Goal: Transaction & Acquisition: Purchase product/service

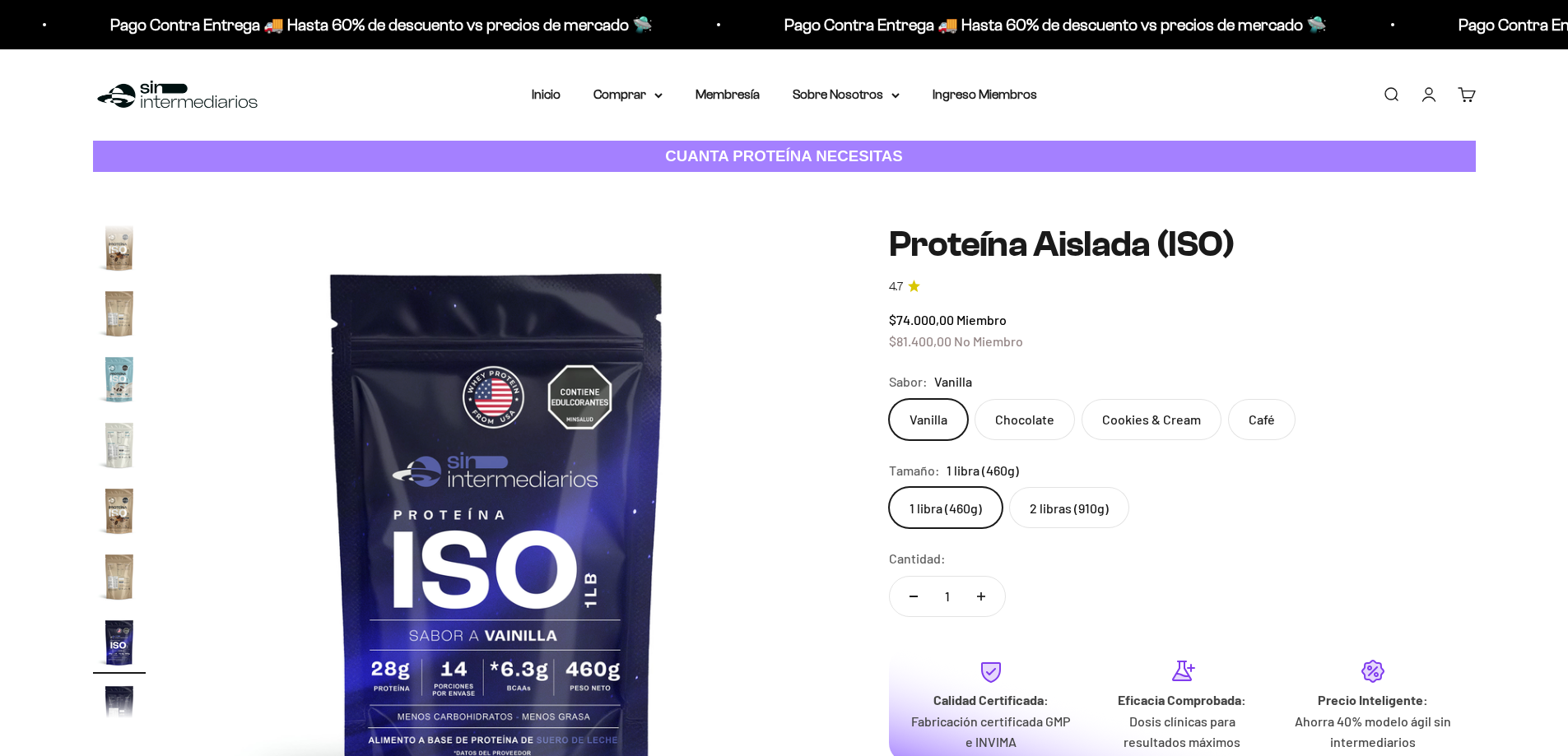
scroll to position [593, 0]
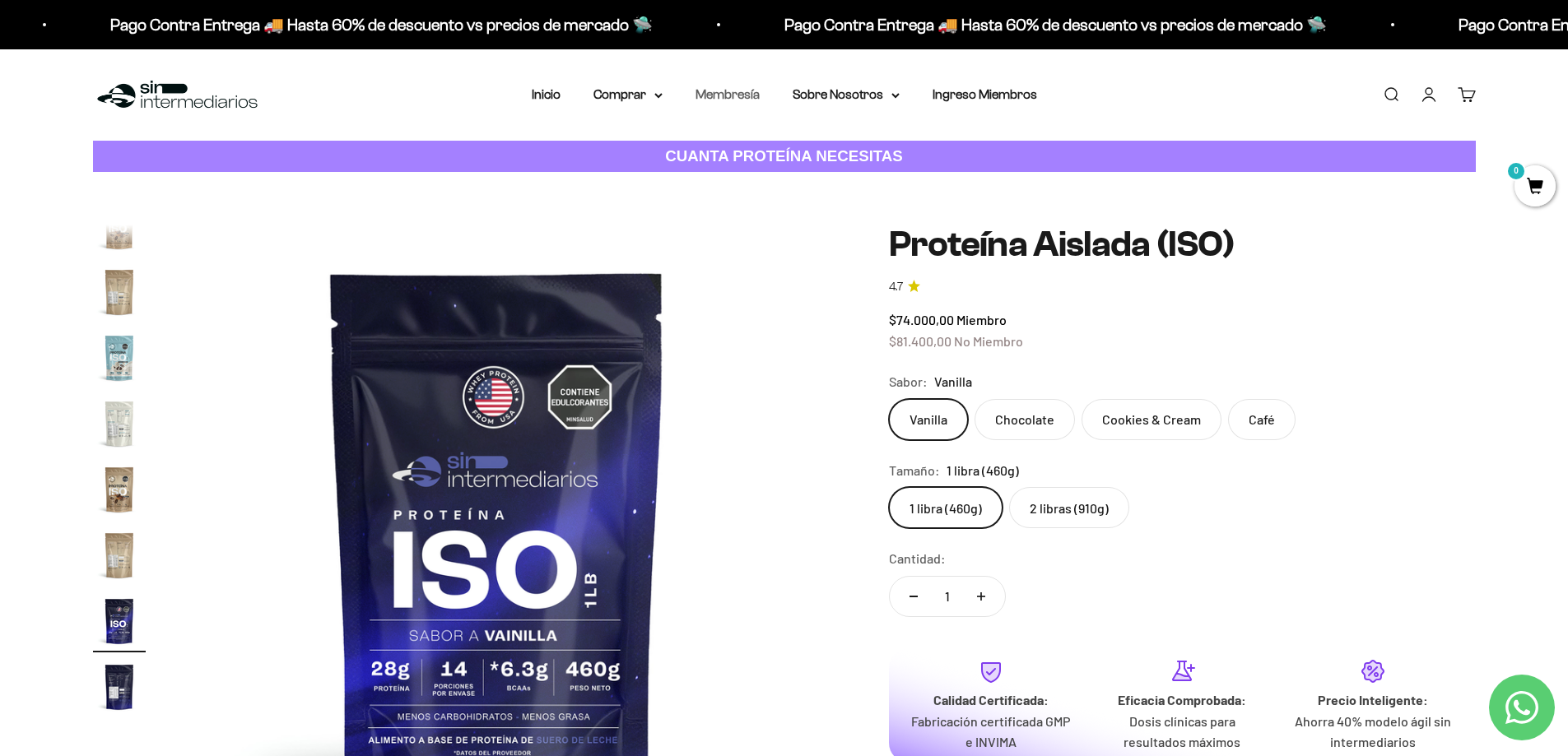
click at [742, 94] on link "Membresía" at bounding box center [727, 94] width 64 height 14
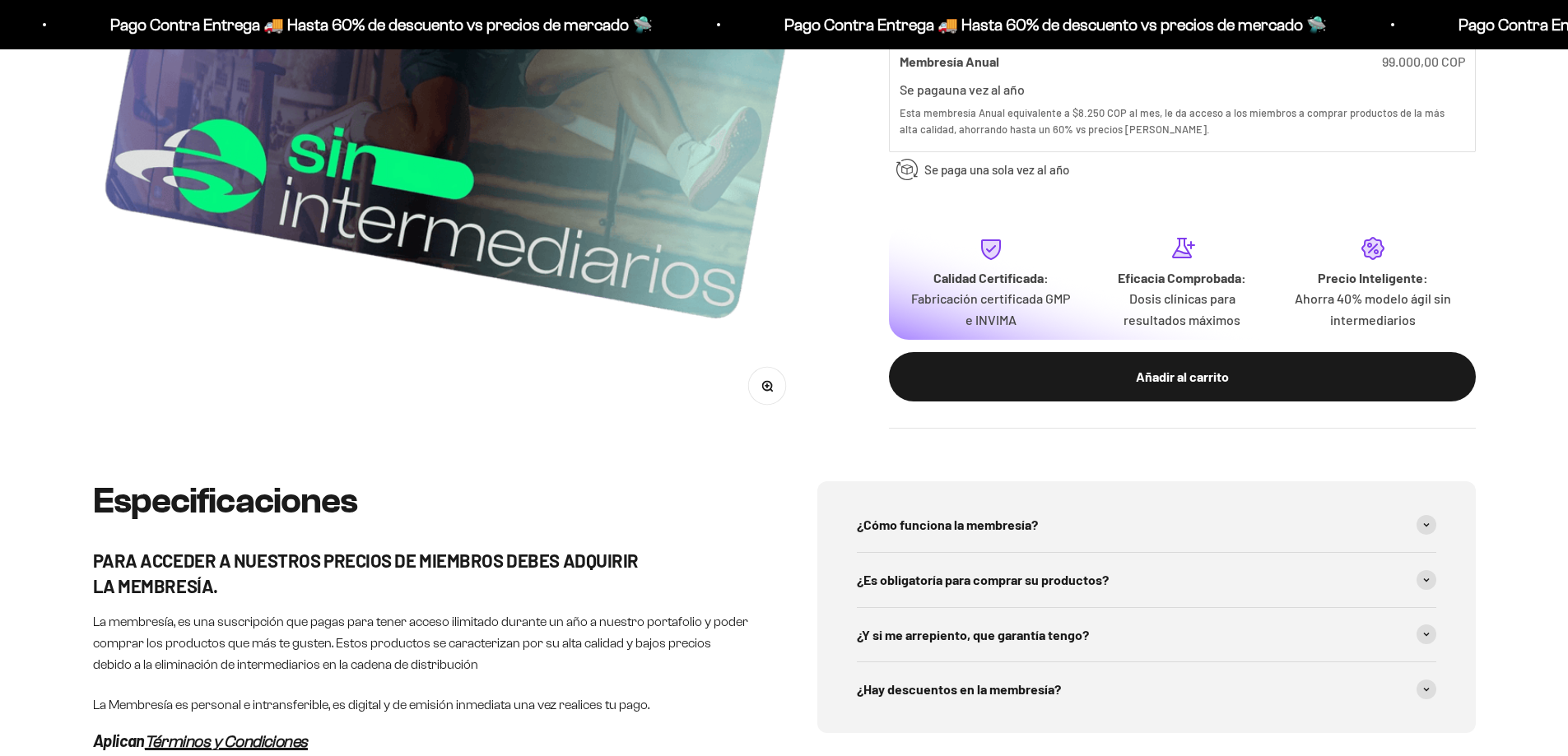
scroll to position [740, 0]
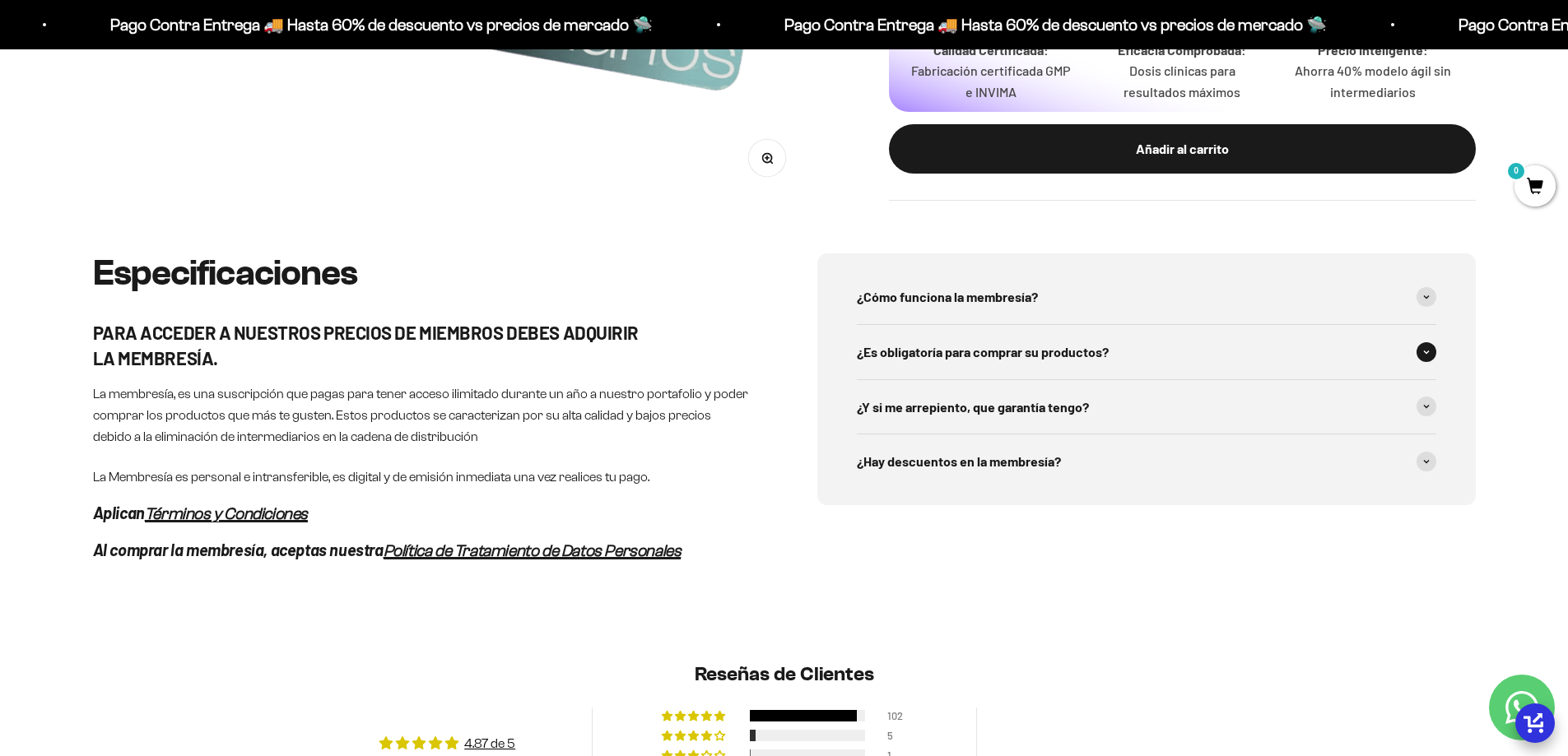
click at [1052, 356] on span "¿Es obligatoría para comprar su productos?" at bounding box center [982, 352] width 251 height 22
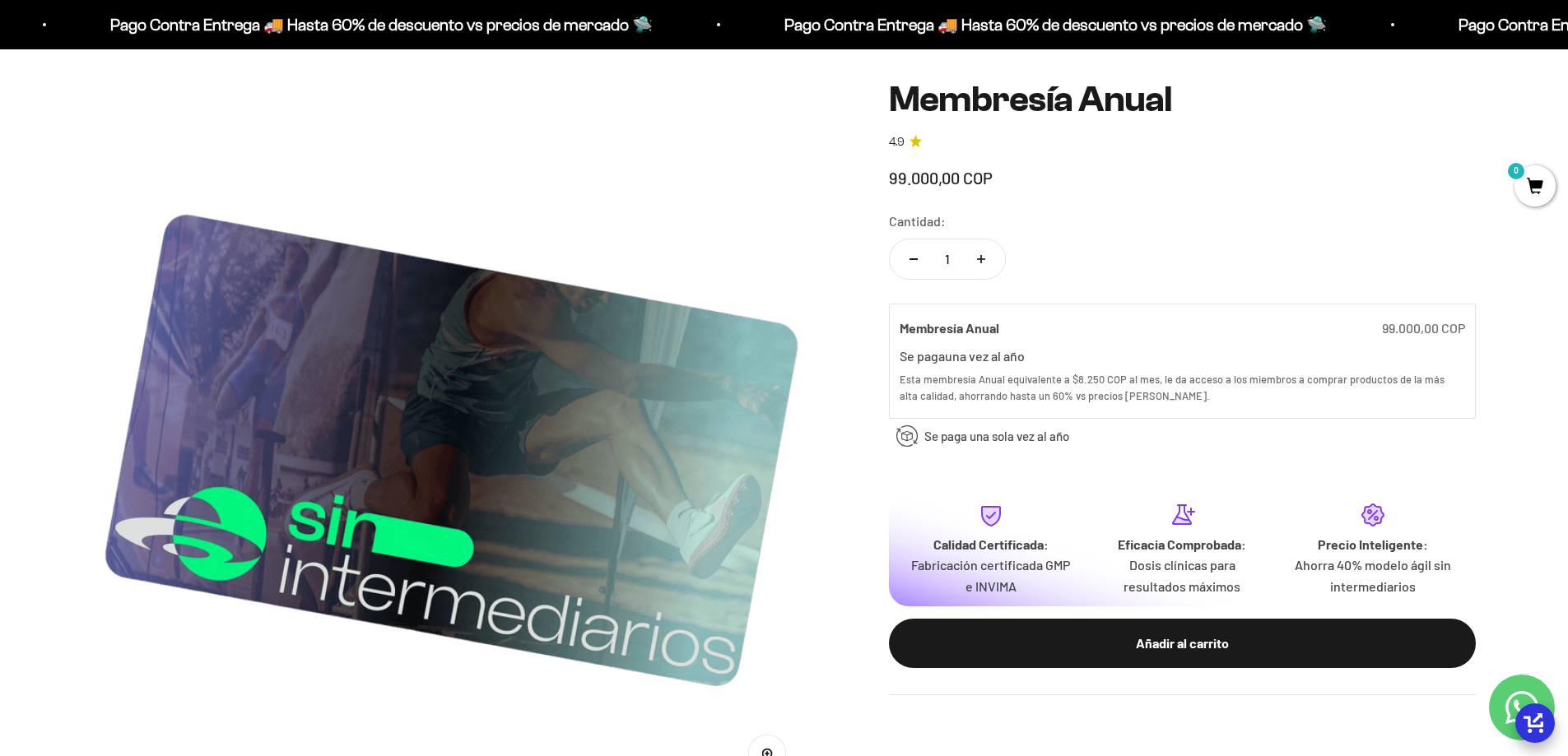
scroll to position [0, 0]
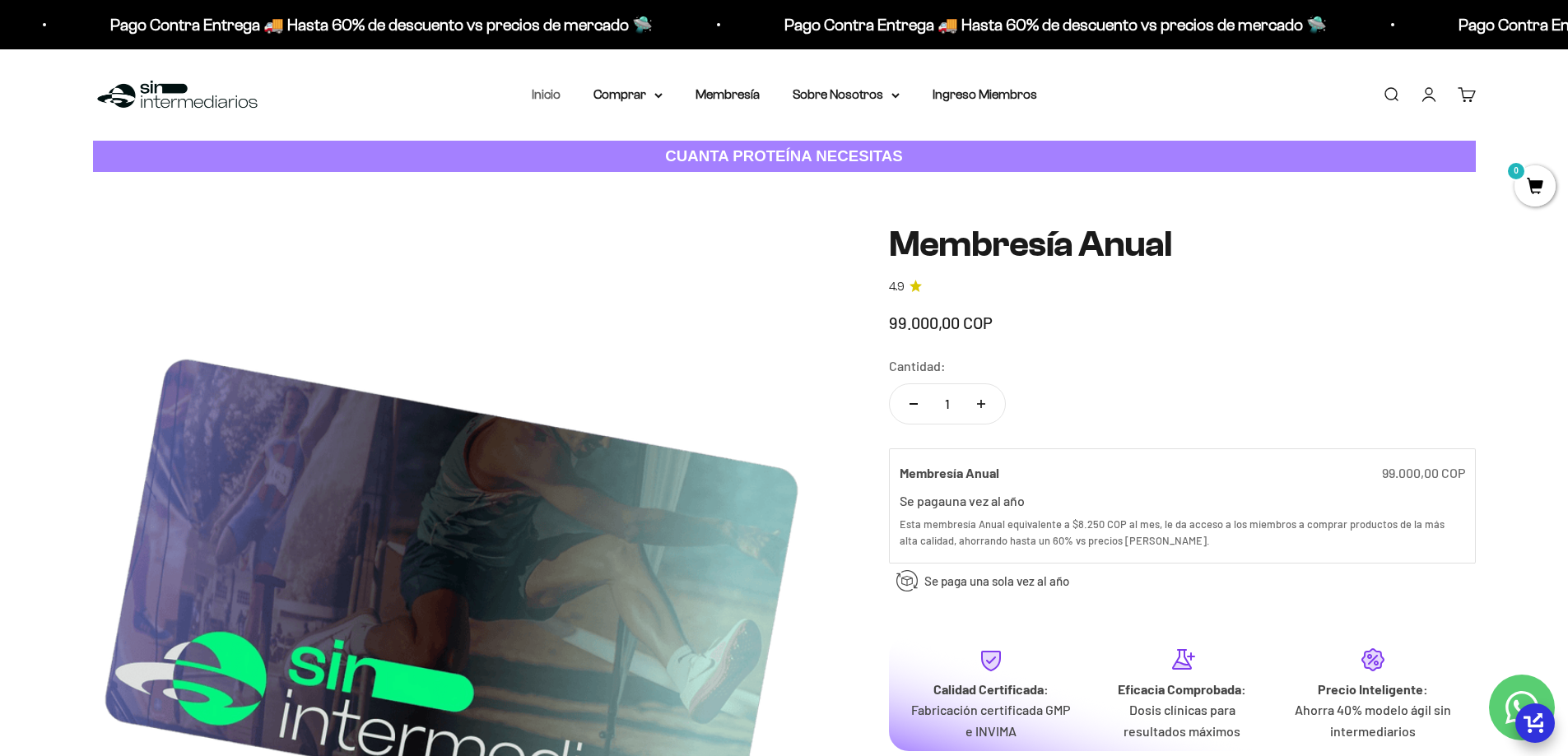
click at [554, 96] on link "Inicio" at bounding box center [545, 94] width 29 height 14
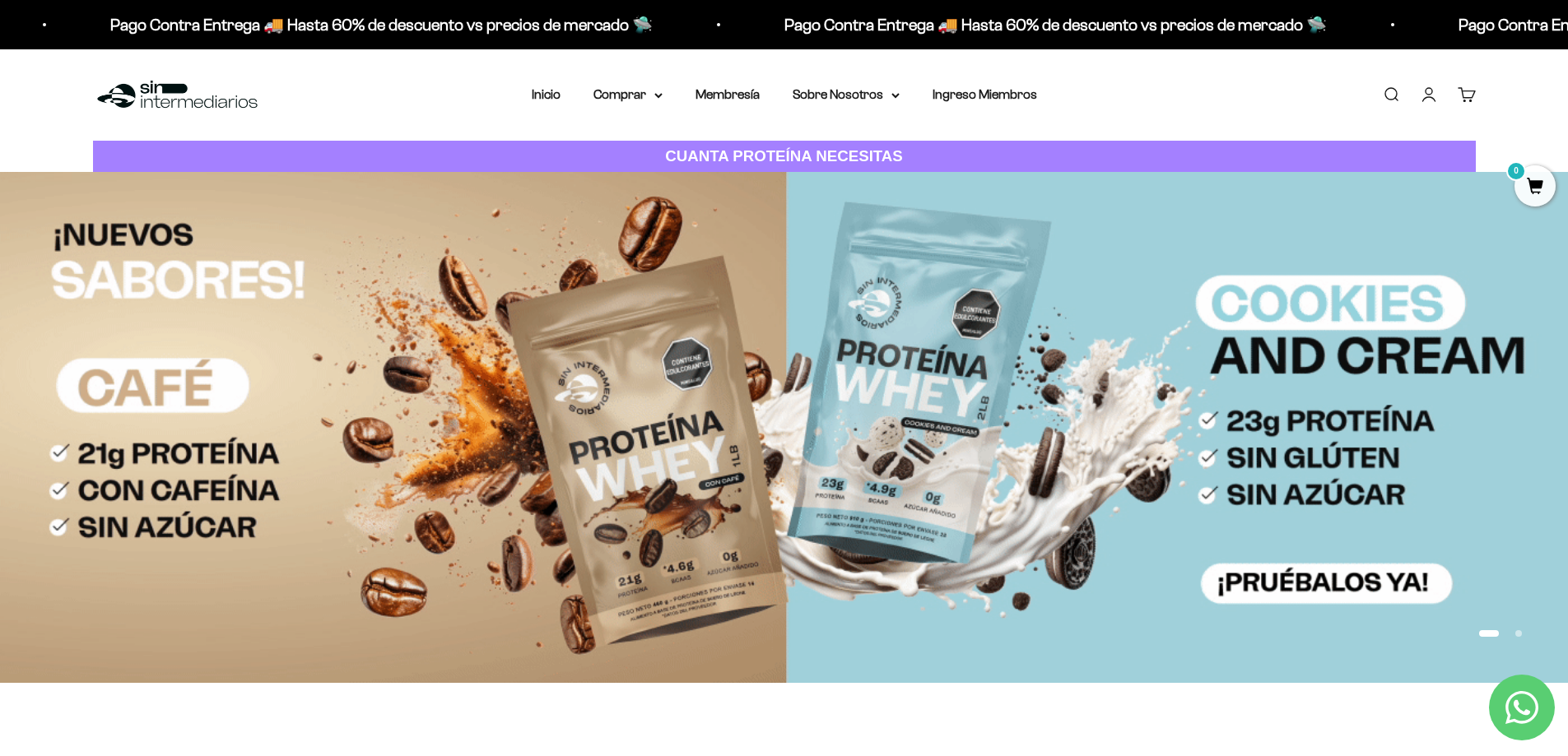
click at [1518, 636] on button "Ir al artículo 2" at bounding box center [1518, 633] width 7 height 7
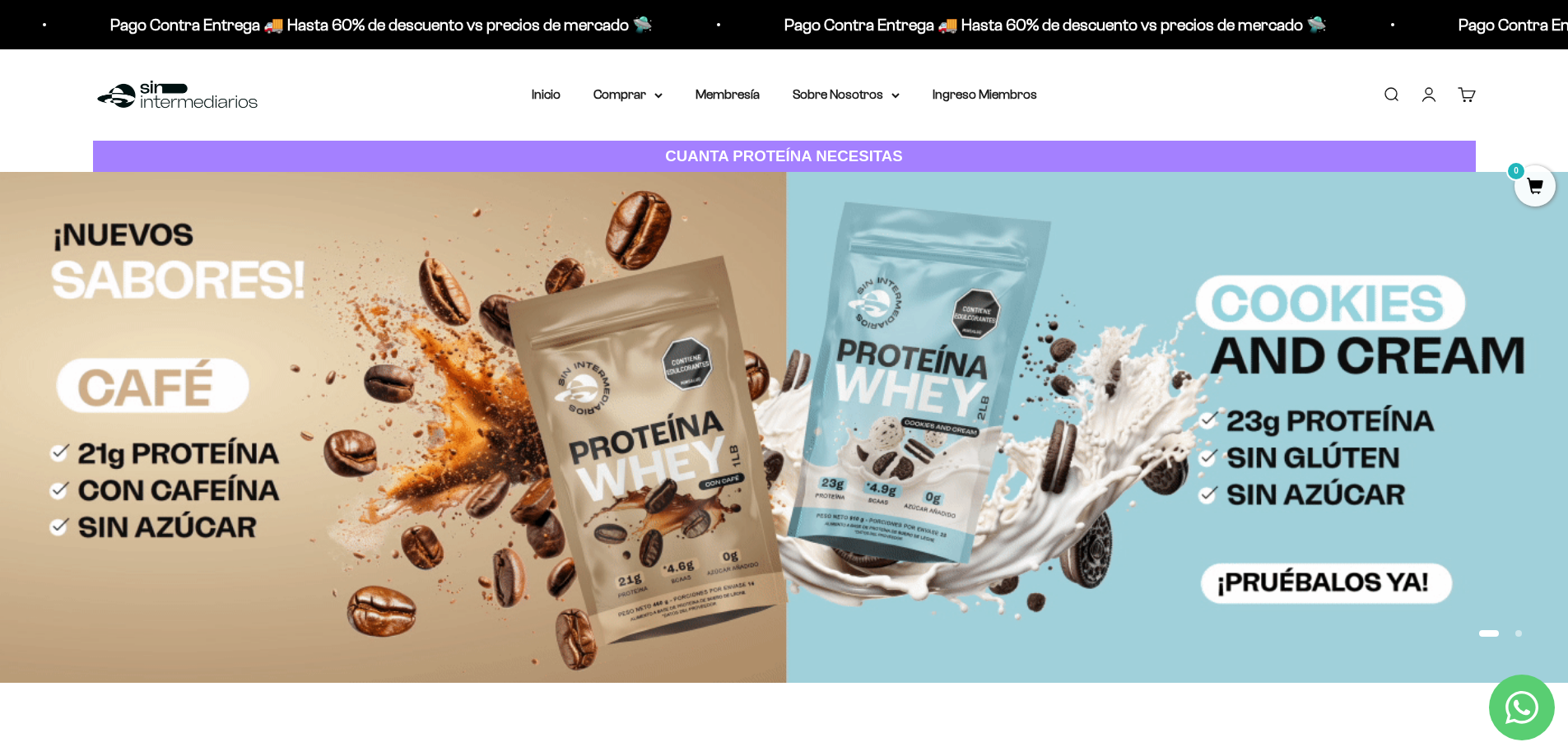
click at [1519, 630] on button "Ir al artículo 2" at bounding box center [1518, 633] width 7 height 7
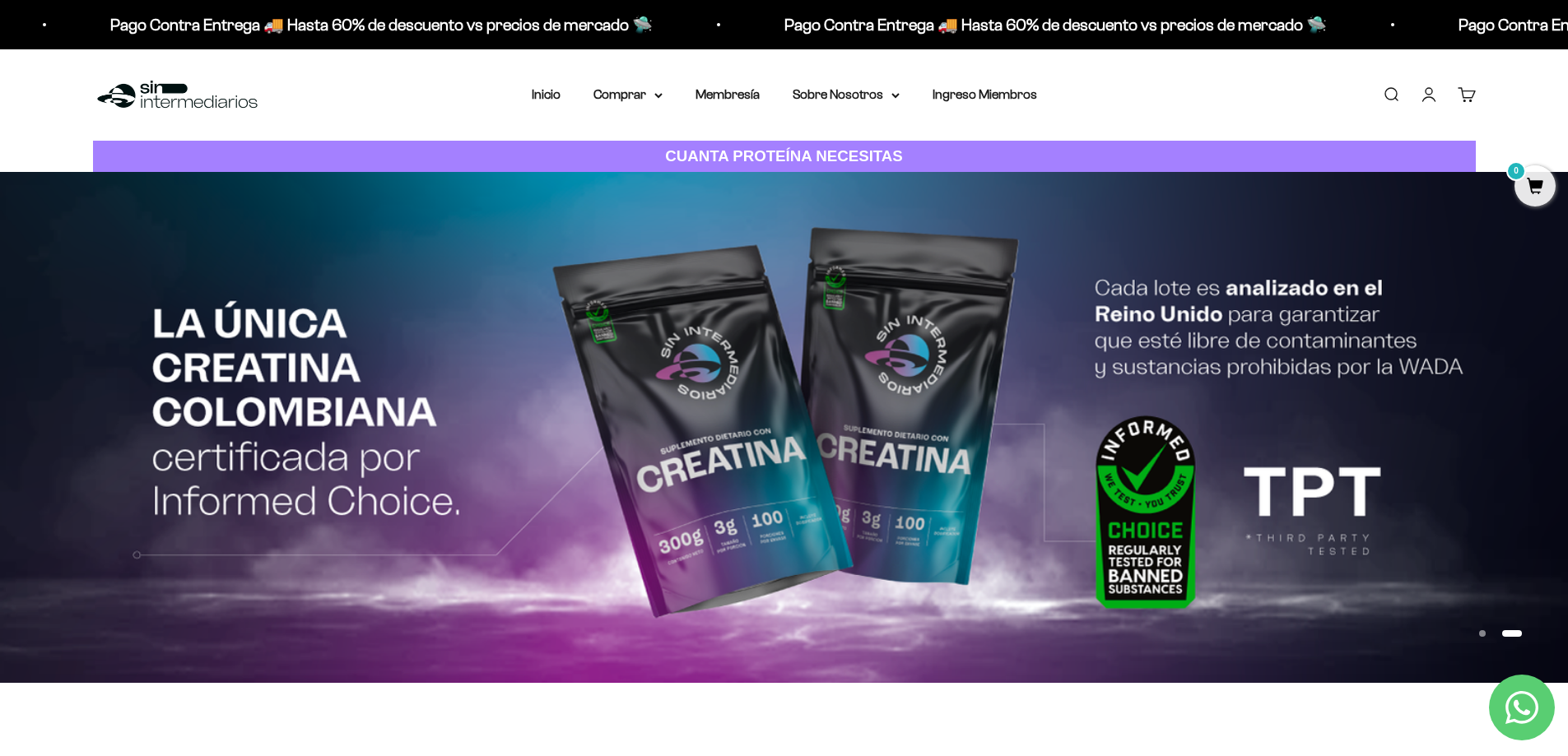
click at [1482, 633] on button "Ir al artículo 1" at bounding box center [1481, 633] width 7 height 7
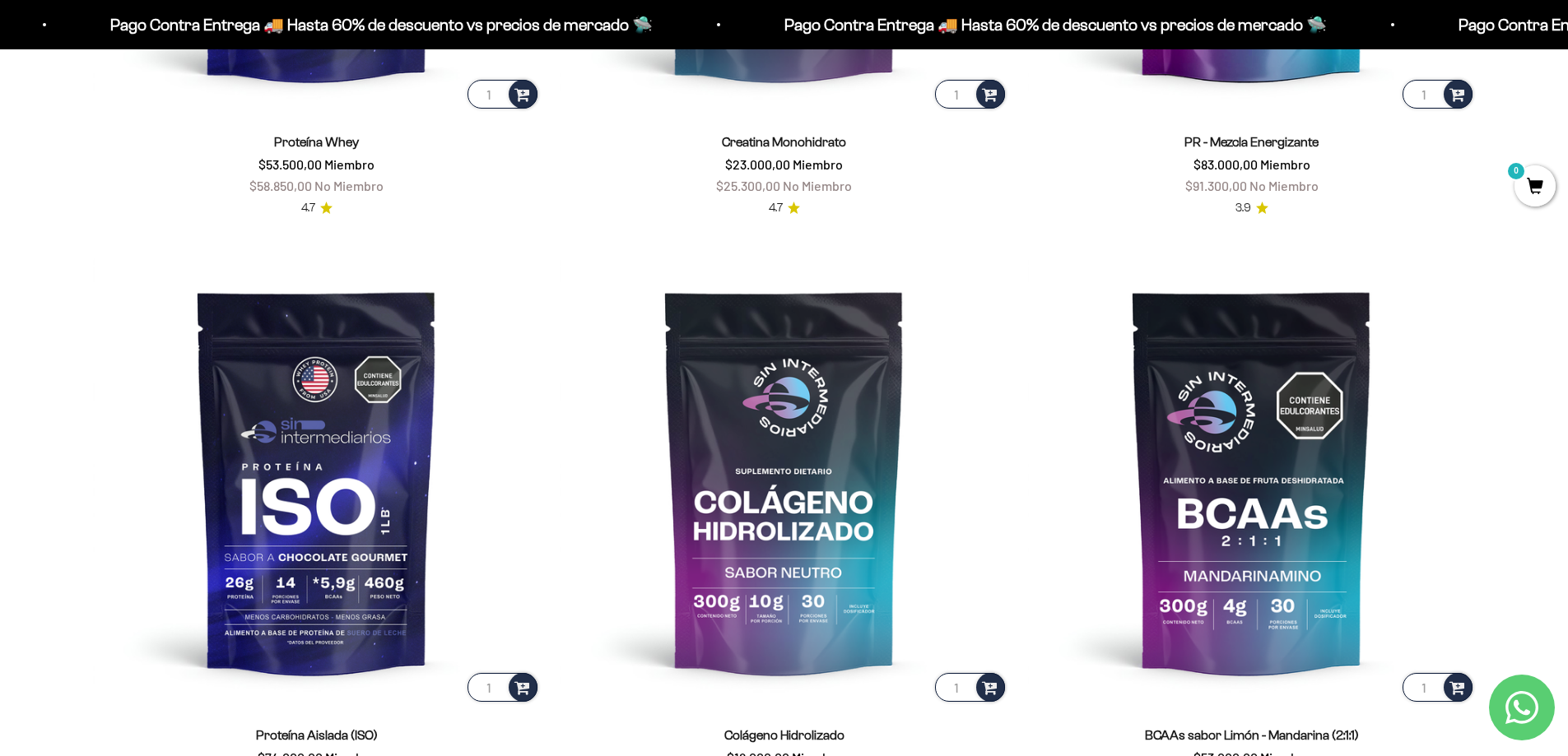
scroll to position [1316, 0]
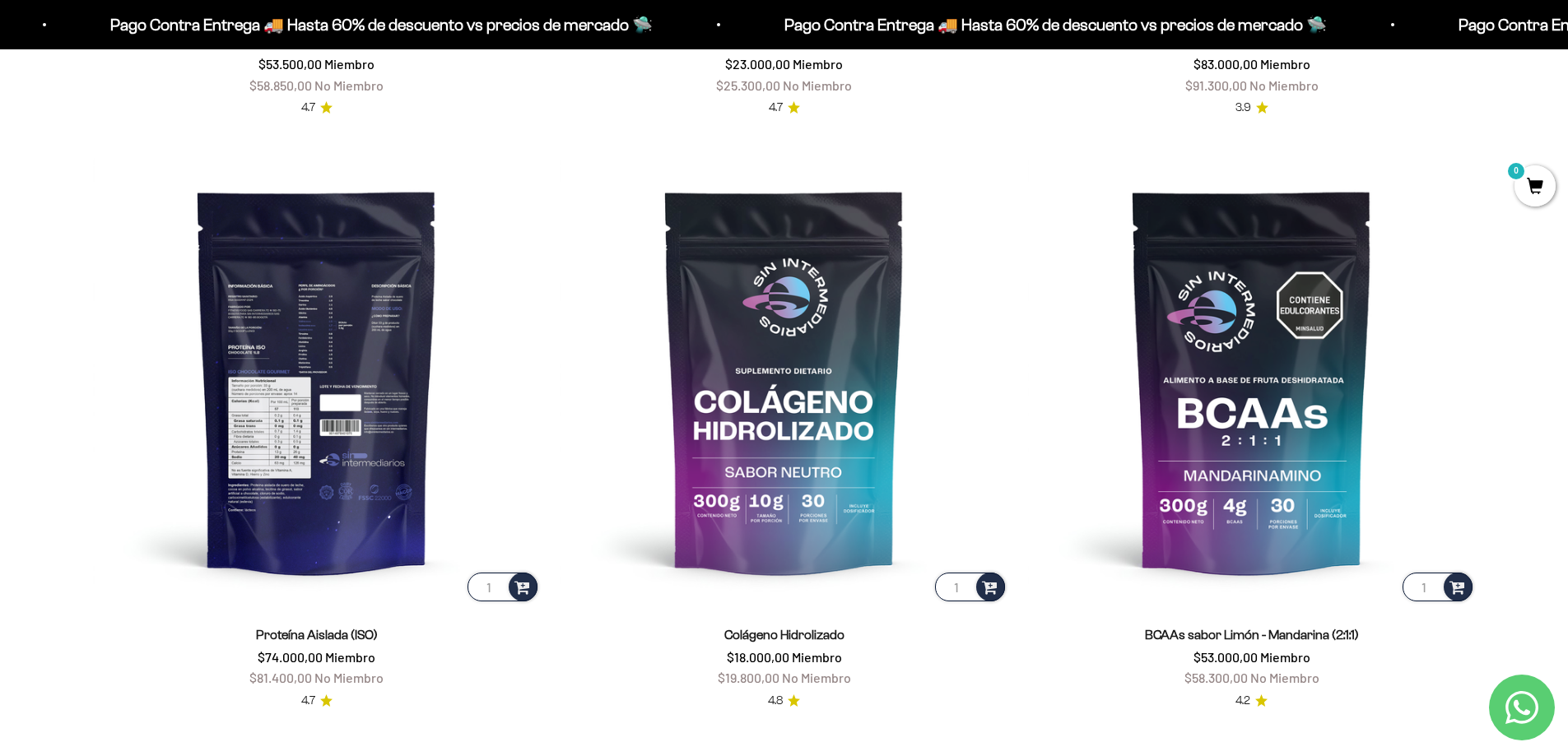
click at [356, 390] on img at bounding box center [317, 380] width 448 height 447
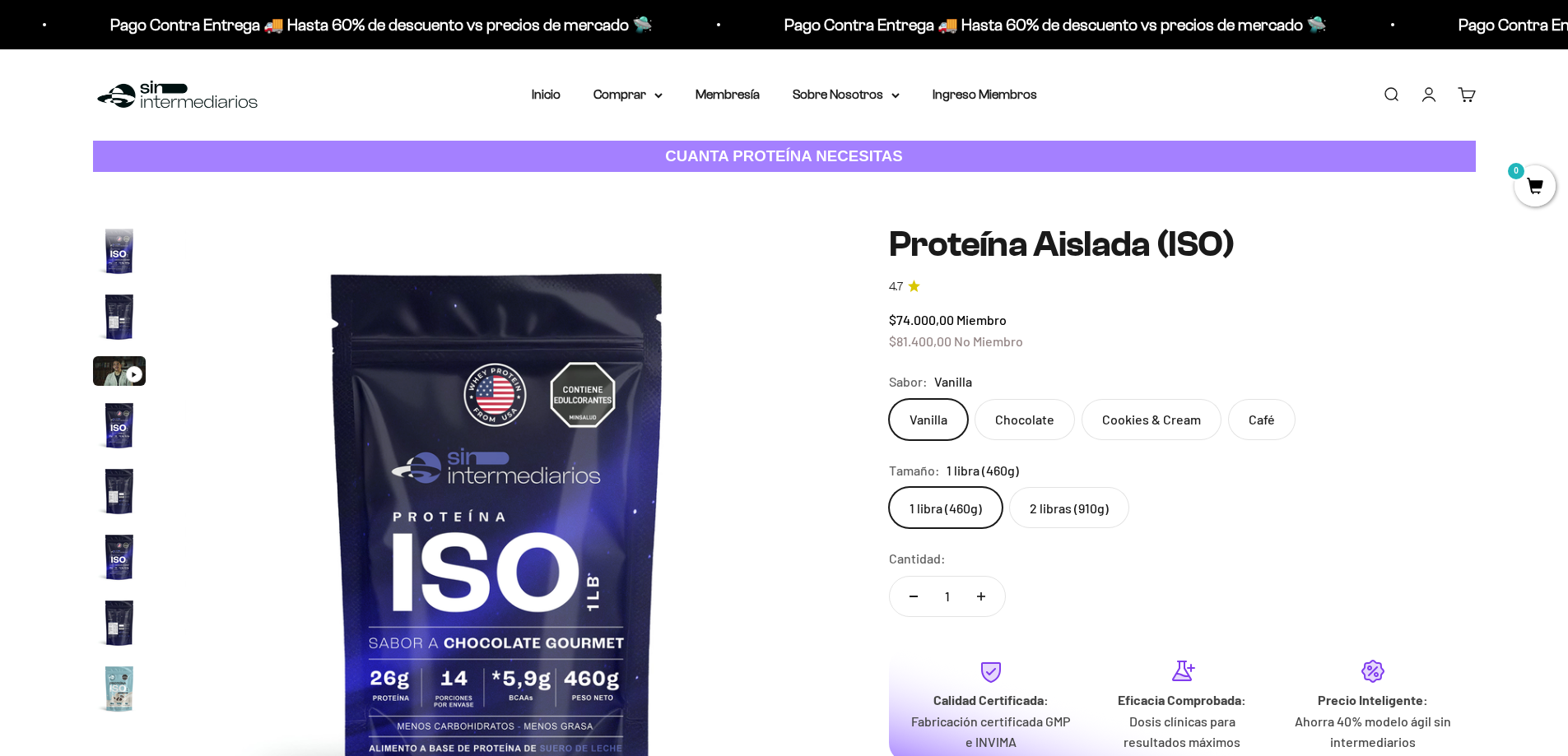
scroll to position [593, 0]
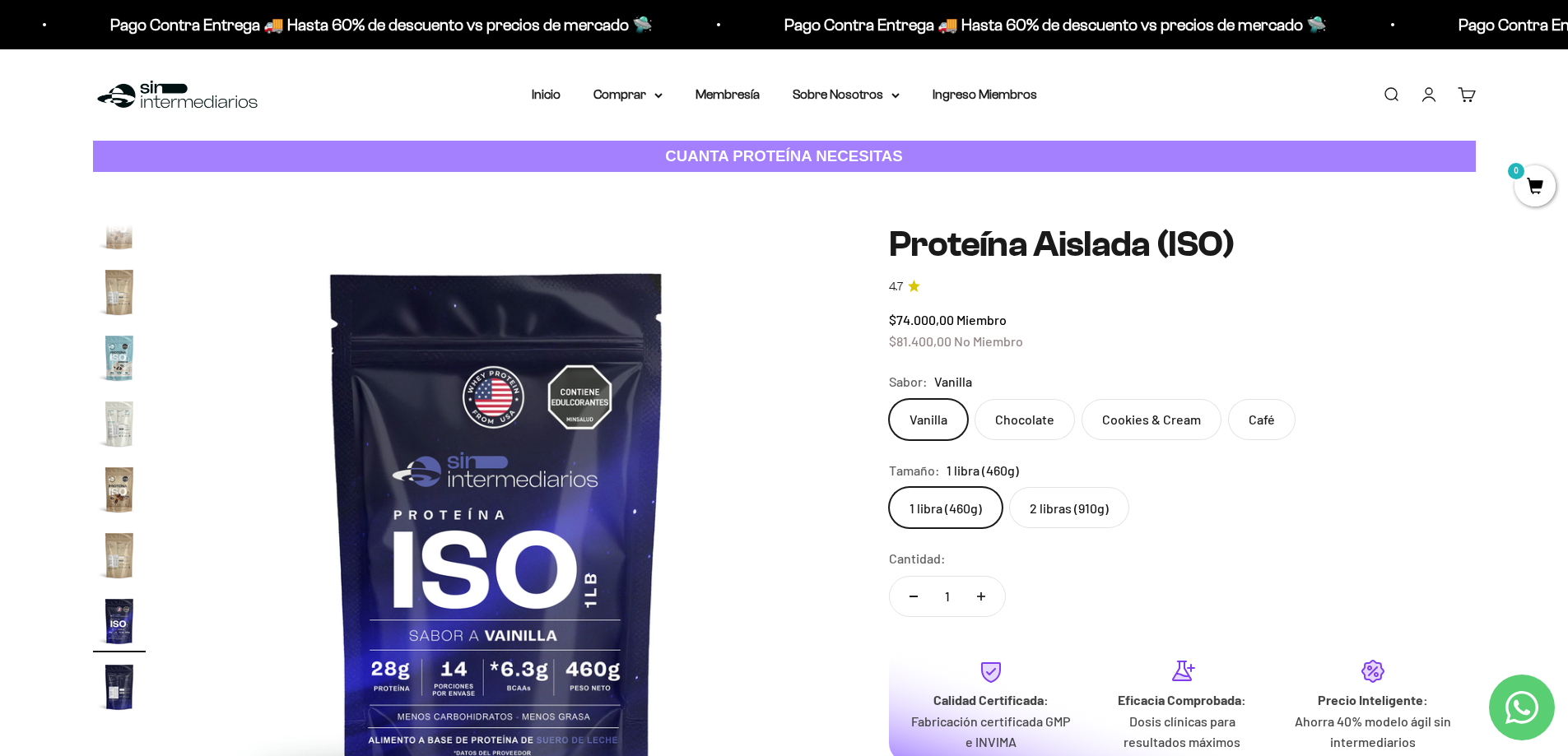
click at [1067, 515] on label "2 libras (910g)" at bounding box center [1069, 508] width 120 height 41
click at [889, 487] on input "2 libras (910g)" at bounding box center [888, 486] width 1 height 1
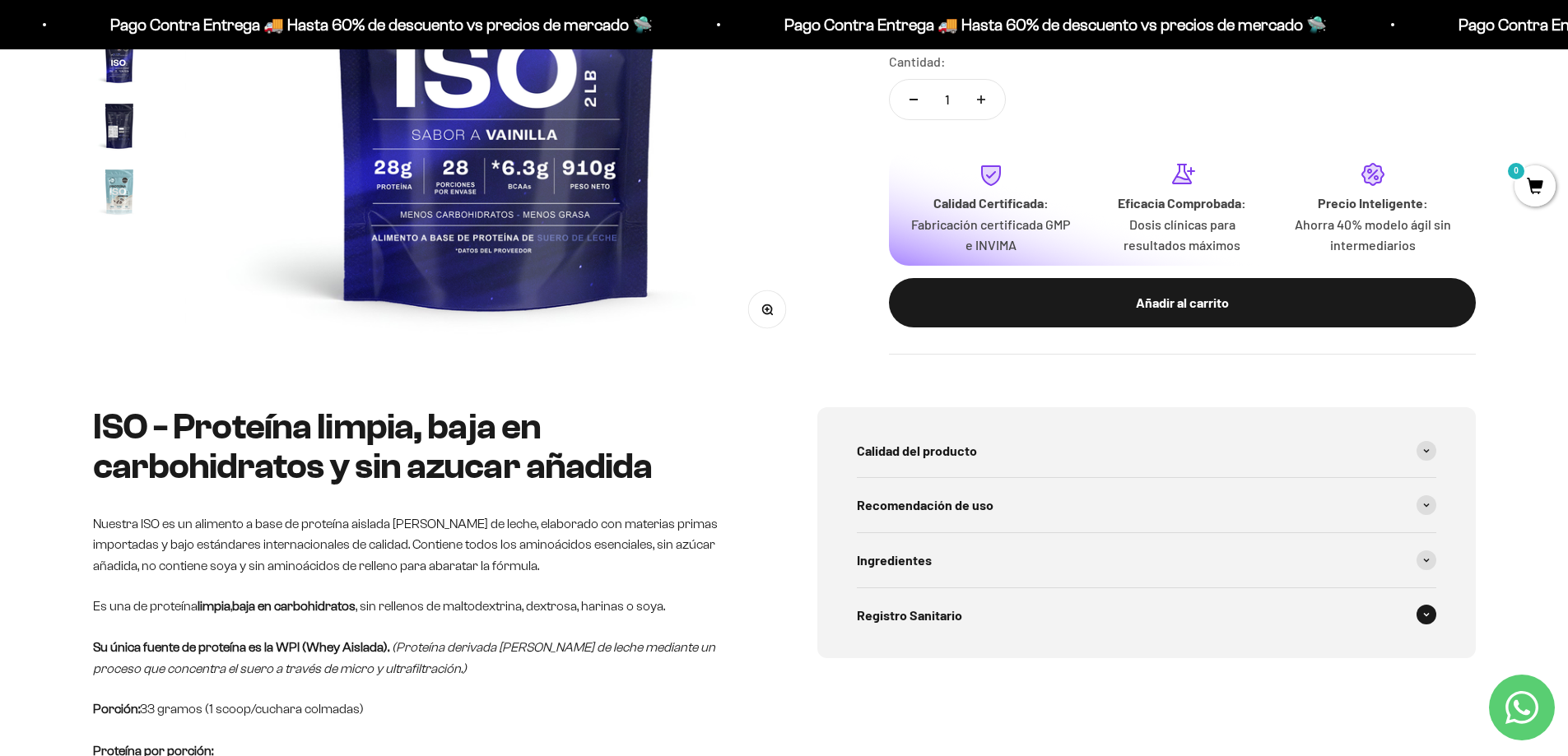
scroll to position [411, 0]
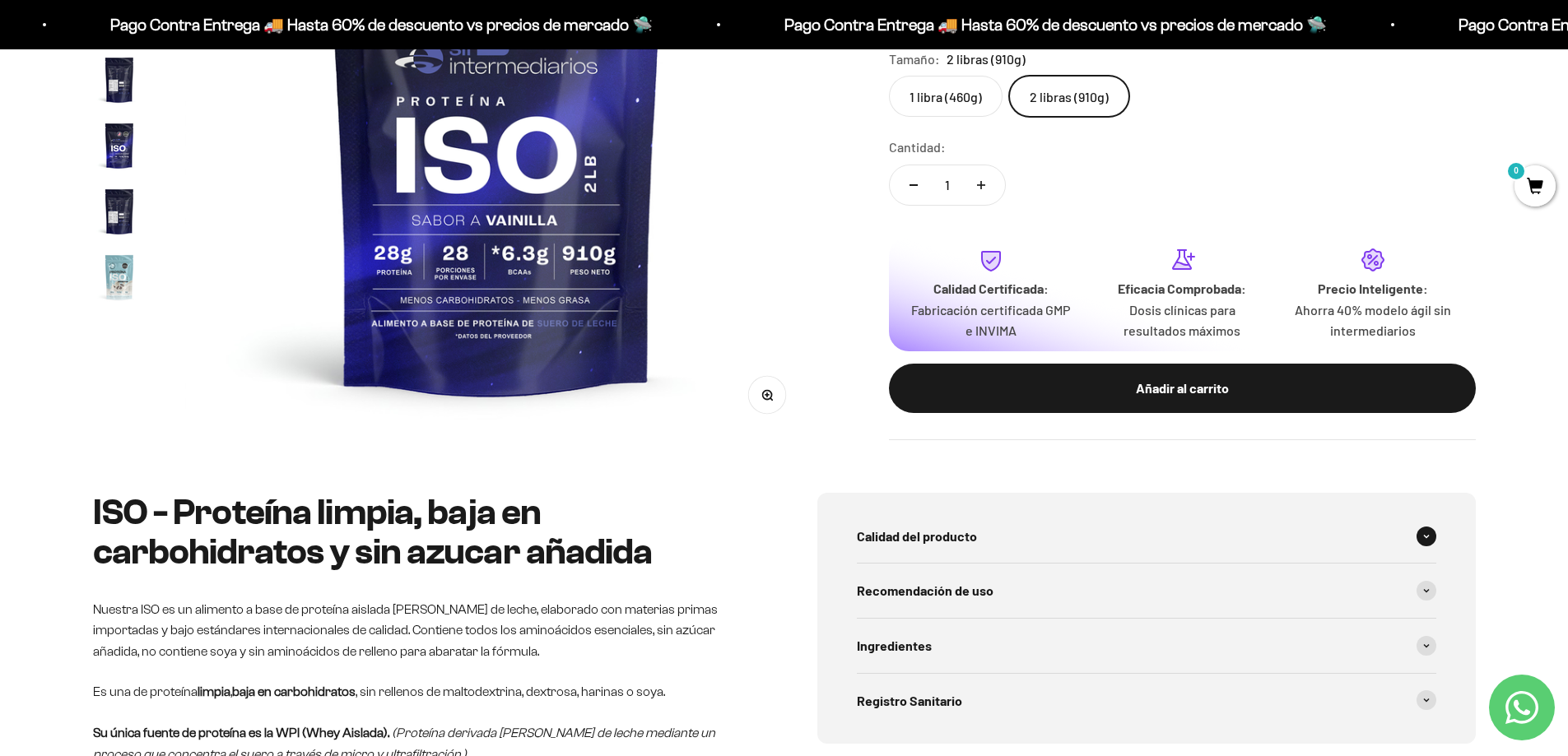
click at [1332, 562] on div "Calidad del producto" at bounding box center [1146, 536] width 579 height 54
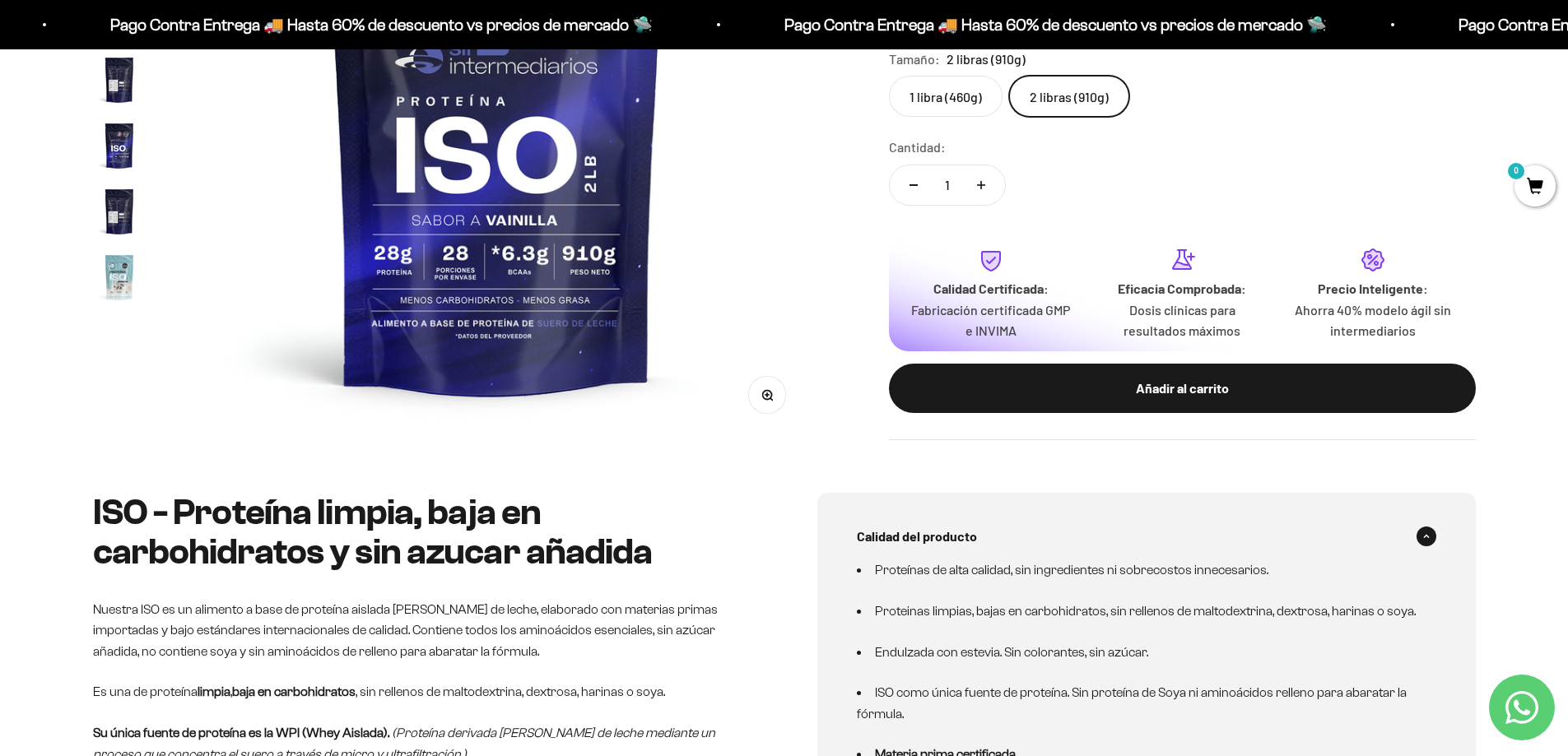
click at [1332, 562] on li "Proteínas de alta calidad, sin ingredientes ni sobrecostos innecesarios." at bounding box center [1136, 570] width 559 height 22
click at [1419, 534] on span at bounding box center [1426, 536] width 20 height 20
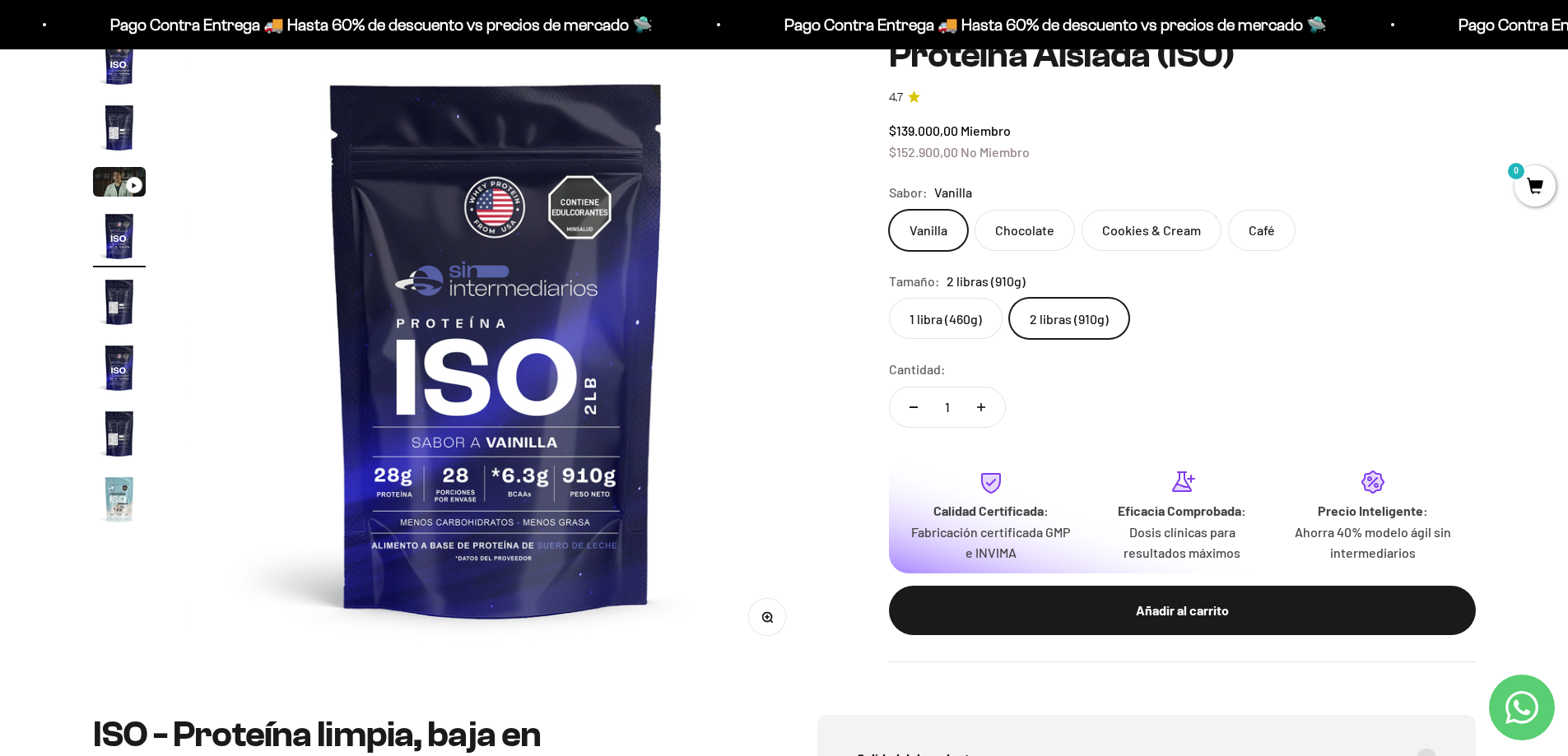
scroll to position [329, 0]
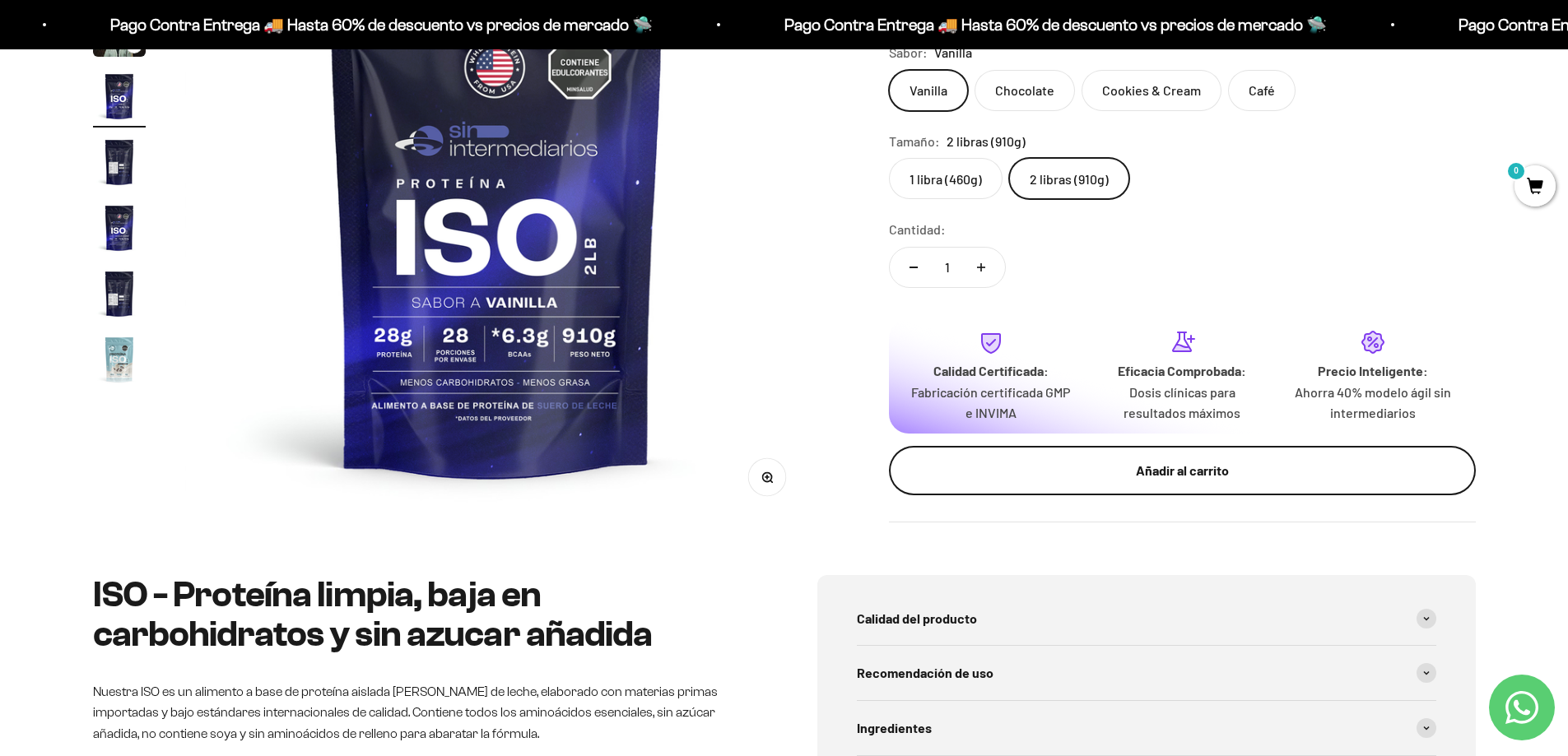
click at [1209, 479] on div "Añadir al carrito" at bounding box center [1182, 470] width 521 height 22
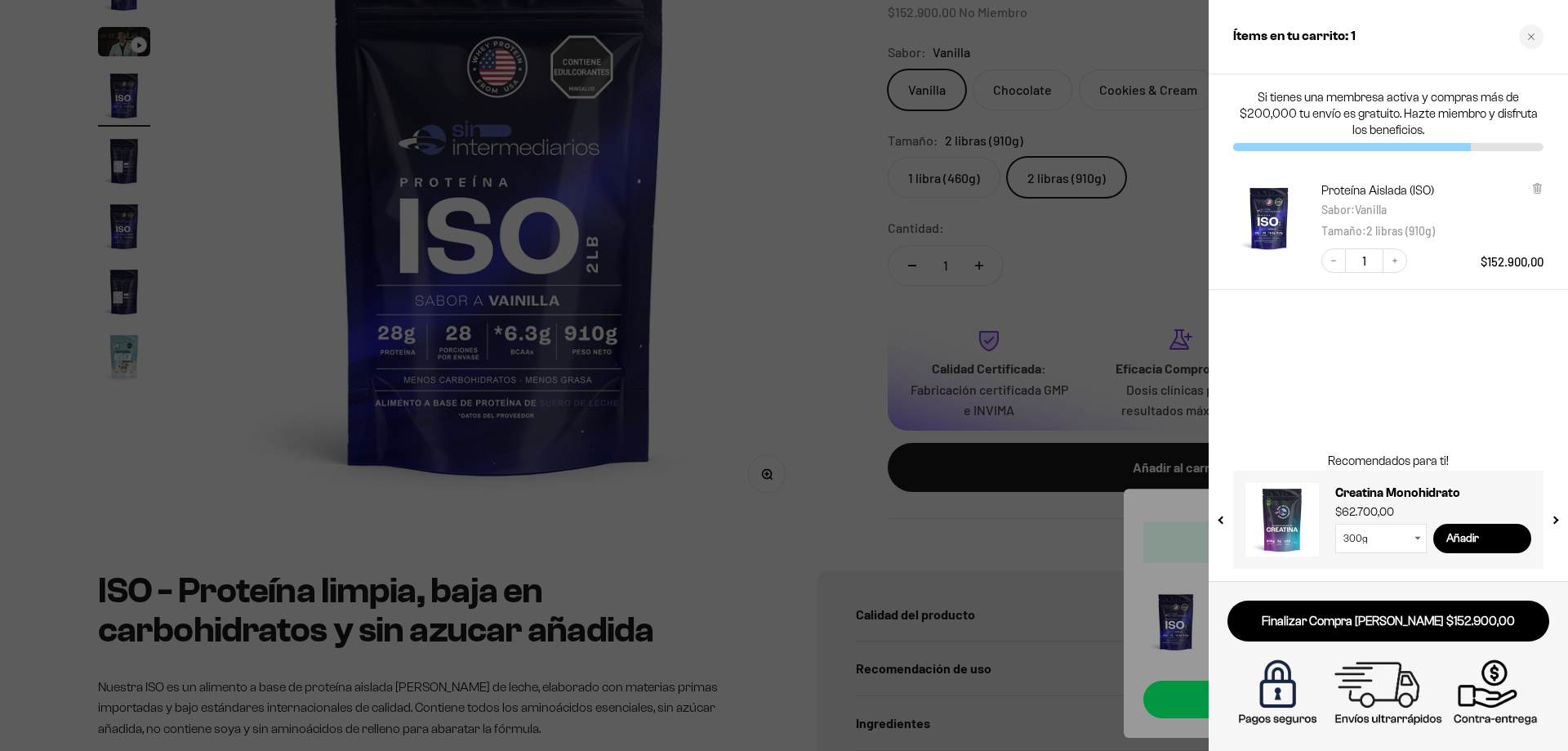
click at [1172, 294] on div at bounding box center [784, 375] width 1568 height 751
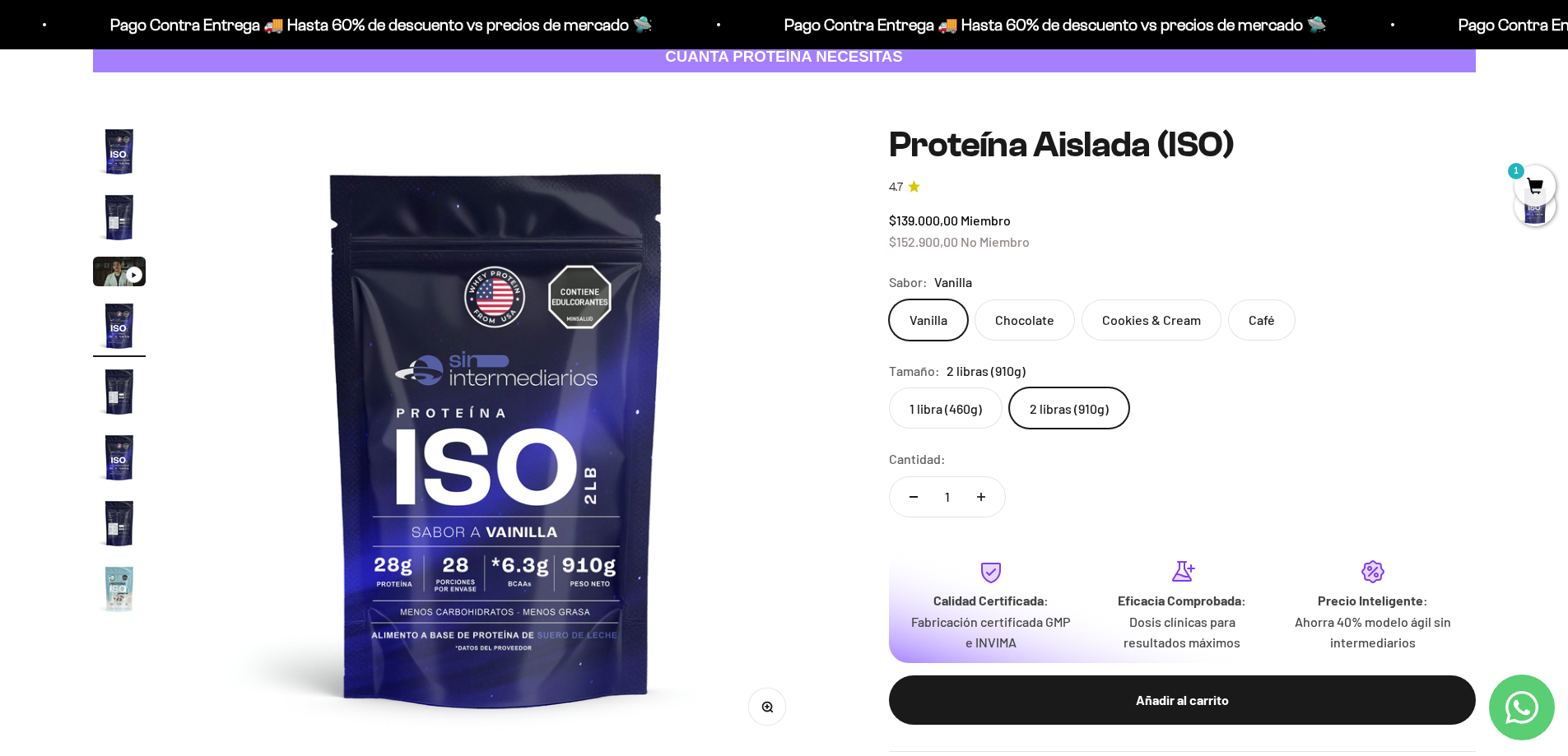
scroll to position [0, 0]
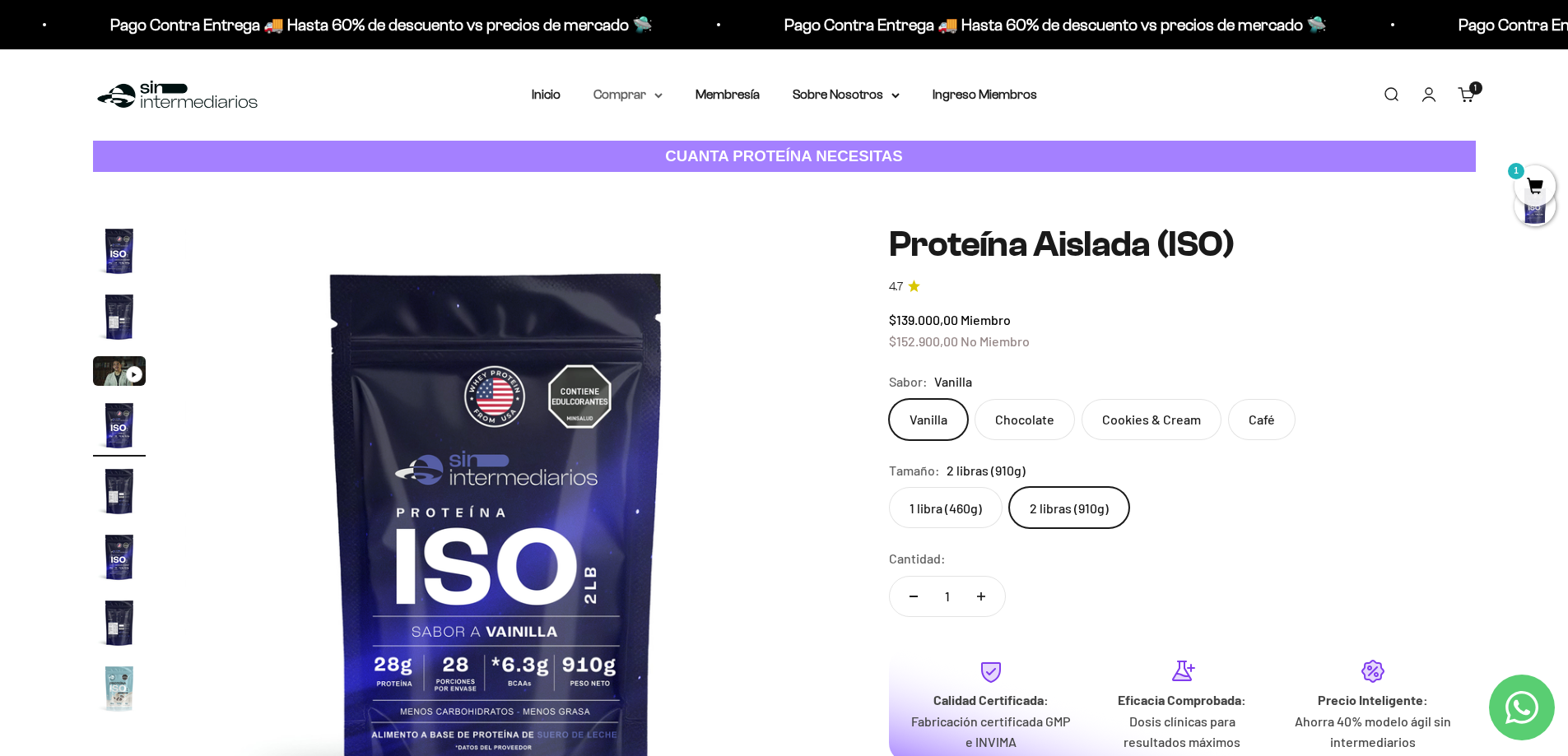
click at [638, 90] on summary "Comprar" at bounding box center [628, 95] width 69 height 22
drag, startPoint x: 1225, startPoint y: 419, endPoint x: 871, endPoint y: 288, distance: 377.5
click at [1228, 419] on label "Café" at bounding box center [1261, 420] width 67 height 41
click at [889, 399] on input "Café" at bounding box center [888, 398] width 1 height 1
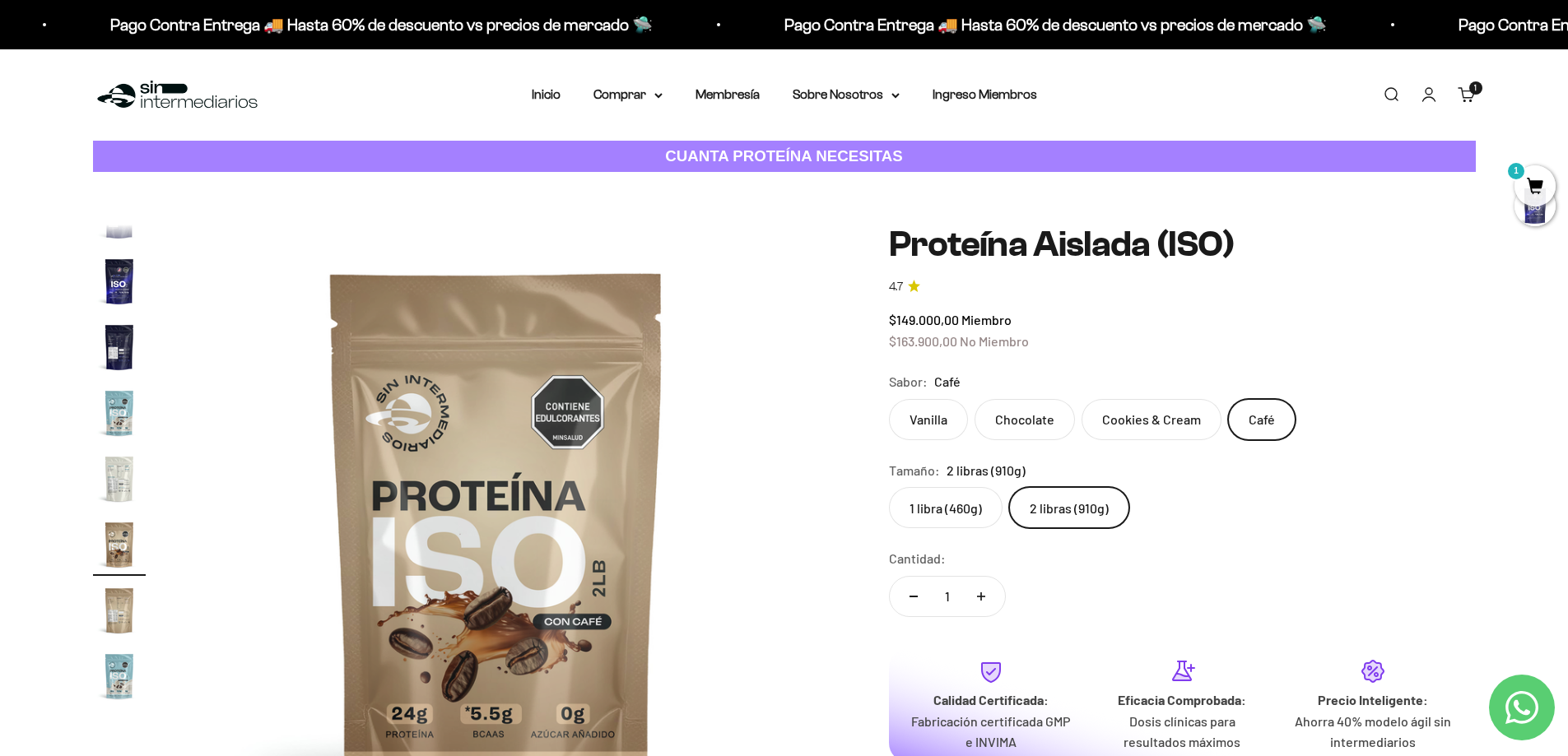
scroll to position [294, 0]
click at [114, 251] on img "Ir al artículo 6" at bounding box center [118, 262] width 52 height 52
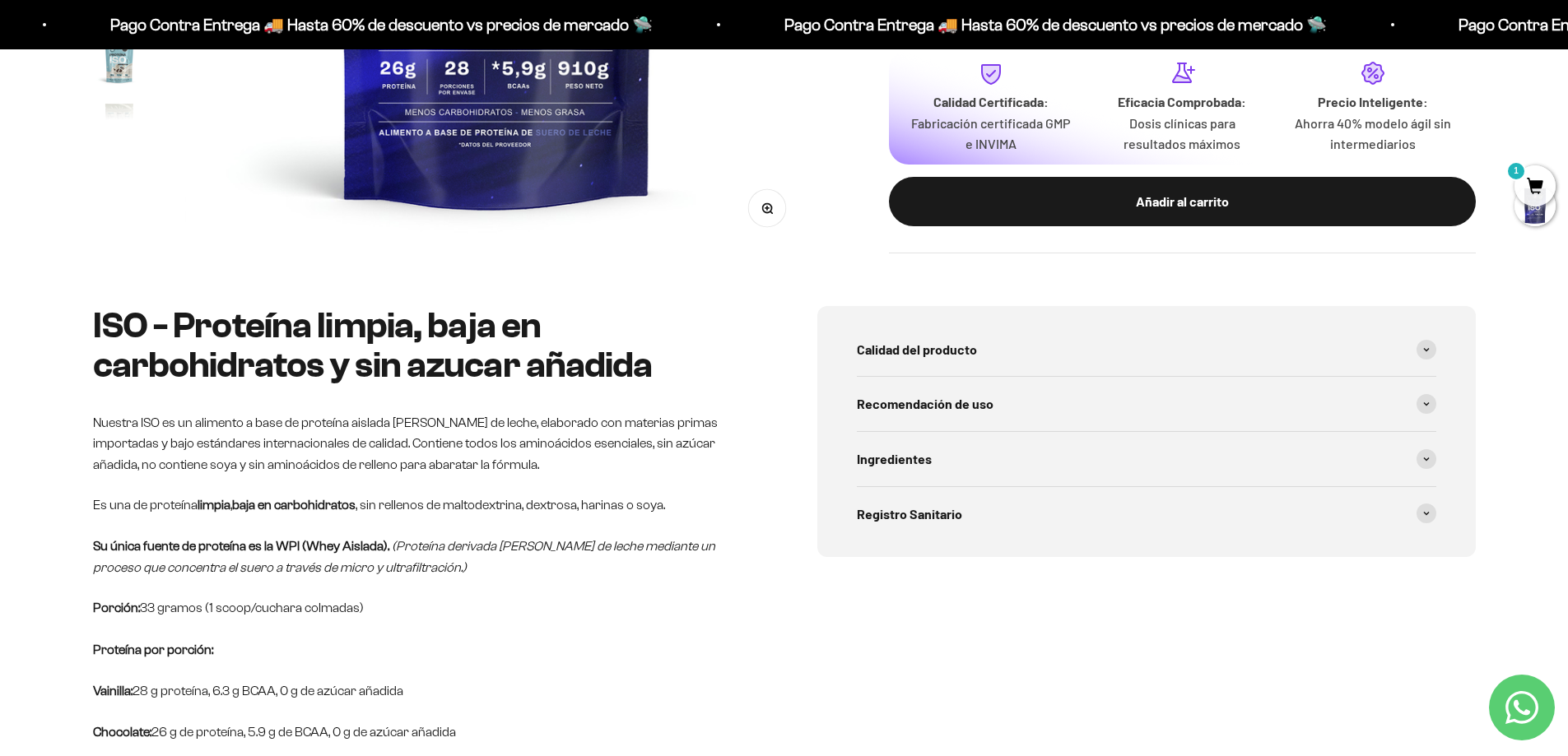
scroll to position [822, 0]
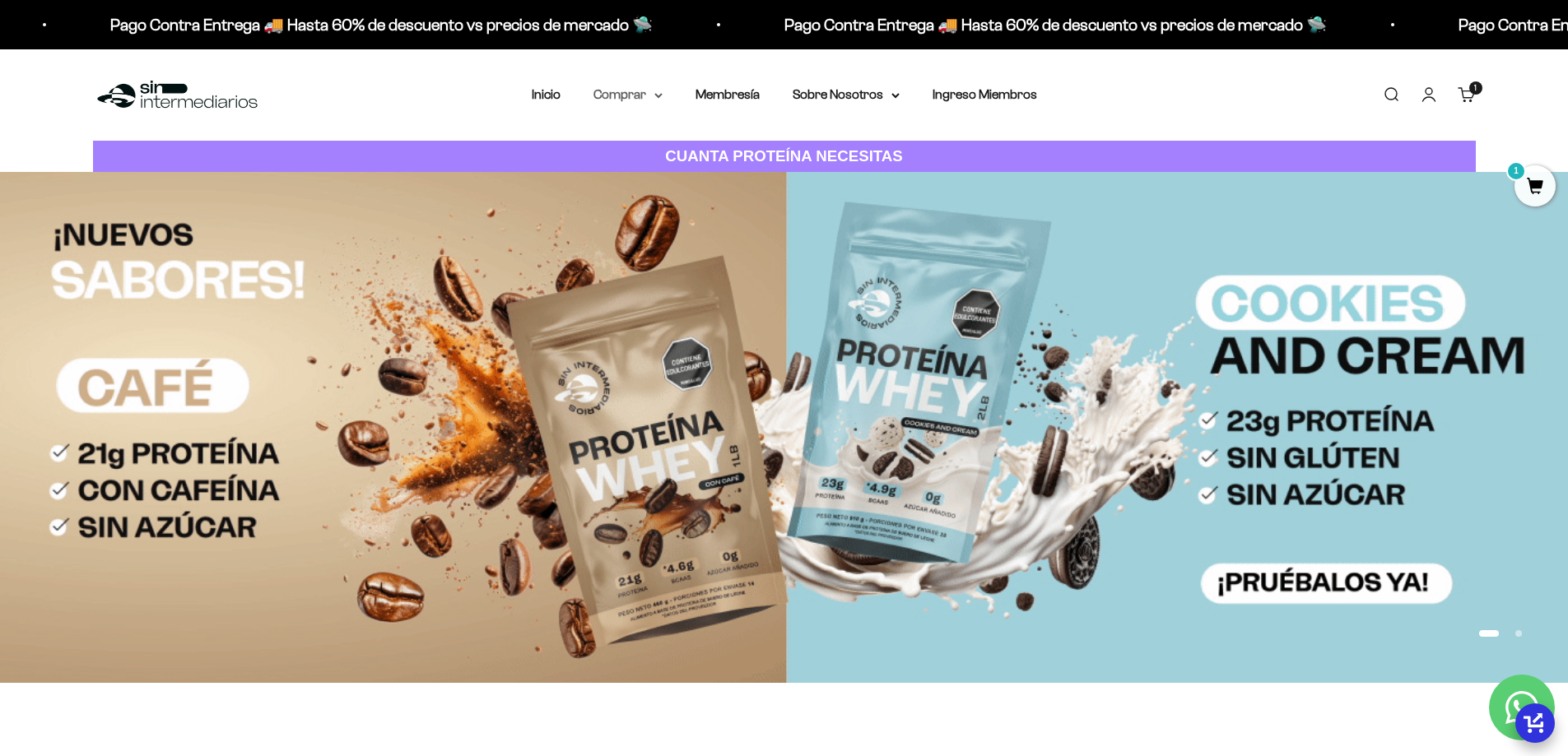
click at [639, 94] on summary "Comprar" at bounding box center [628, 95] width 69 height 22
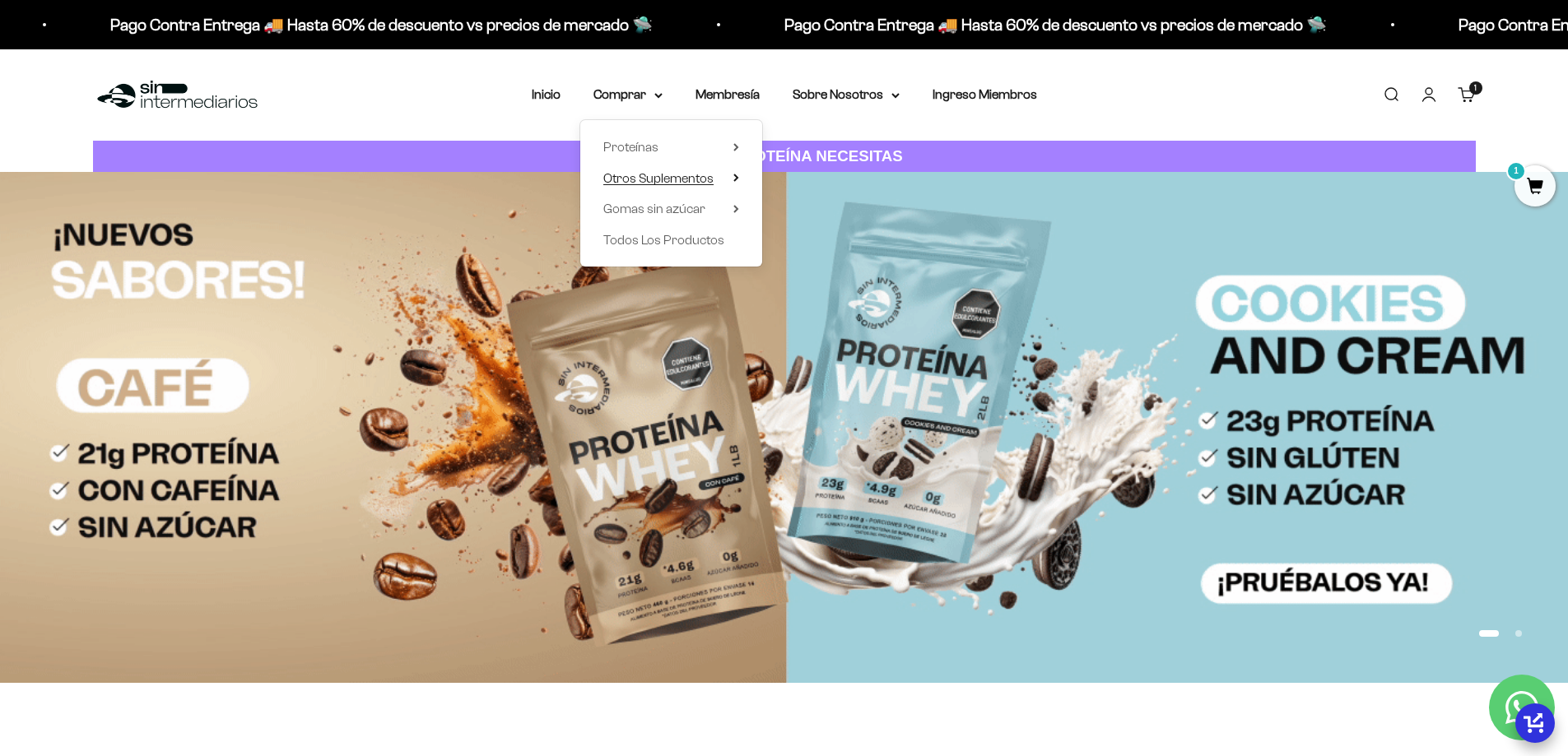
click at [734, 171] on summary "Otros Suplementos" at bounding box center [672, 178] width 136 height 22
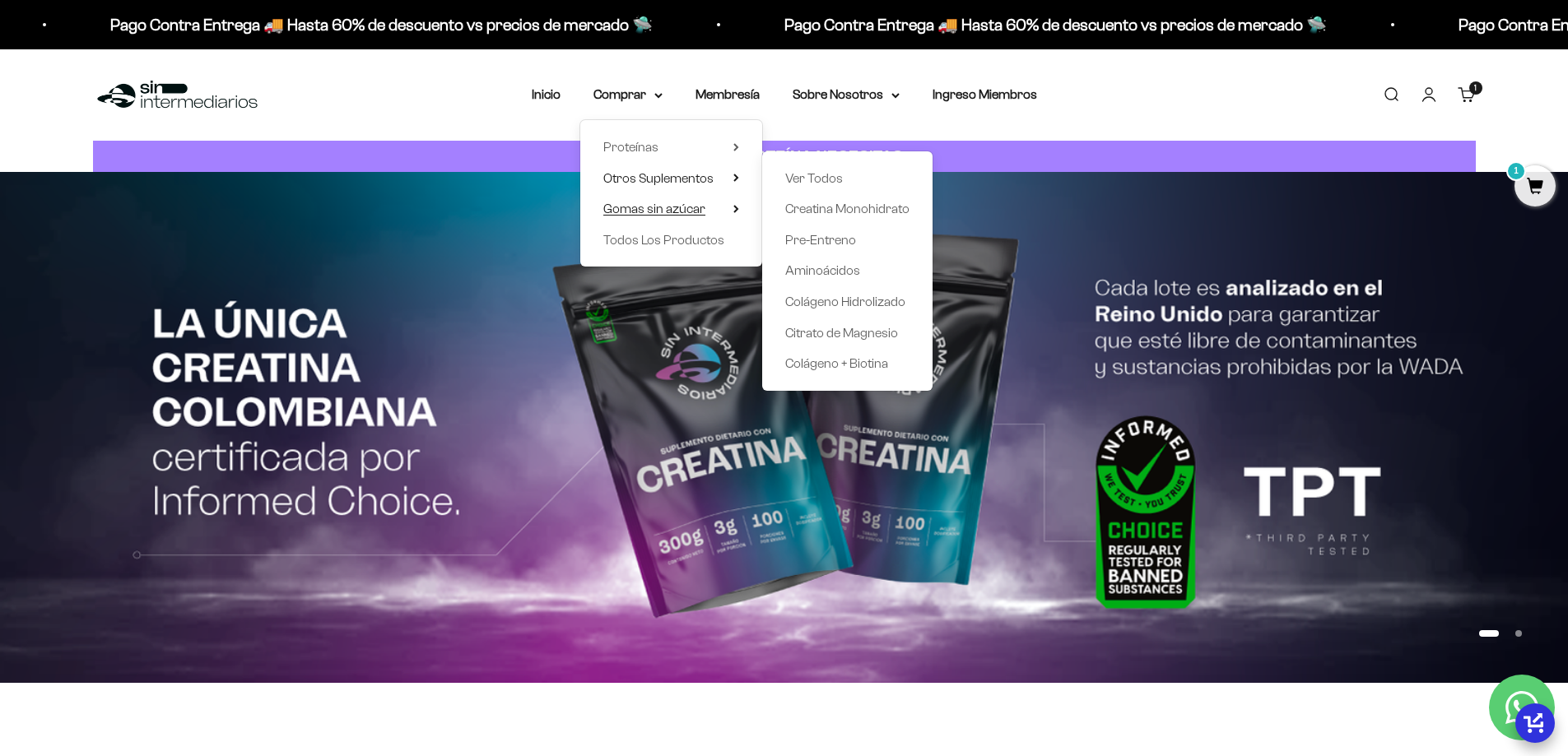
click at [738, 207] on icon at bounding box center [736, 209] width 6 height 8
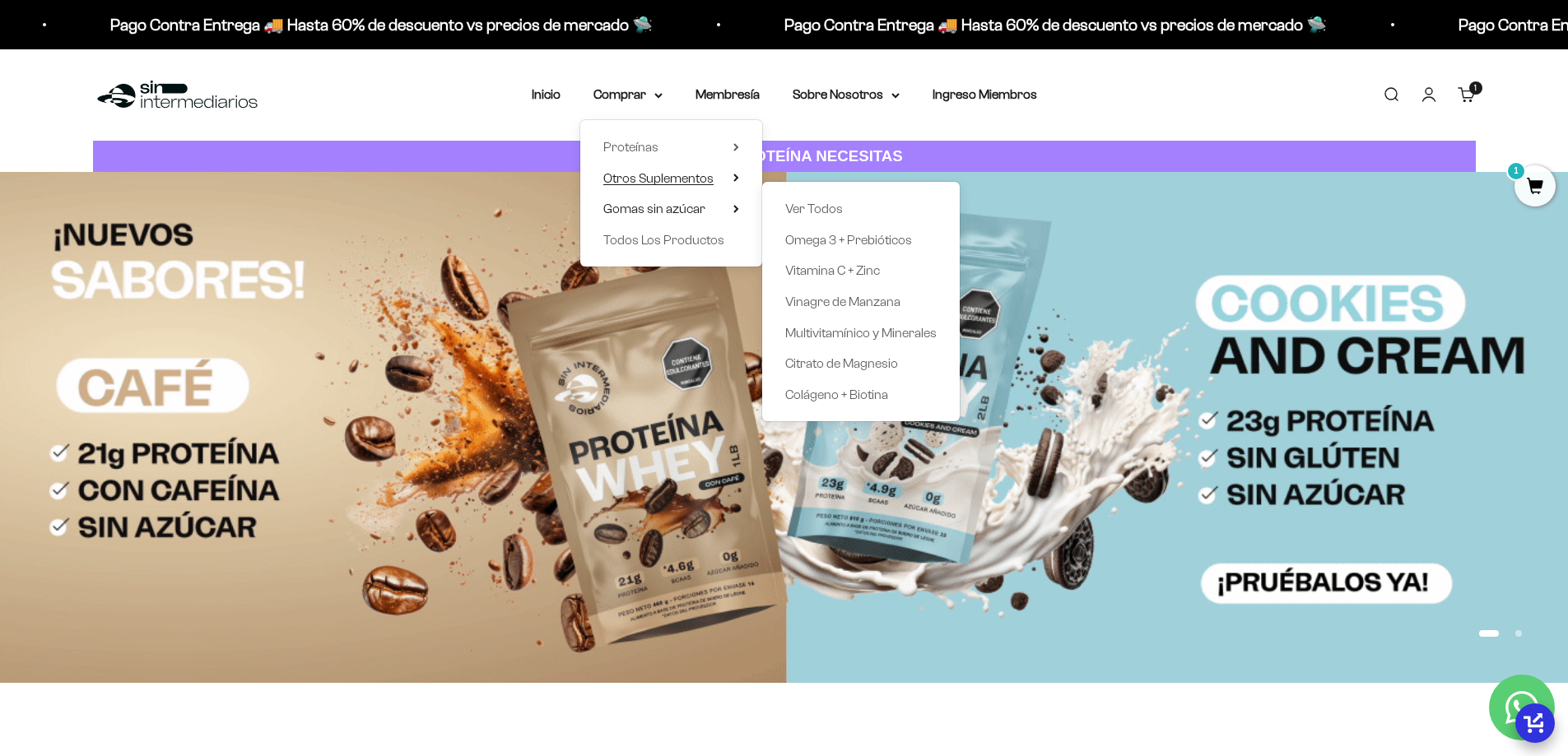
click at [739, 174] on icon at bounding box center [736, 177] width 6 height 8
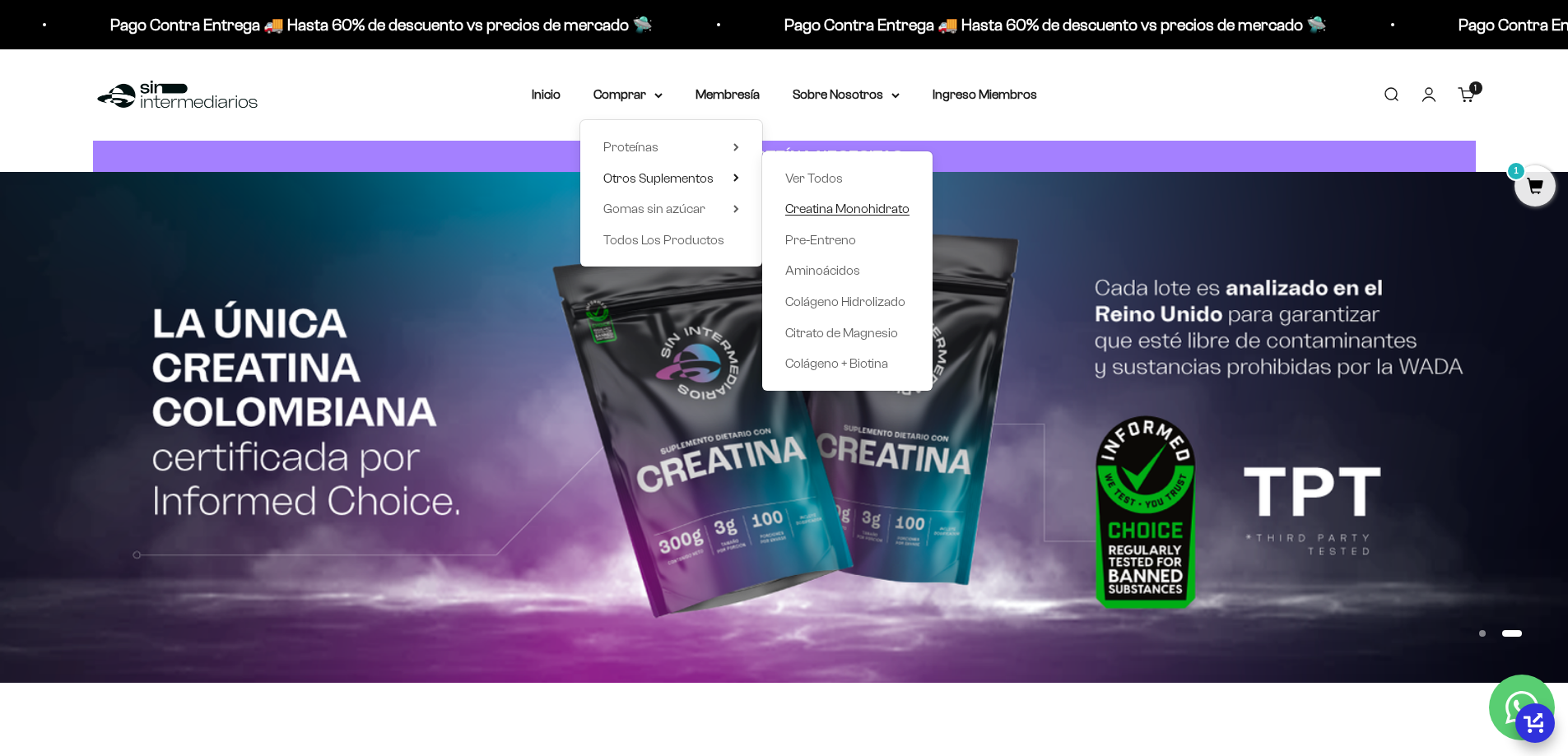
click at [848, 213] on span "Creatina Monohidrato" at bounding box center [847, 208] width 124 height 14
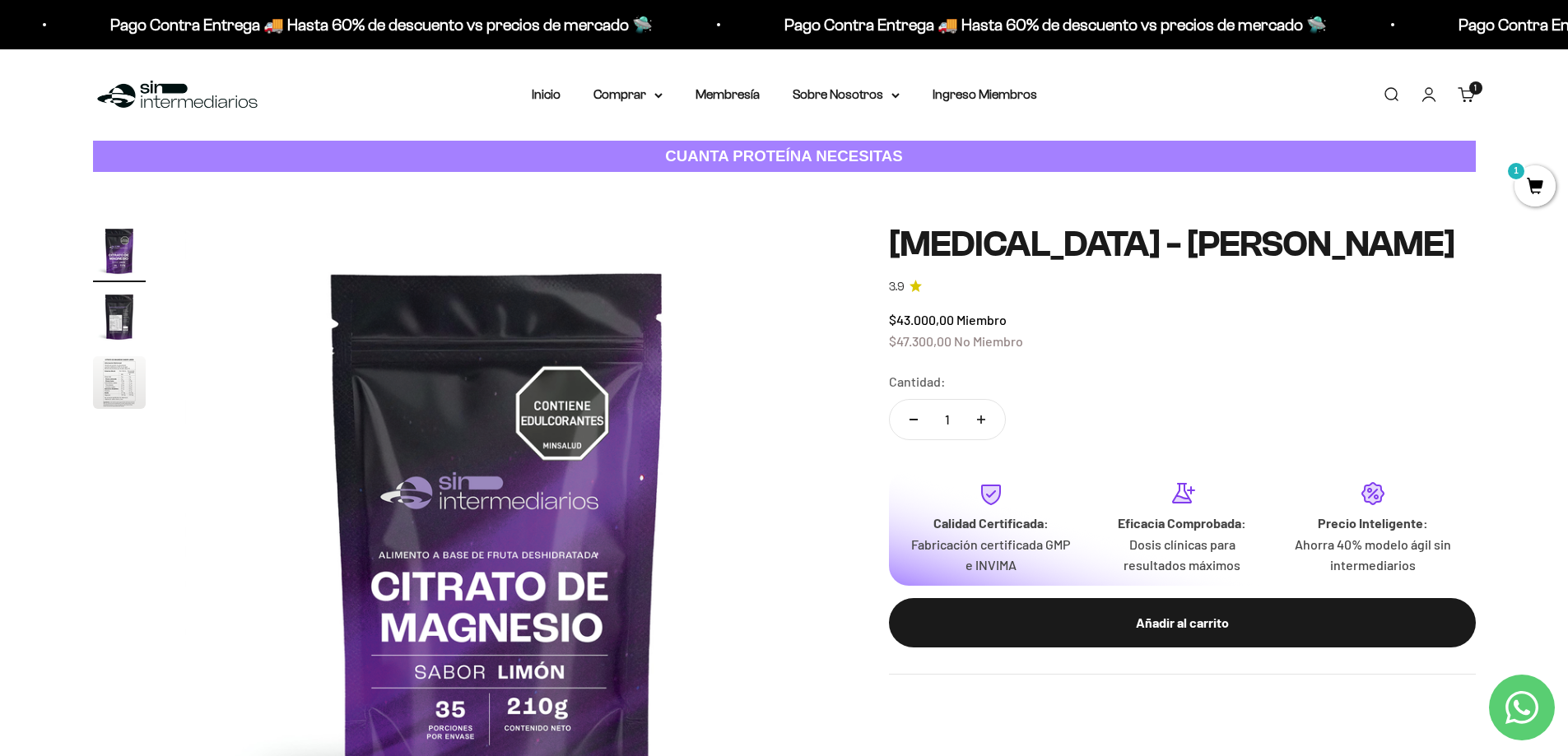
click at [1543, 180] on span "1" at bounding box center [1534, 186] width 41 height 41
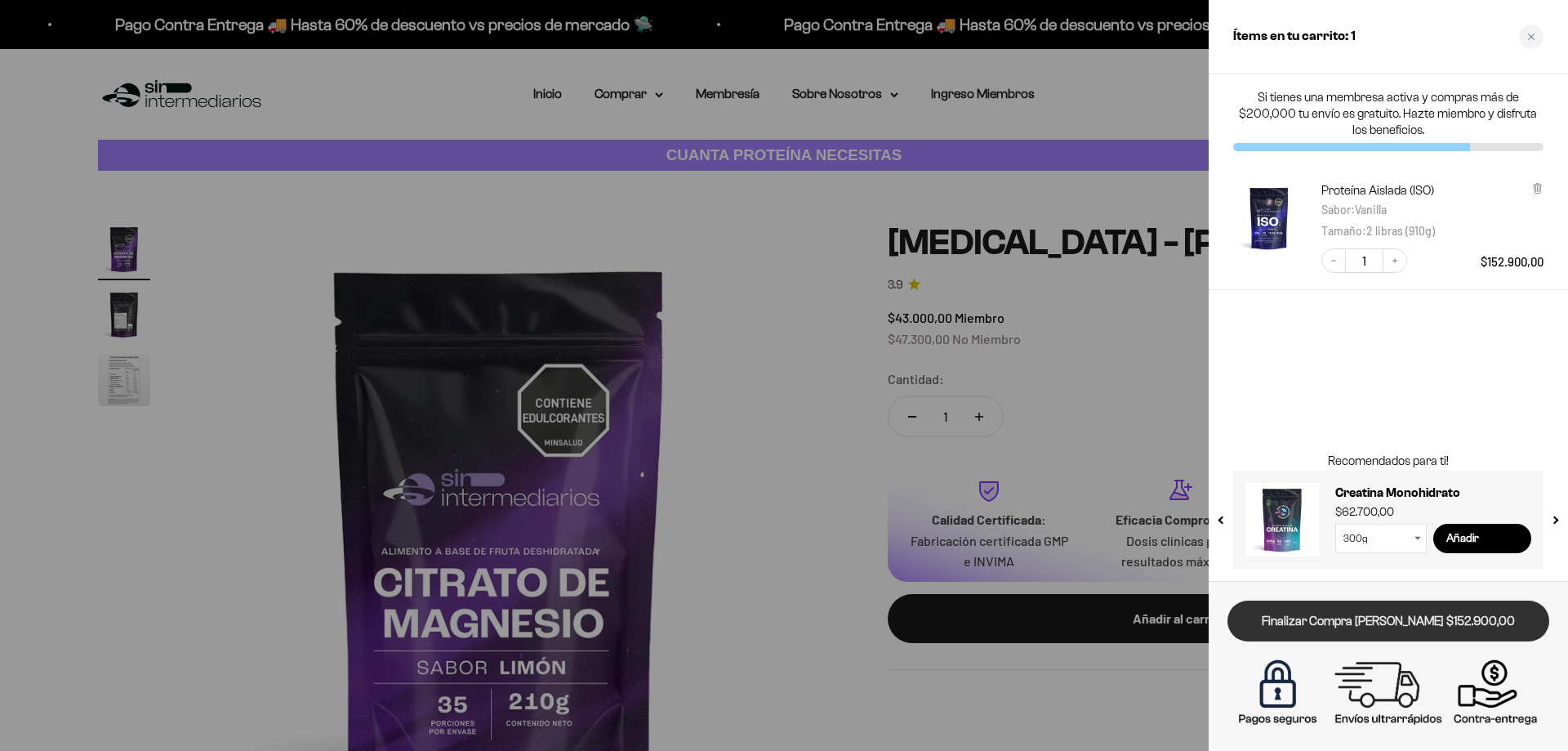
click at [1446, 635] on link "Finalizar Compra [PERSON_NAME] $152.900,00" at bounding box center [1388, 621] width 322 height 42
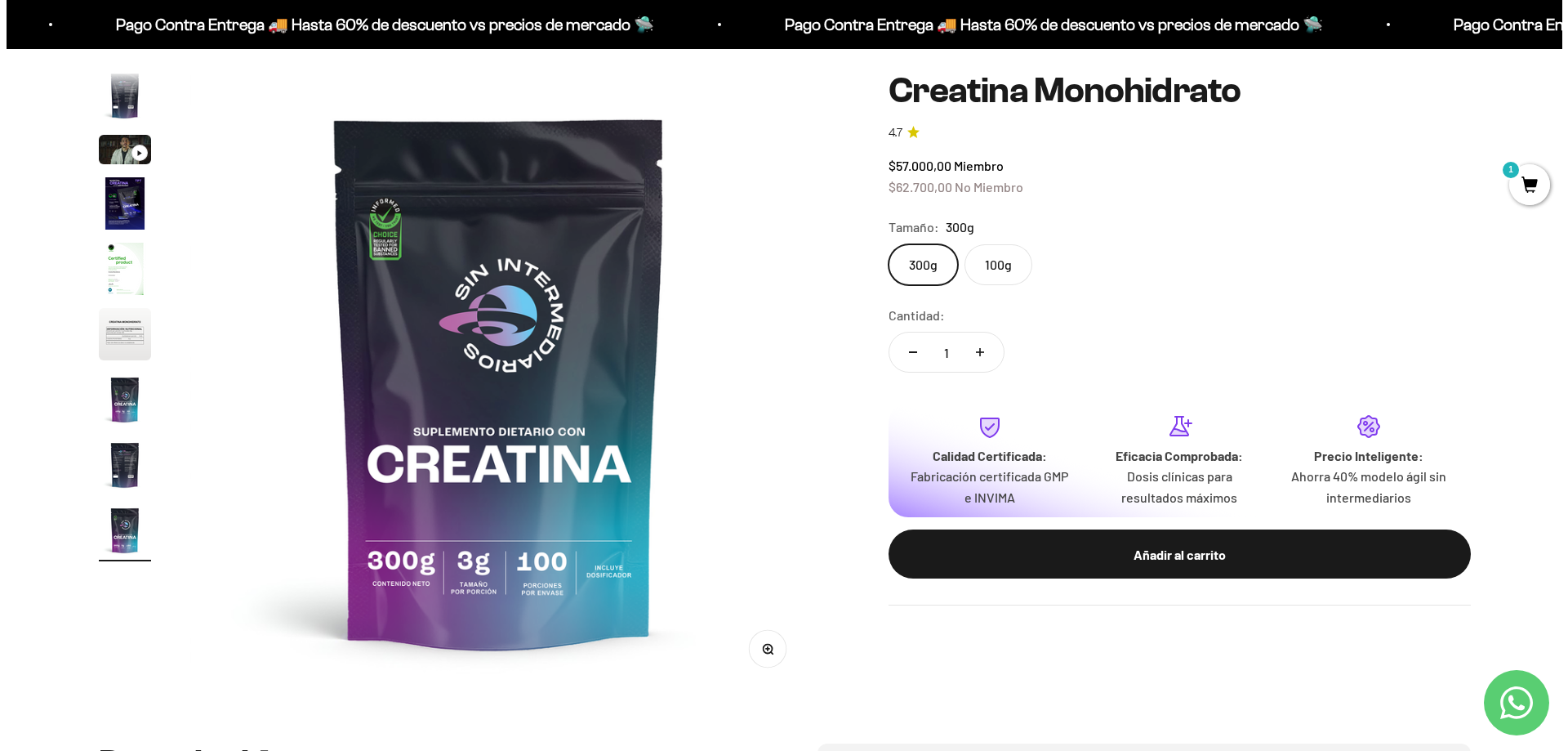
scroll to position [164, 0]
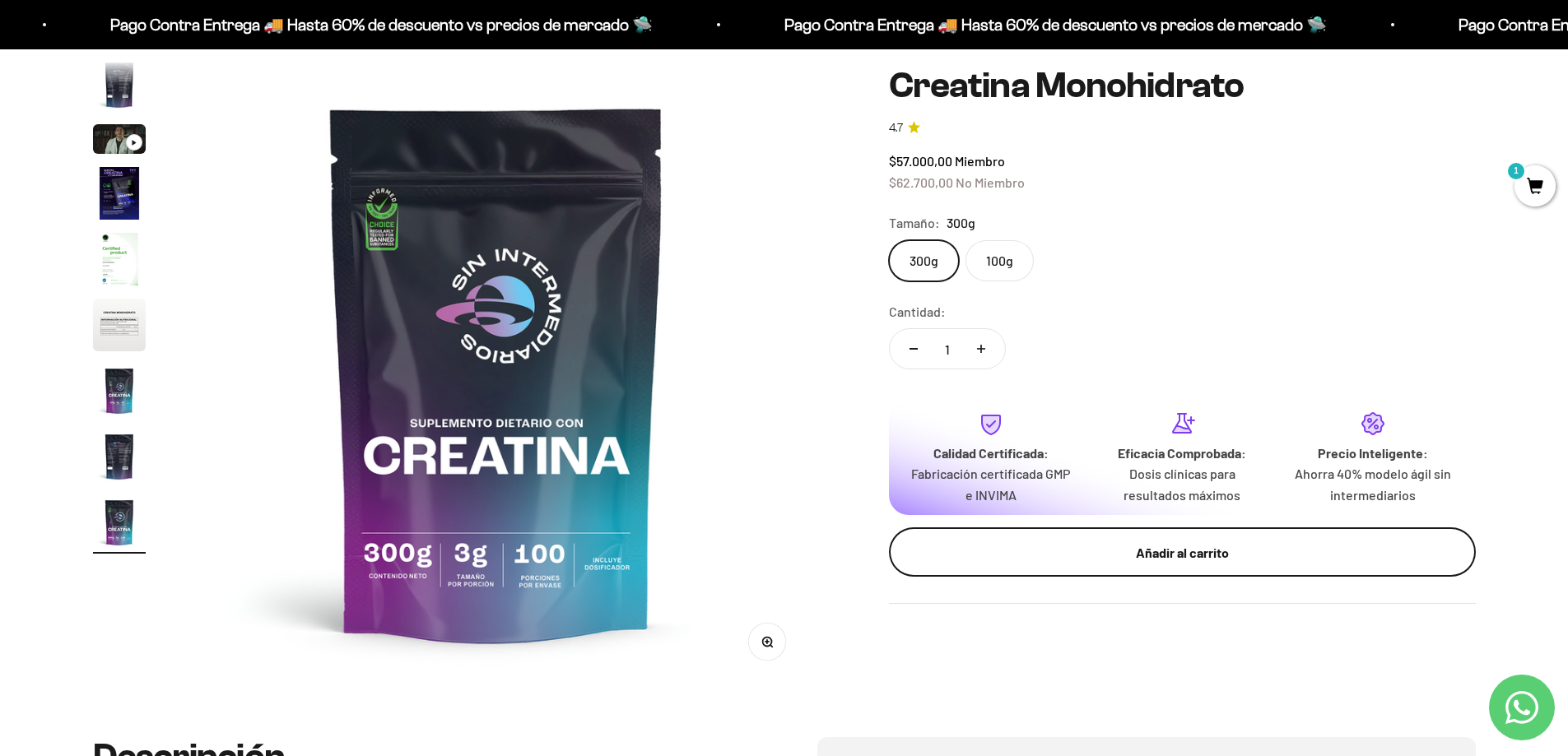
click at [1218, 547] on div "Añadir al carrito" at bounding box center [1182, 552] width 521 height 22
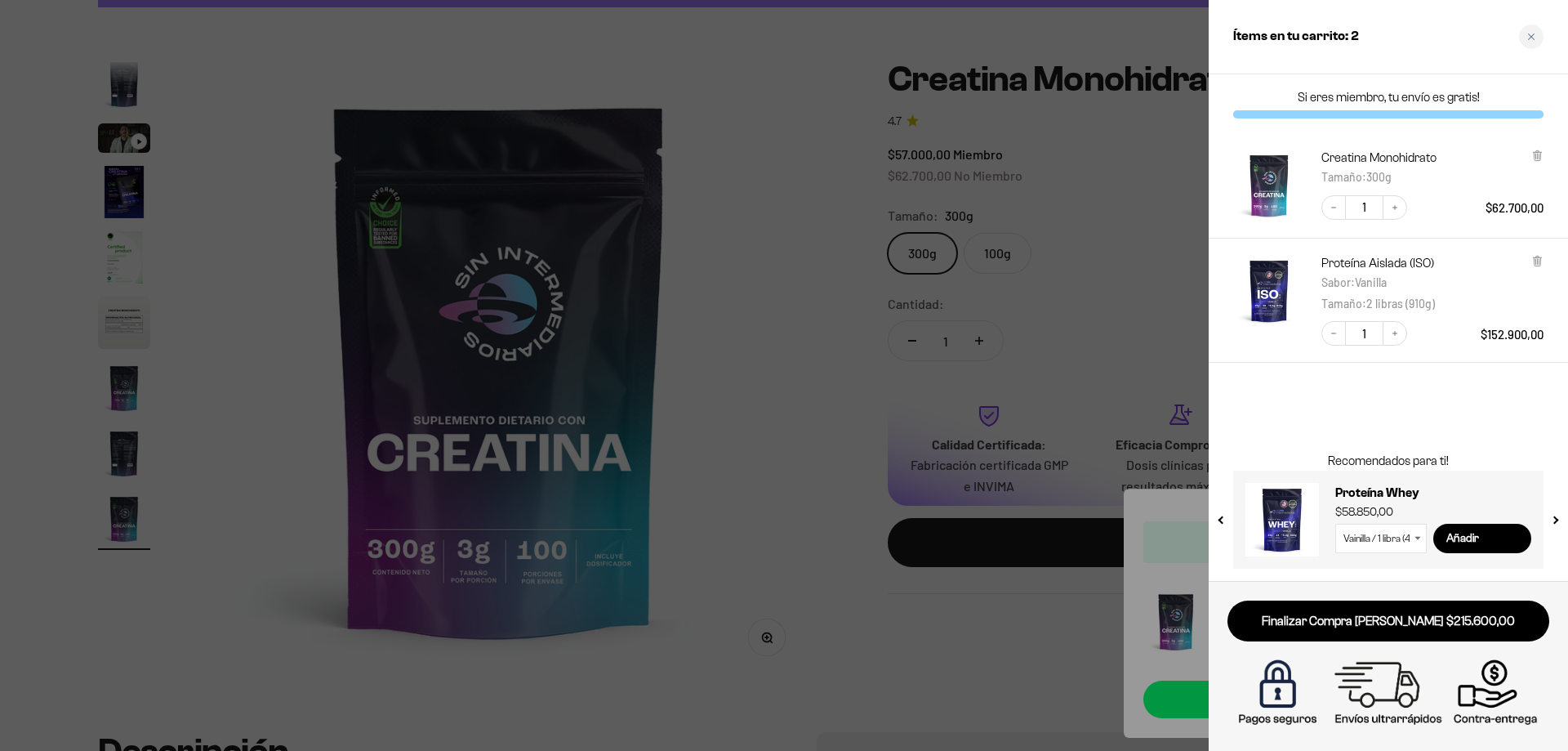
click at [1266, 282] on img "Proteína Aislada (ISO) - Vanilla / 2 libras (910g)" at bounding box center [1268, 290] width 71 height 71
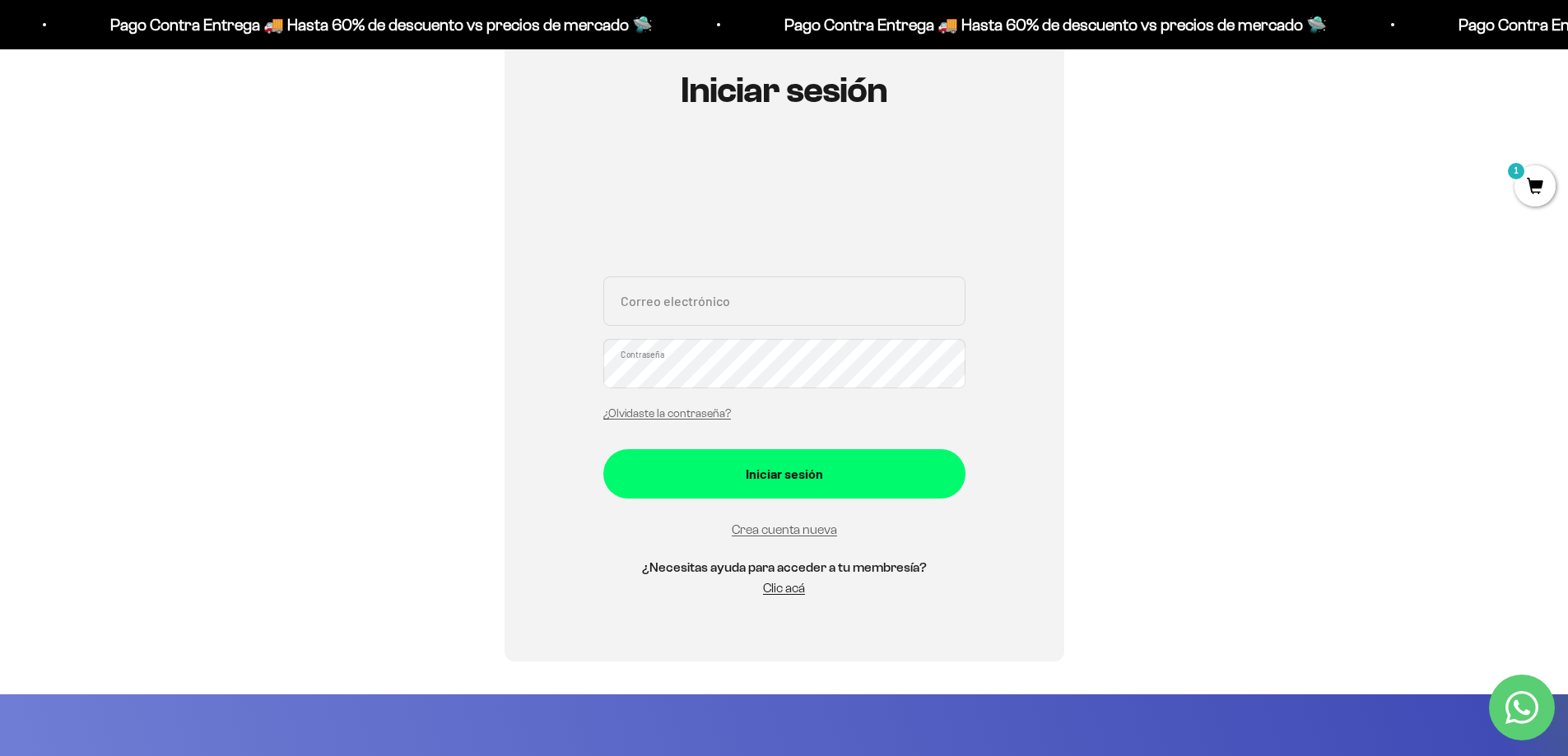
scroll to position [246, 0]
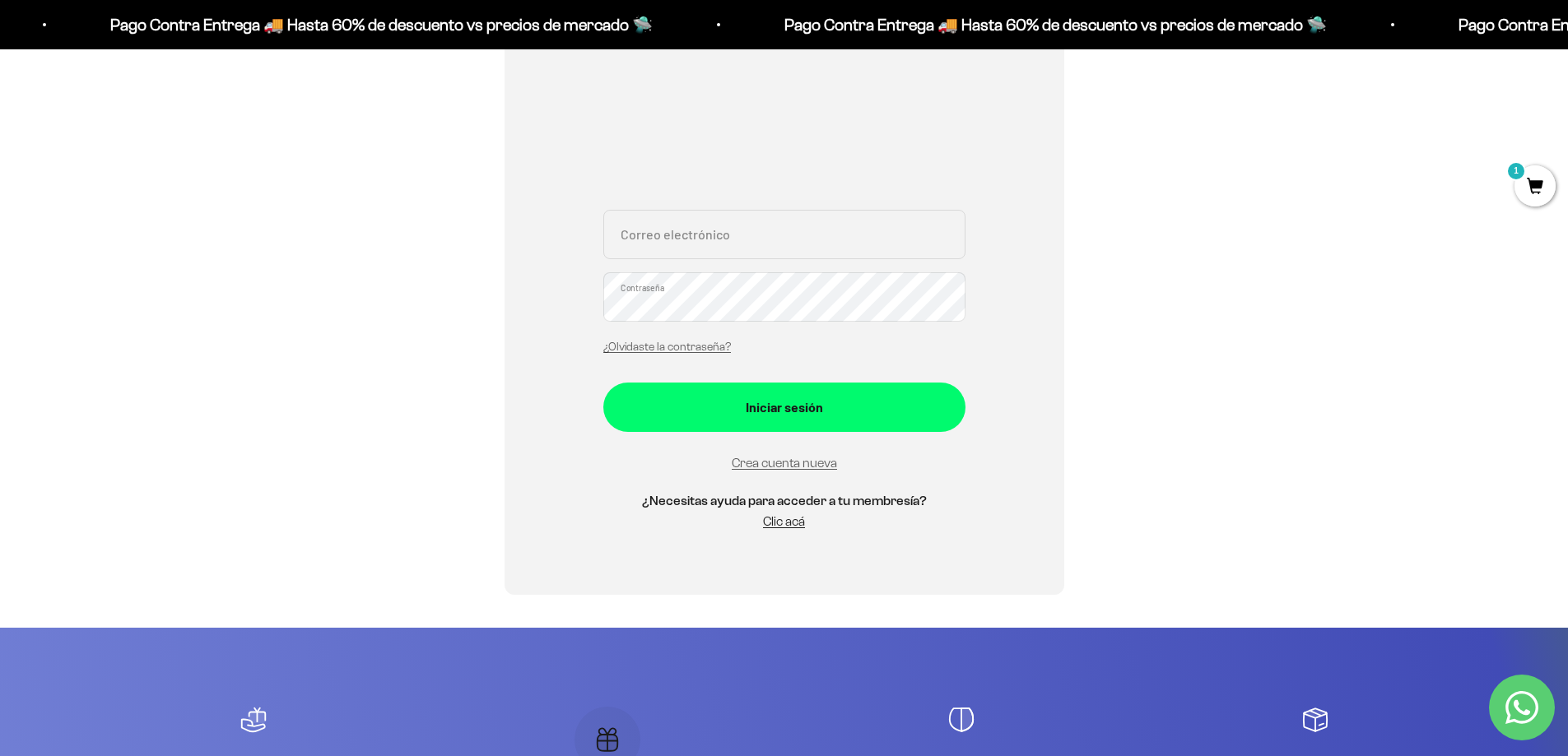
click at [748, 256] on input "Correo electrónico" at bounding box center [784, 235] width 362 height 49
type input "[EMAIL_ADDRESS][DOMAIN_NAME]"
click at [707, 346] on link "¿Olvidaste la contraseña?" at bounding box center [667, 346] width 127 height 13
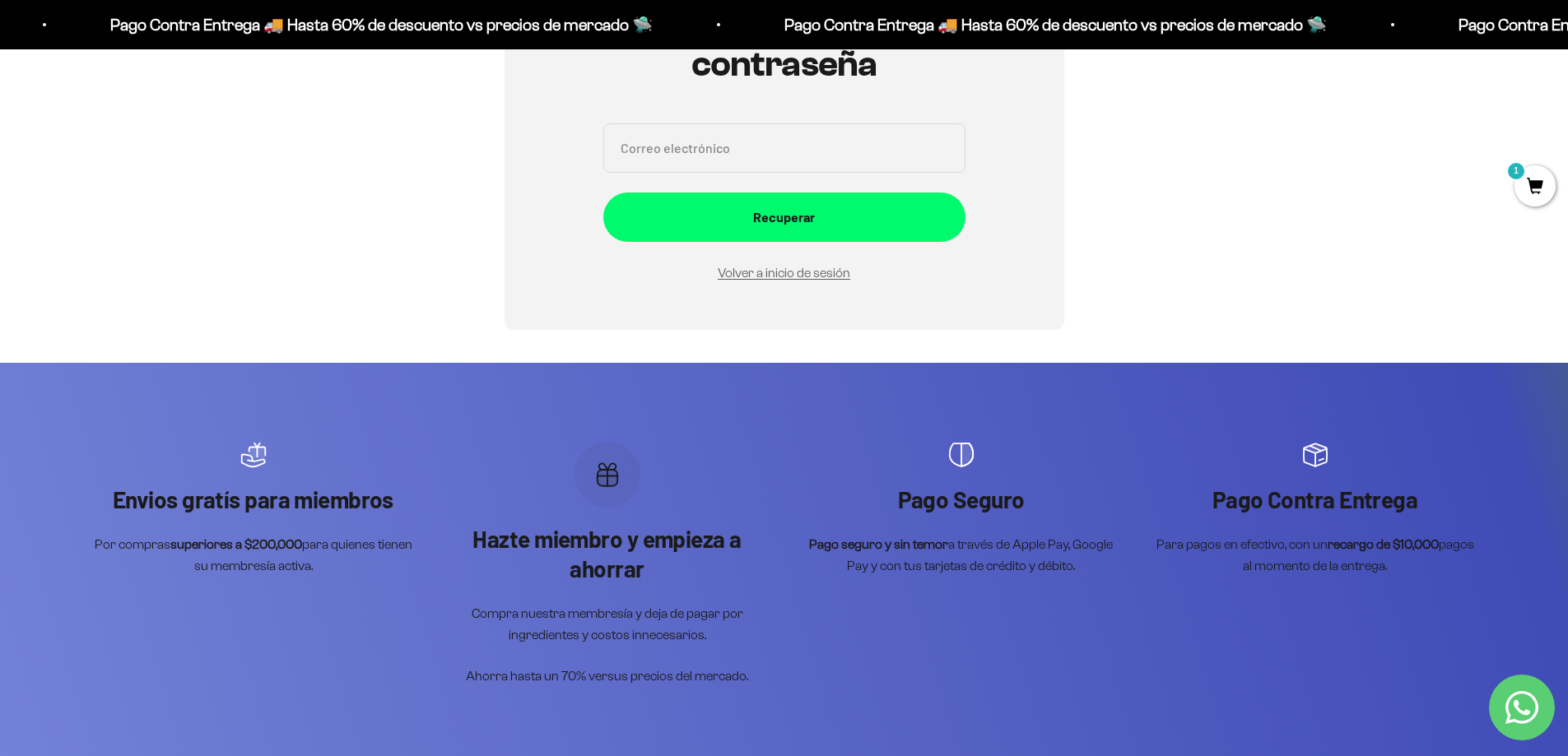
click at [810, 159] on input "Correo electrónico" at bounding box center [784, 148] width 362 height 49
type input "[EMAIL_ADDRESS][DOMAIN_NAME]"
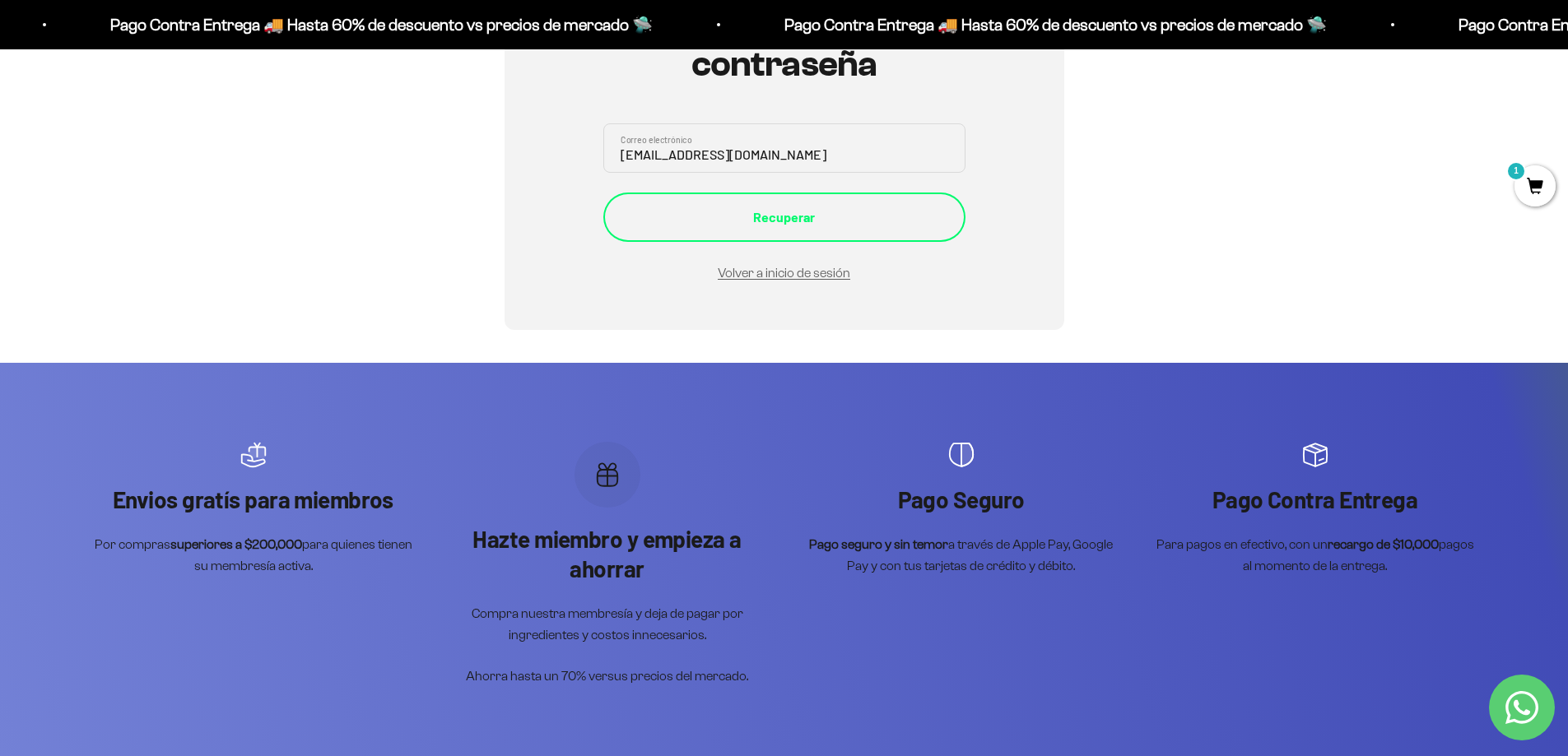
click at [800, 216] on div "Recuperar" at bounding box center [784, 217] width 296 height 22
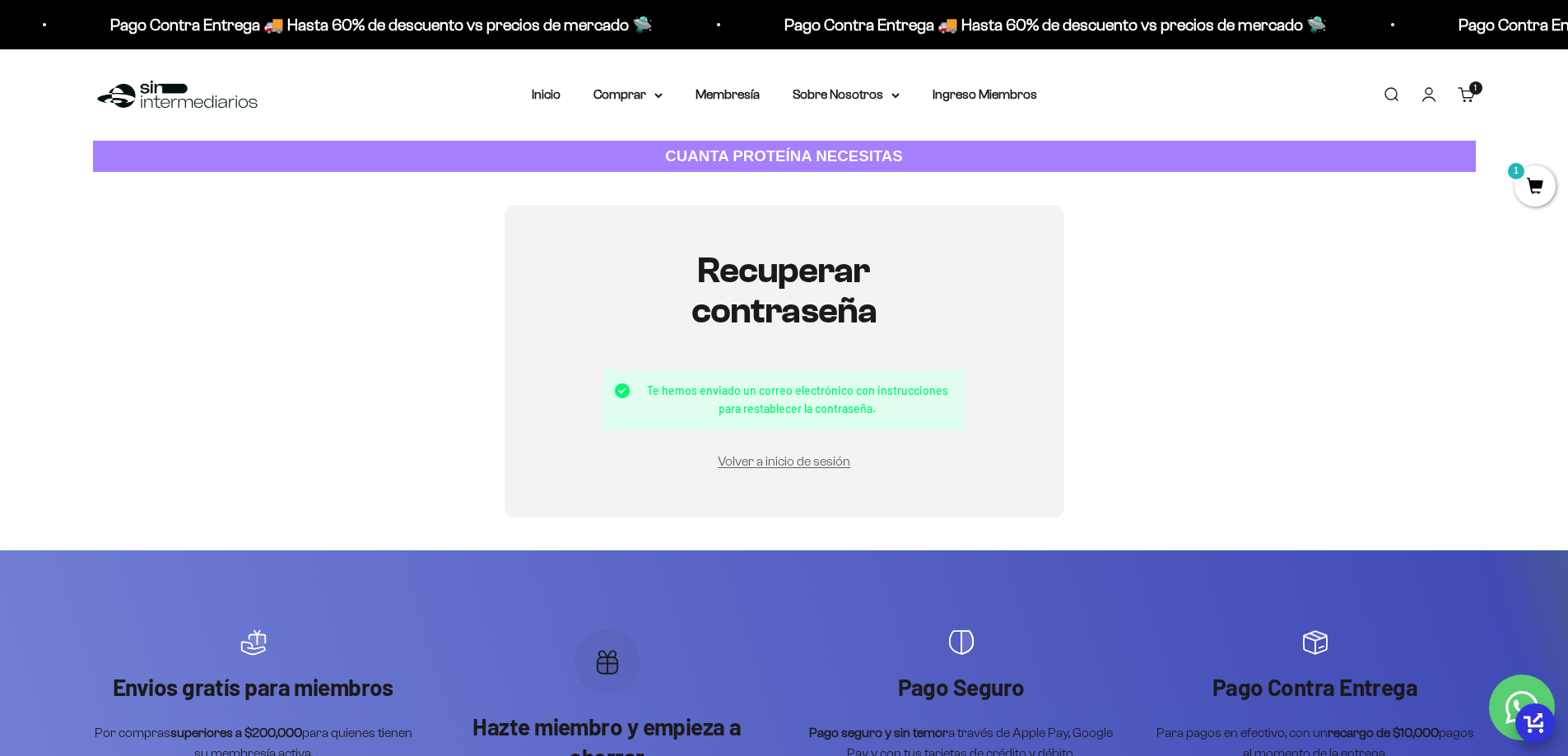
click at [839, 452] on div "Volver a inicio de sesión" at bounding box center [784, 460] width 362 height 23
click at [822, 468] on link "Volver a inicio de sesión" at bounding box center [784, 461] width 132 height 14
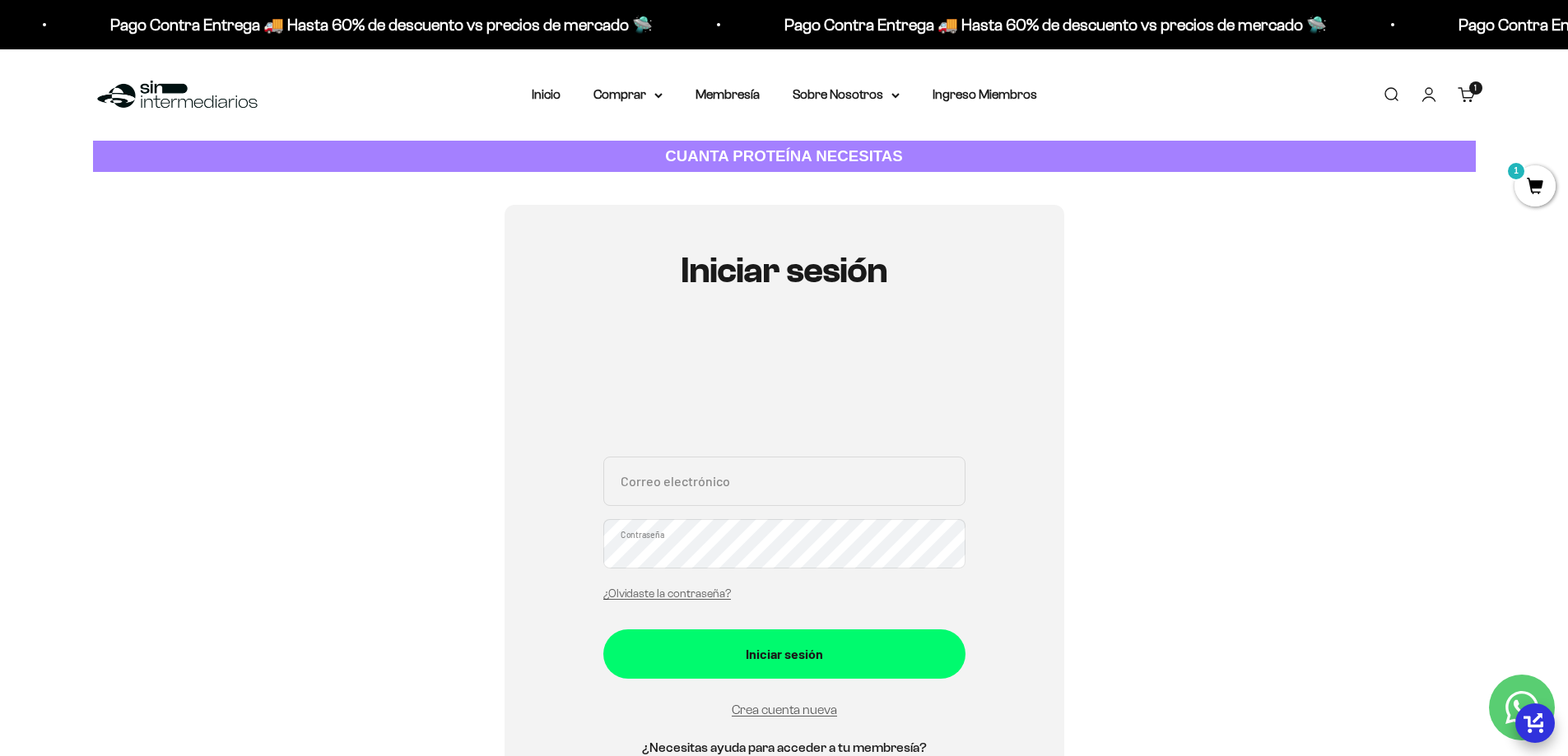
click at [818, 472] on input "Correo electrónico" at bounding box center [784, 481] width 362 height 49
type input "[EMAIL_ADDRESS][DOMAIN_NAME]"
click at [604, 629] on button "Iniciar sesión" at bounding box center [784, 653] width 362 height 49
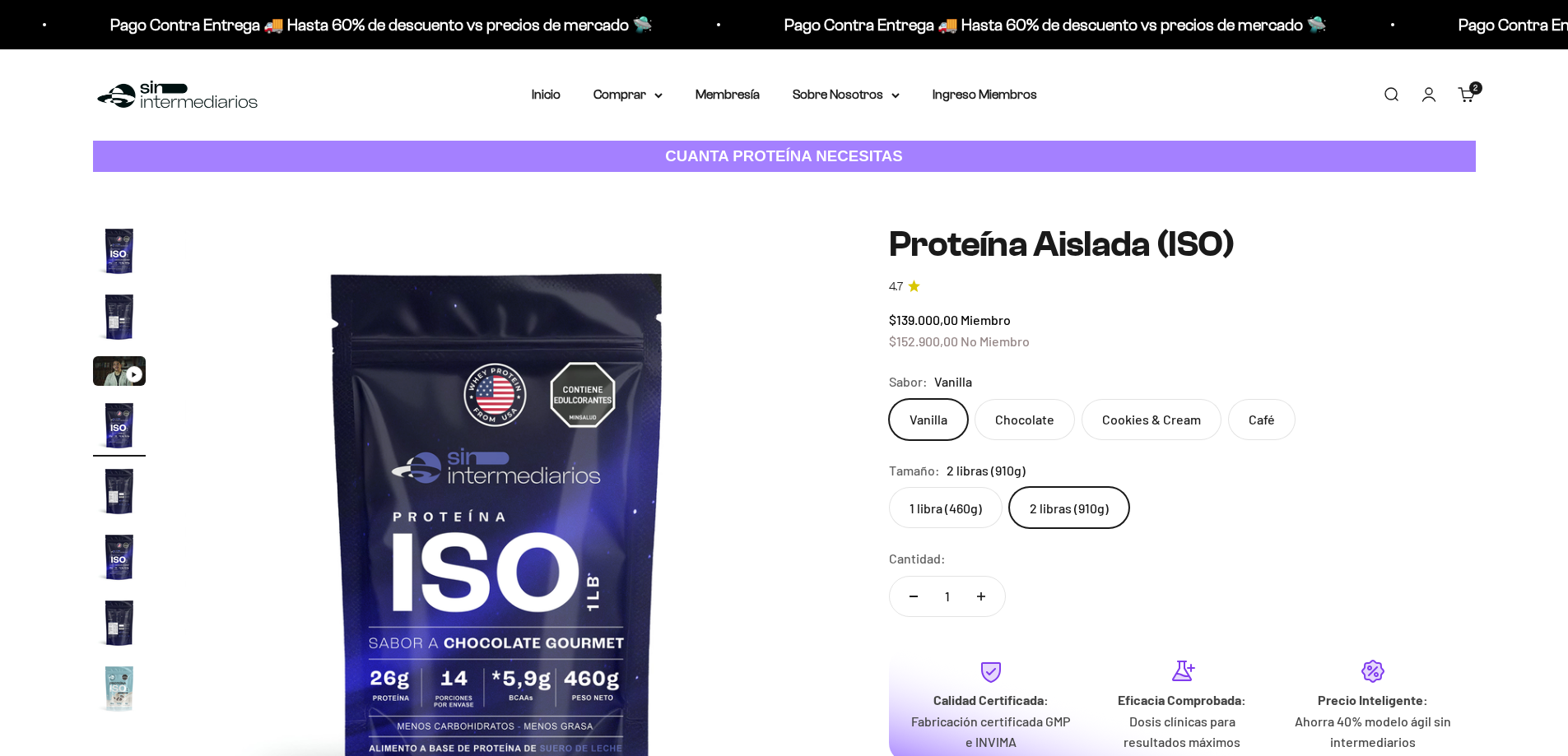
scroll to position [0, 1934]
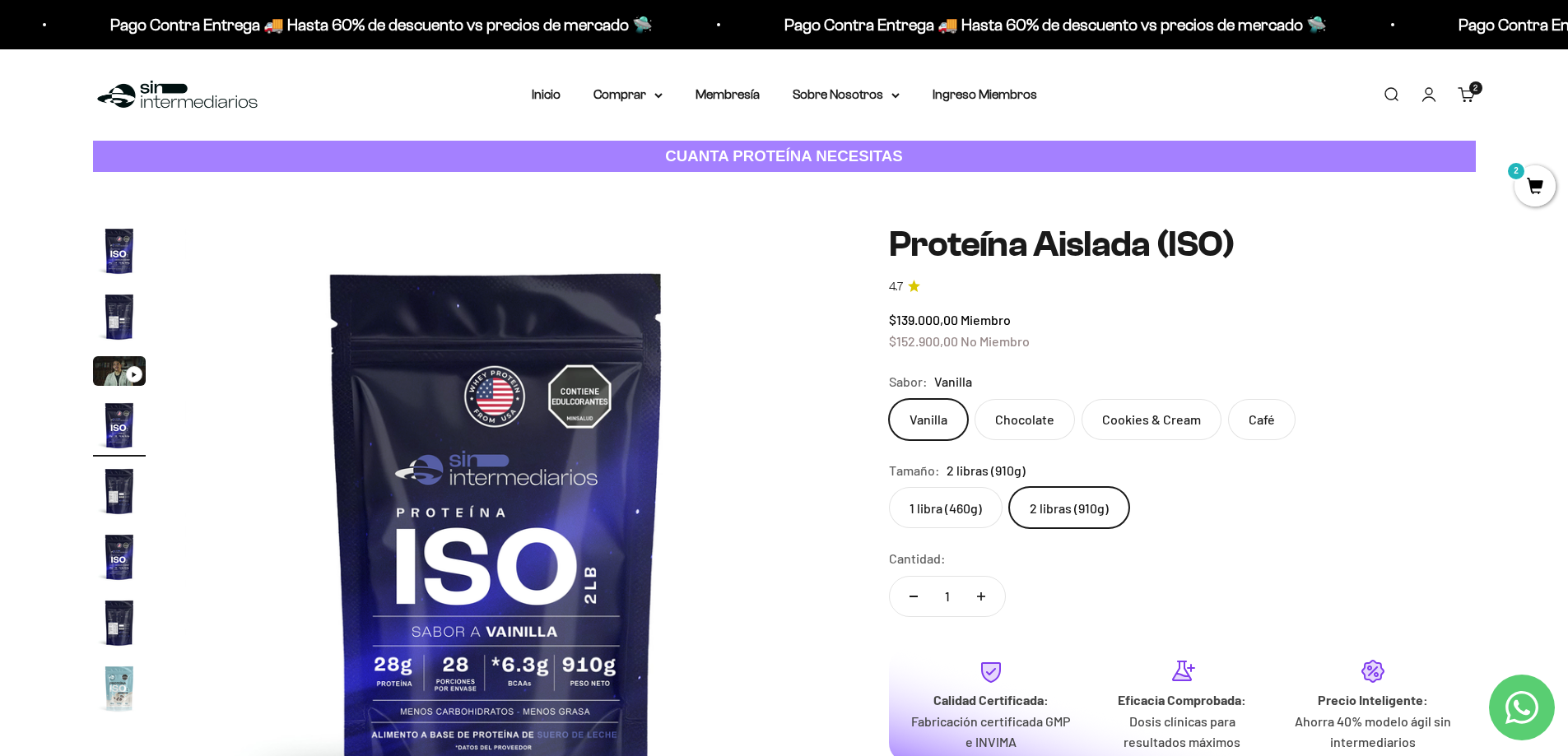
click at [1473, 91] on span "2" at bounding box center [1475, 88] width 4 height 8
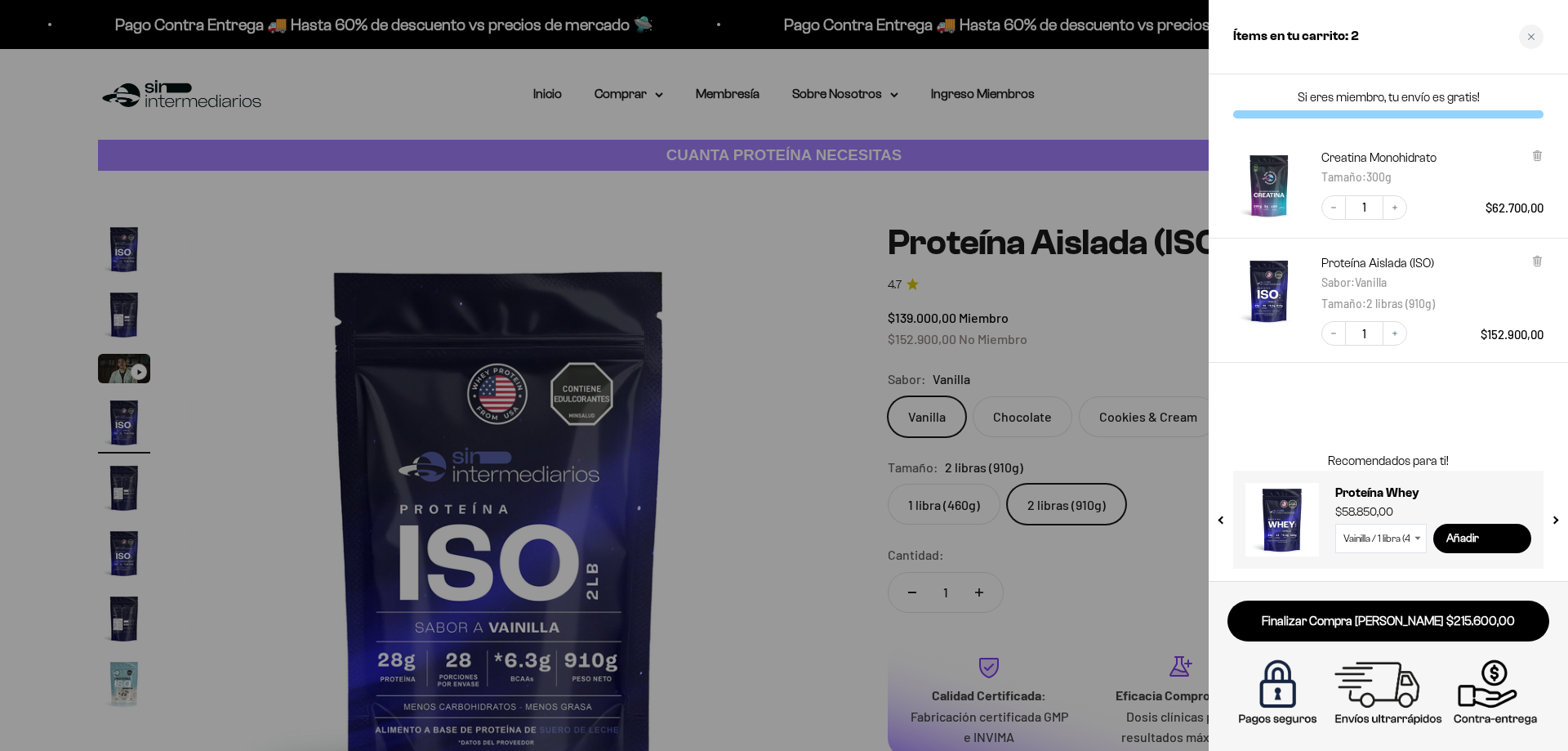
click at [751, 102] on div at bounding box center [784, 375] width 1568 height 751
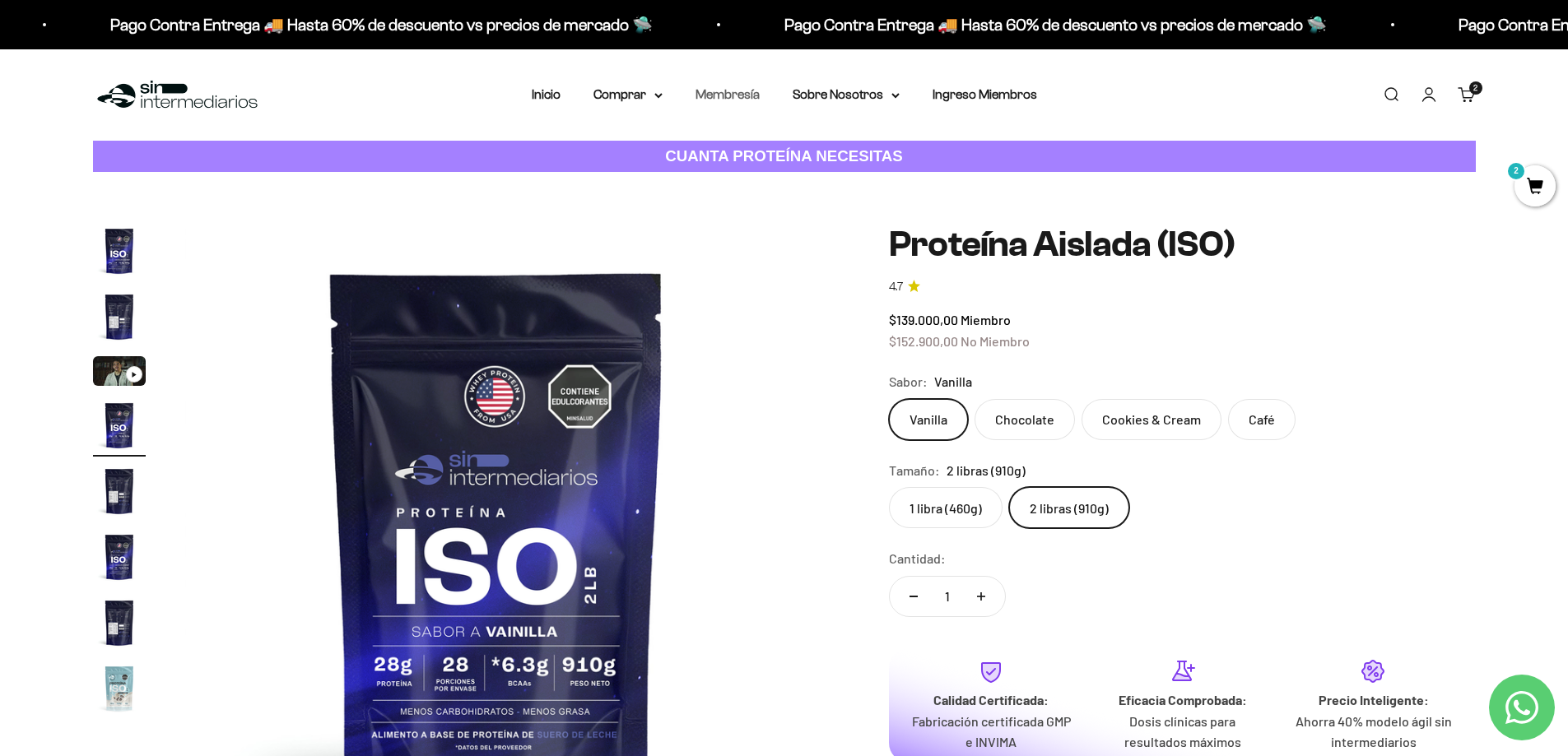
click at [752, 96] on link "Membresía" at bounding box center [727, 94] width 64 height 14
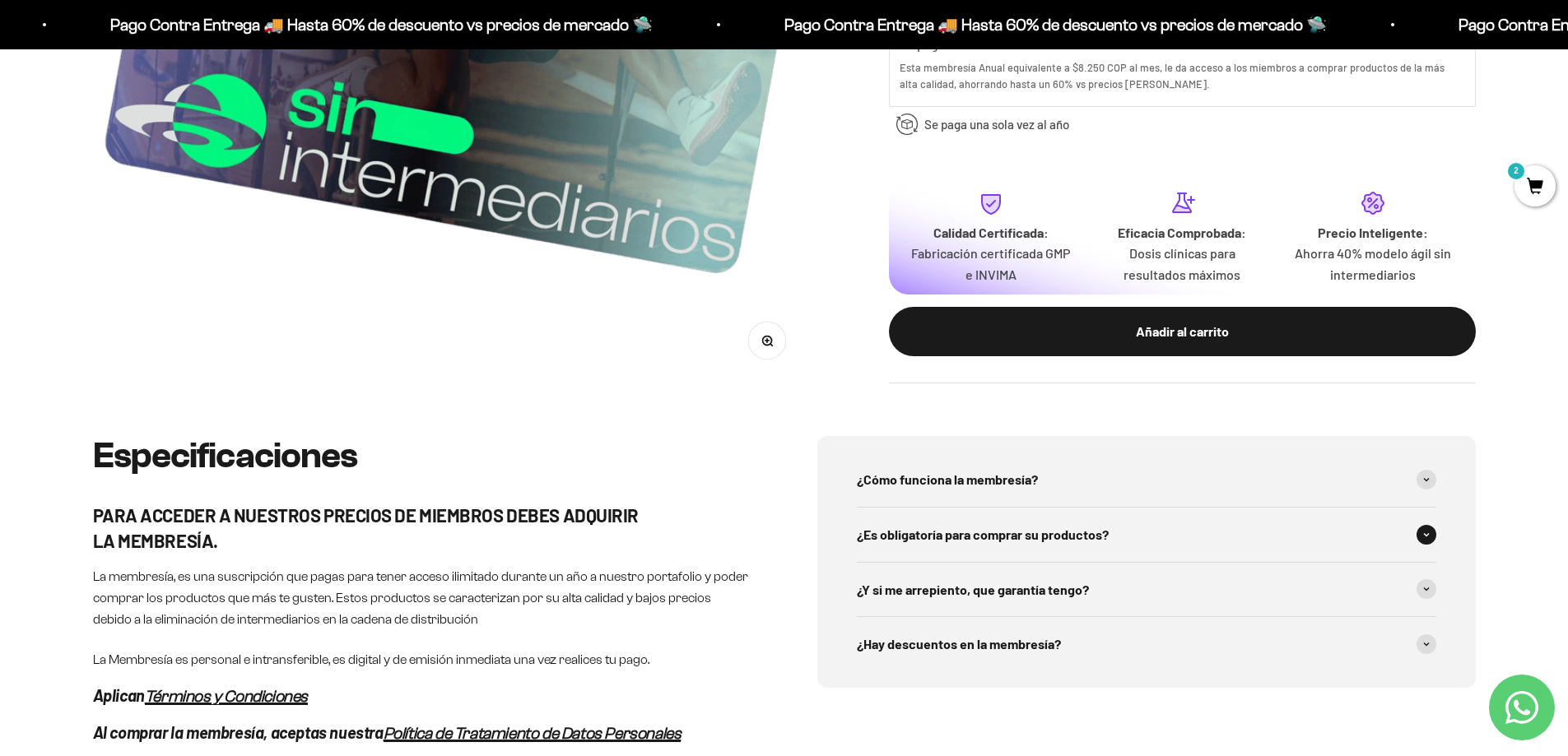
scroll to position [576, 0]
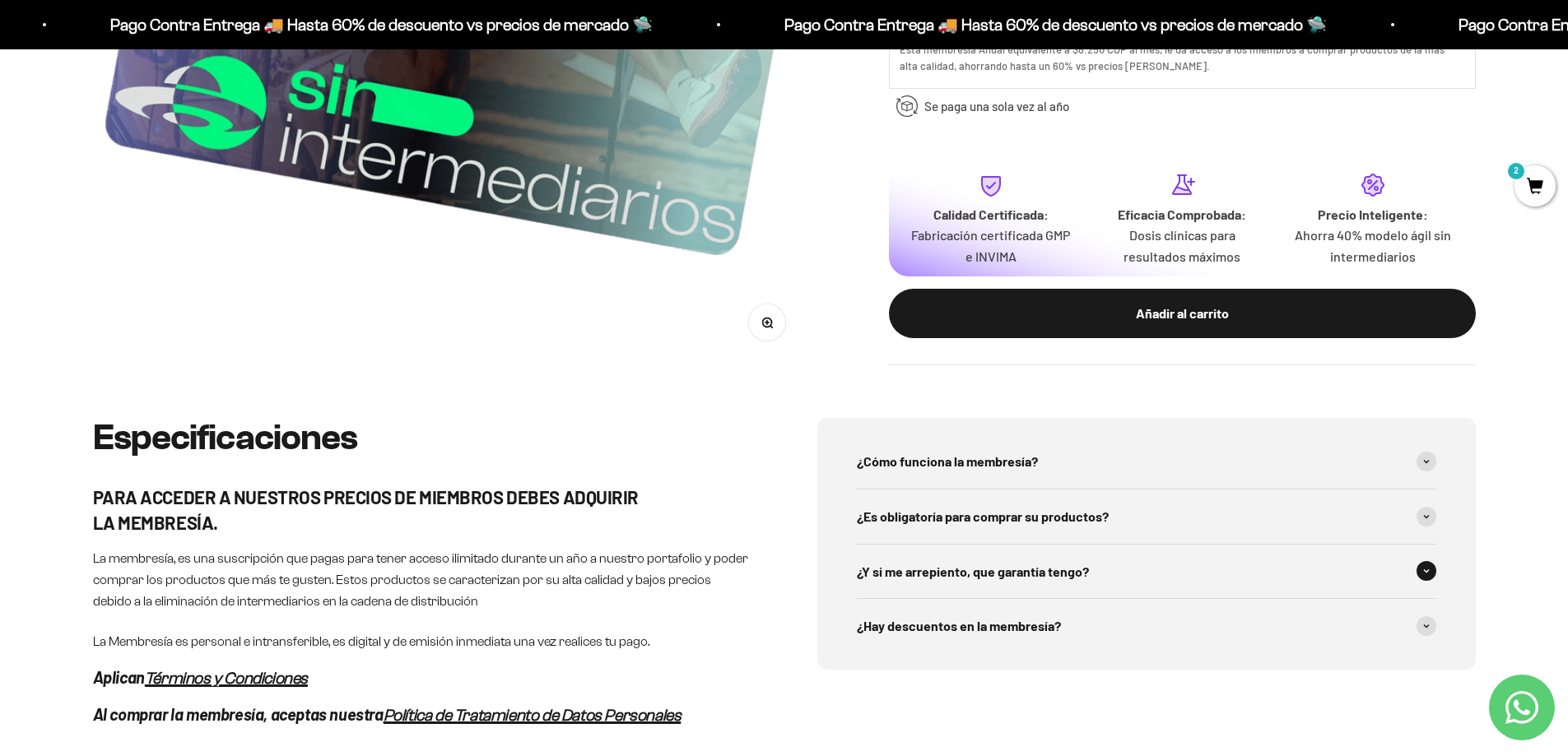
click at [1224, 579] on div "¿Y si me arrepiento, que garantía tengo?" at bounding box center [1146, 571] width 579 height 54
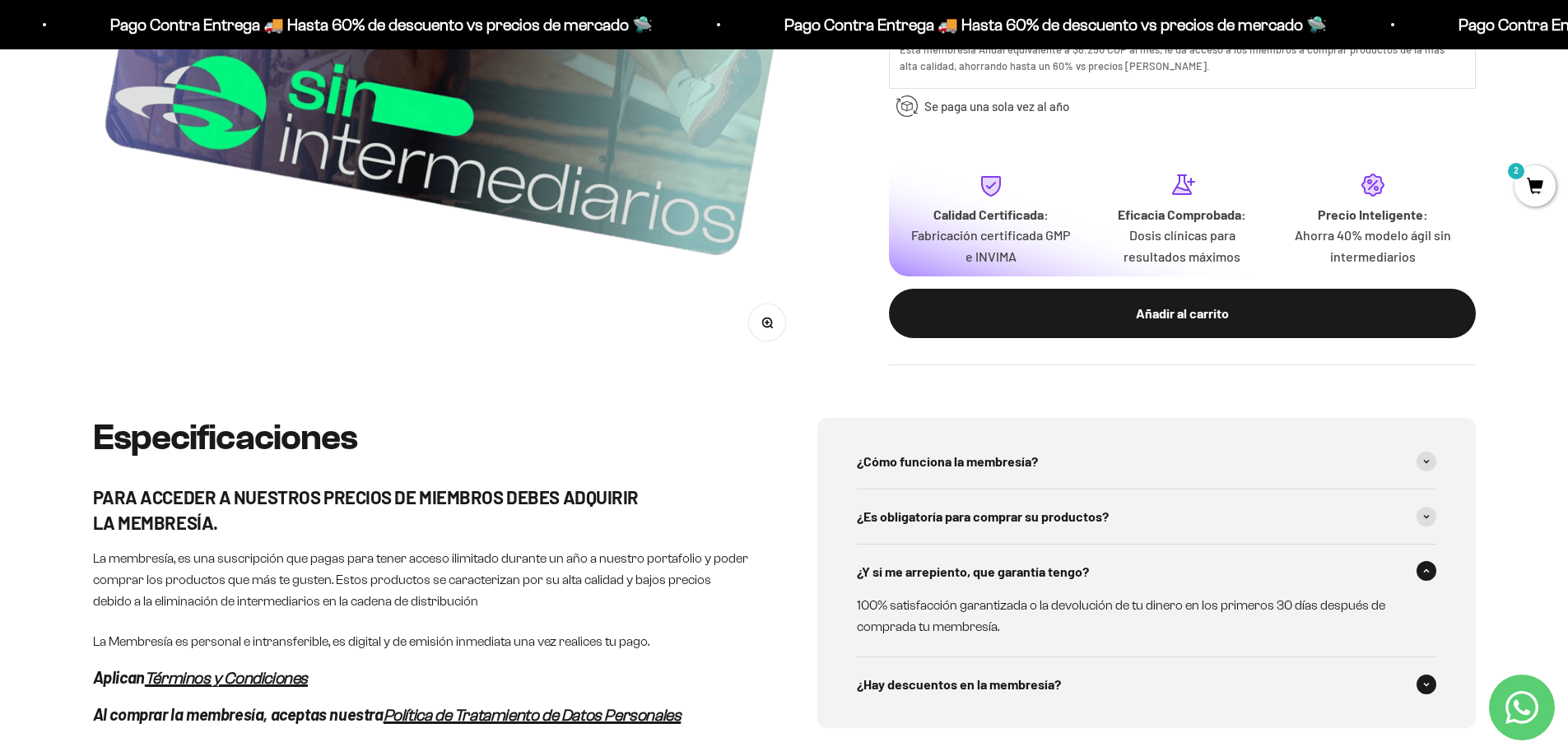
click at [1071, 688] on div "¿Hay descuentos en la membresía?" at bounding box center [1146, 684] width 579 height 54
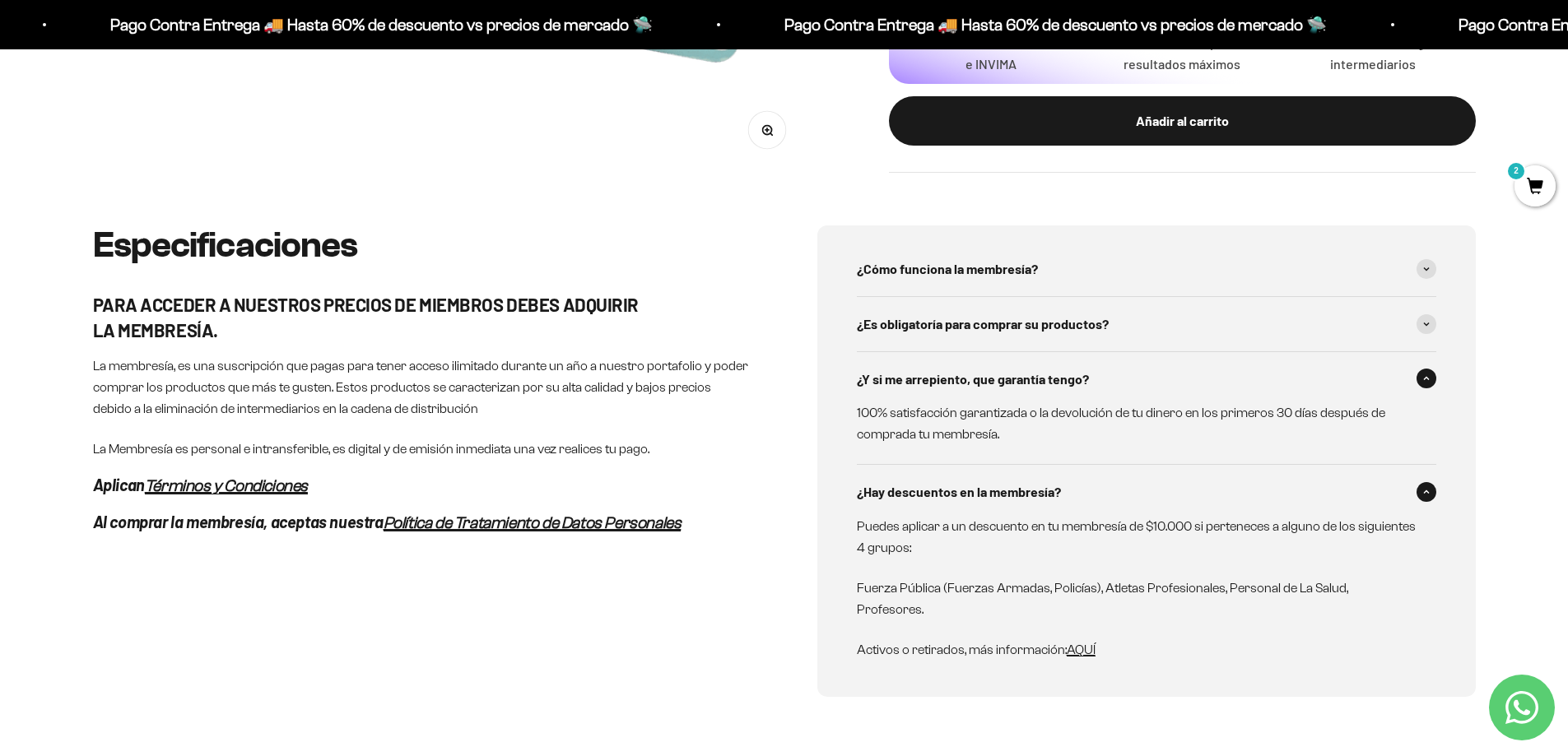
scroll to position [822, 0]
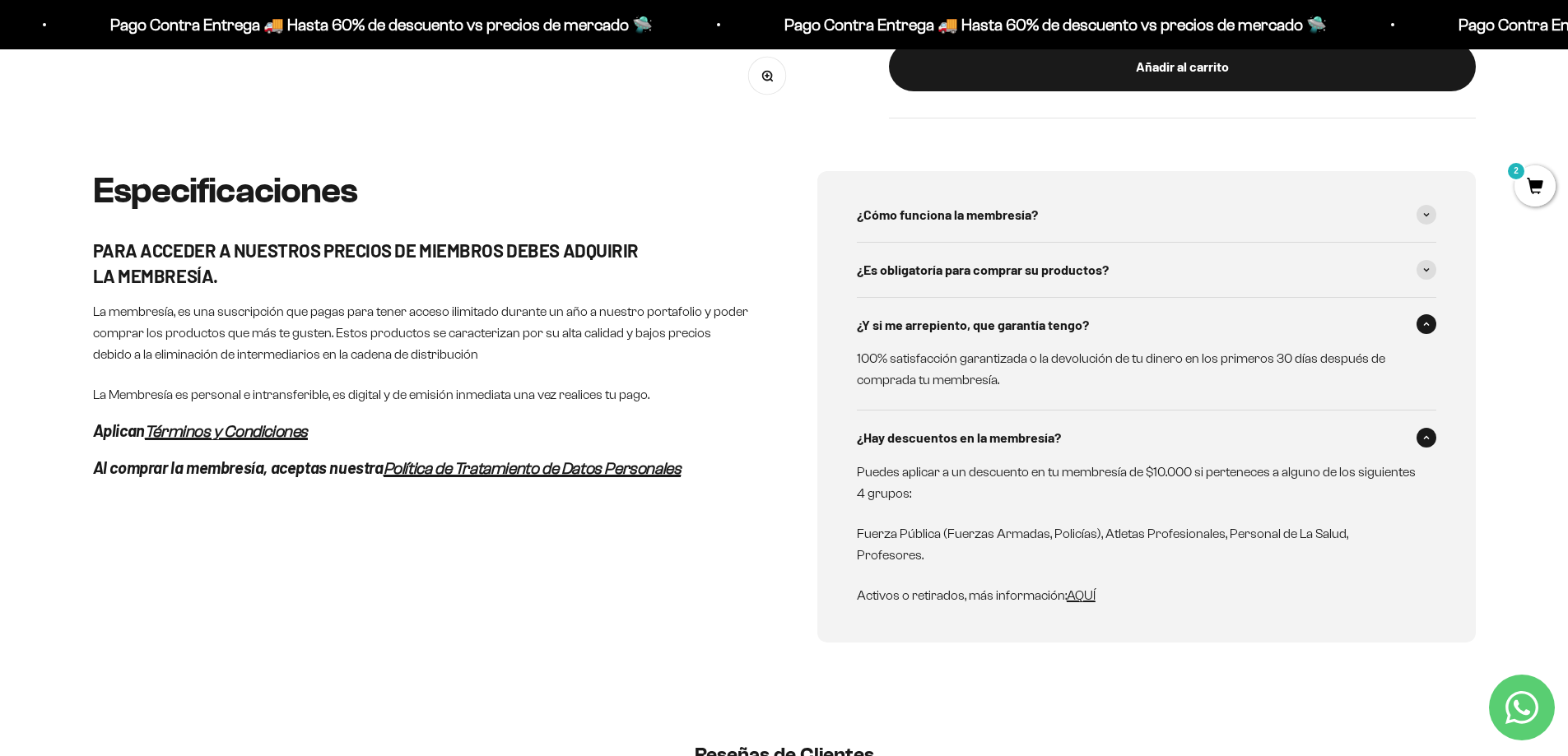
click at [1367, 531] on p "Fuerza Pública (Fuerzas Armadas, Policías), Atletas Profesionales, Personal de …" at bounding box center [1136, 544] width 559 height 42
click at [1368, 532] on p "Fuerza Pública (Fuerzas Armadas, Policías), Atletas Profesionales, Personal de …" at bounding box center [1136, 544] width 559 height 42
click at [1091, 588] on span "AQUÍ" at bounding box center [1080, 595] width 29 height 14
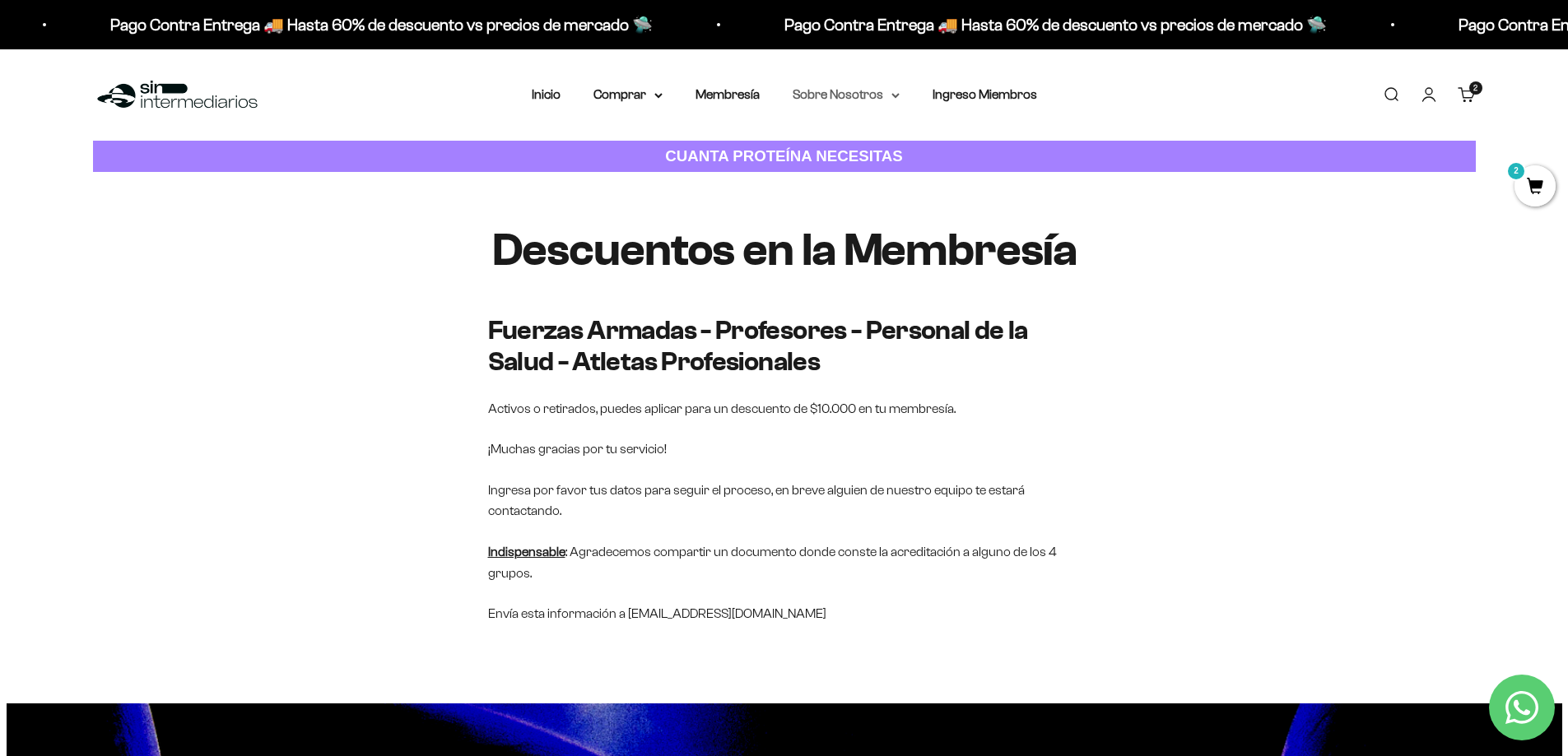
click at [861, 98] on summary "Sobre Nosotros" at bounding box center [846, 95] width 107 height 22
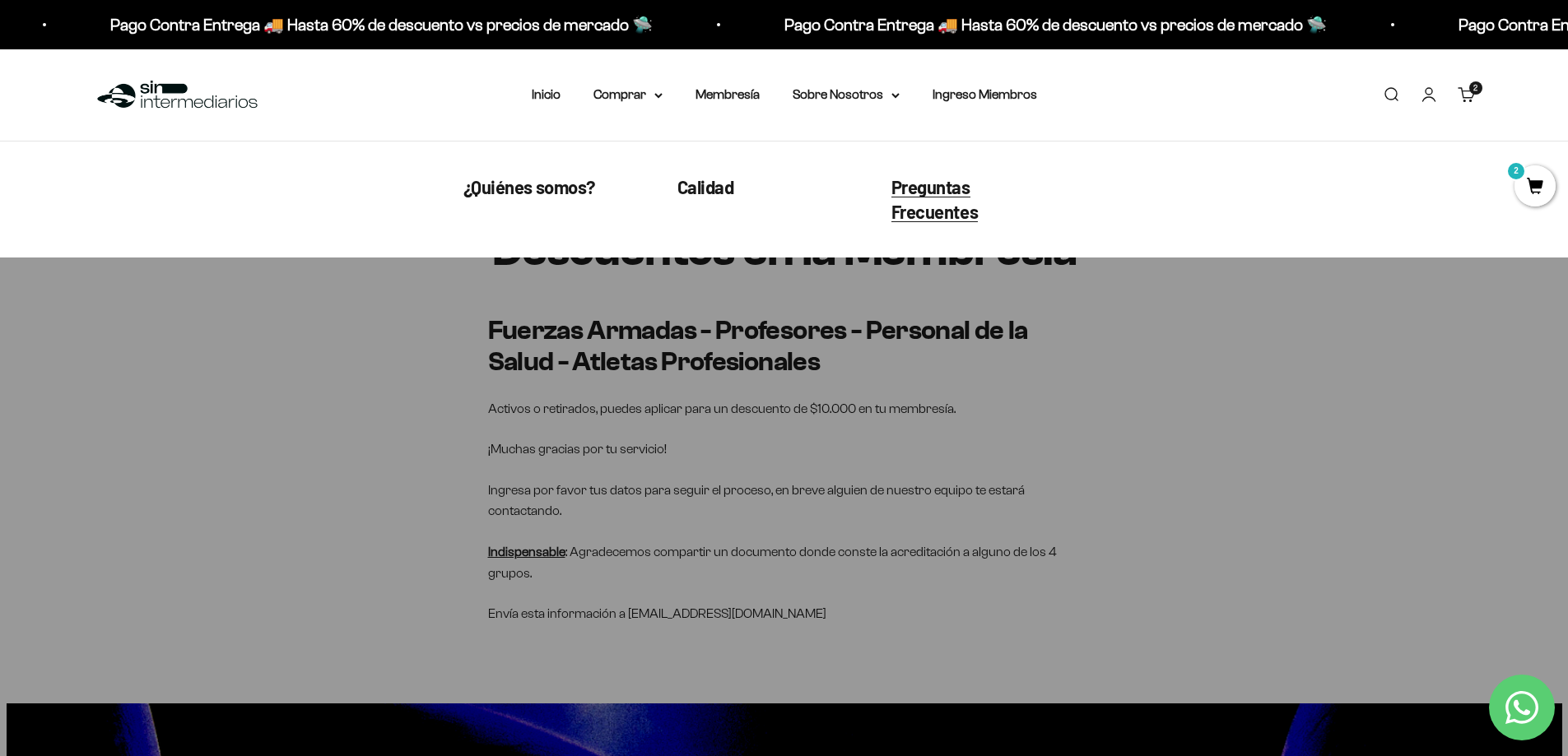
click at [924, 191] on span "Preguntas Frecuentes" at bounding box center [935, 200] width 87 height 47
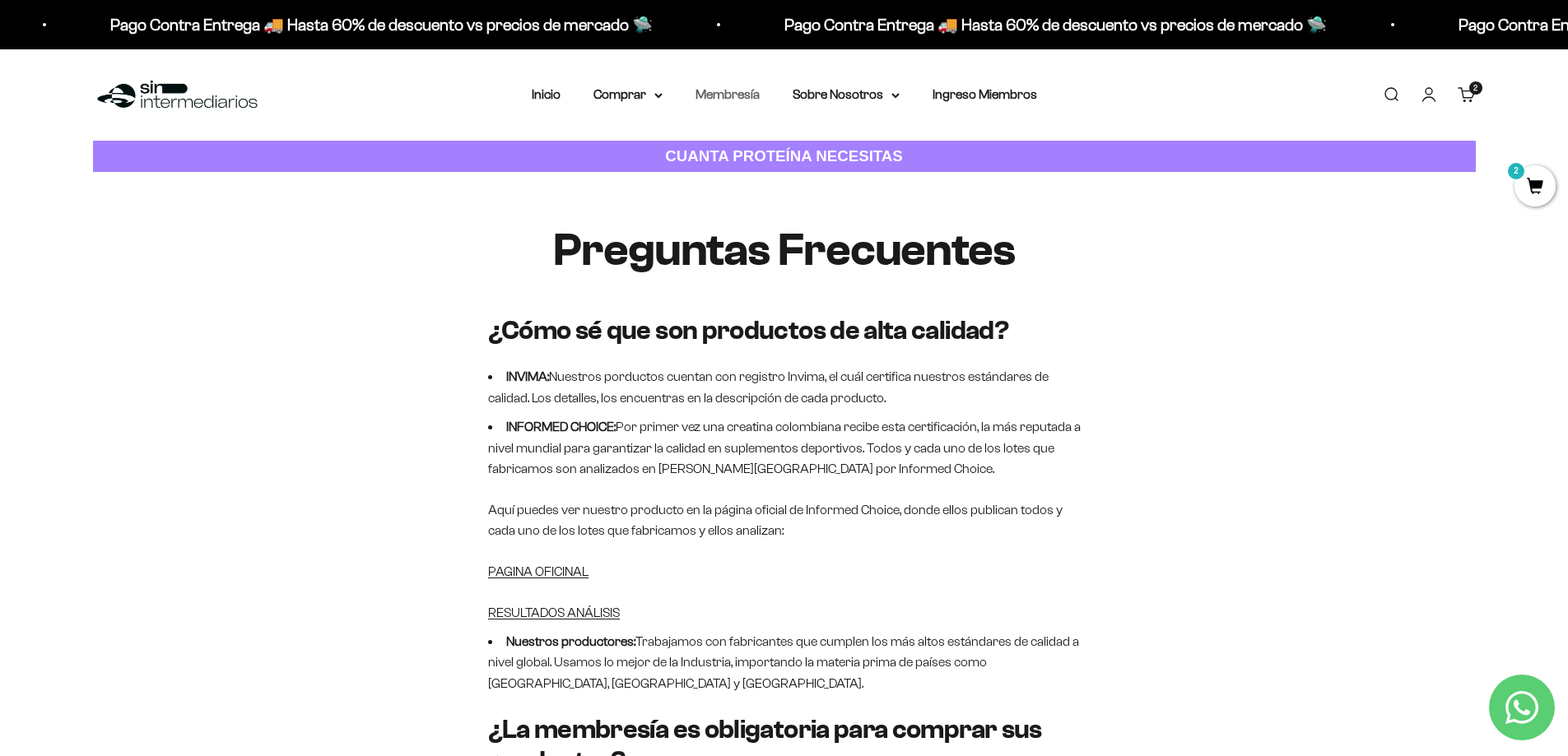
click at [723, 92] on link "Membresía" at bounding box center [727, 94] width 64 height 14
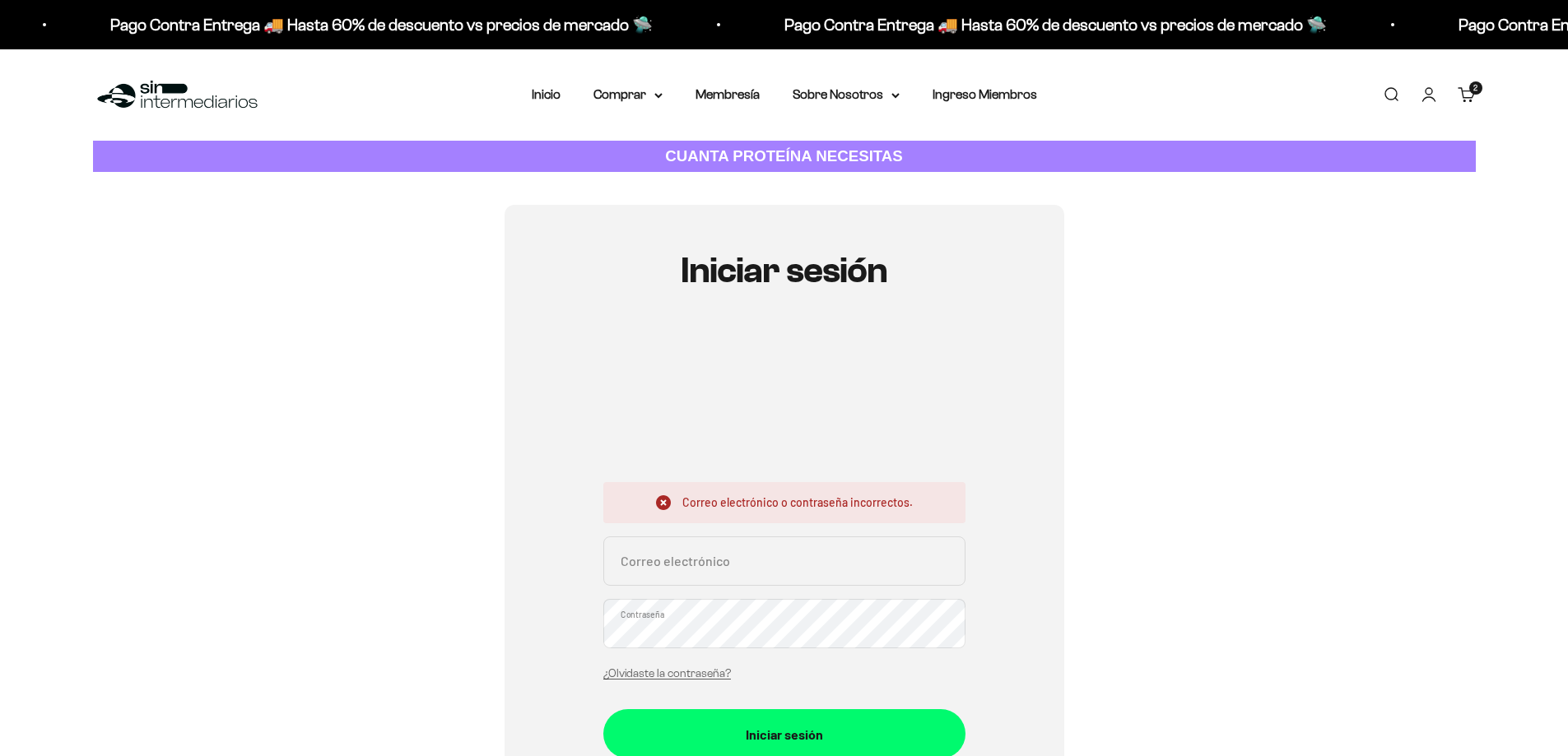
type input "[EMAIL_ADDRESS][DOMAIN_NAME]"
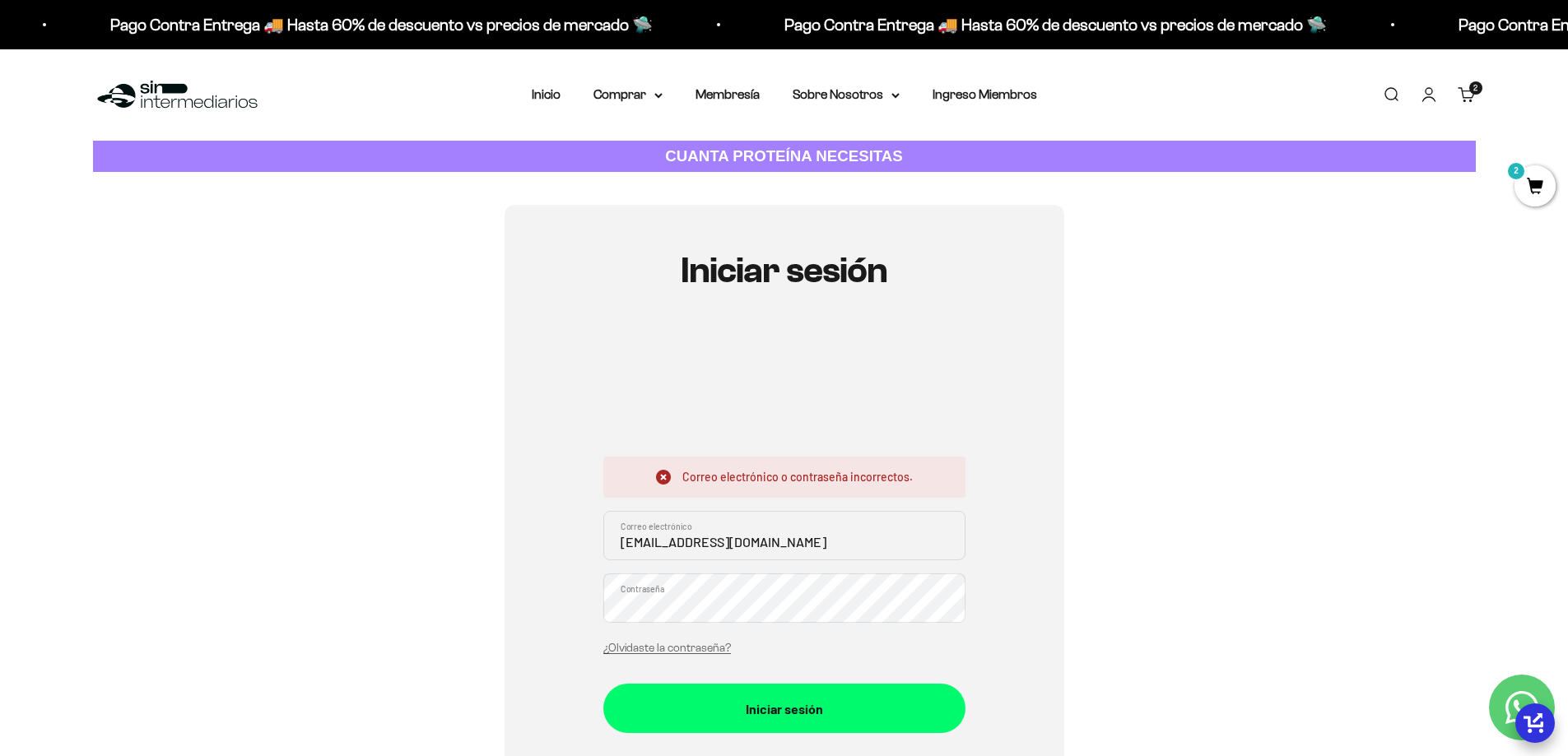
click at [604, 683] on button "Iniciar sesión" at bounding box center [784, 708] width 362 height 49
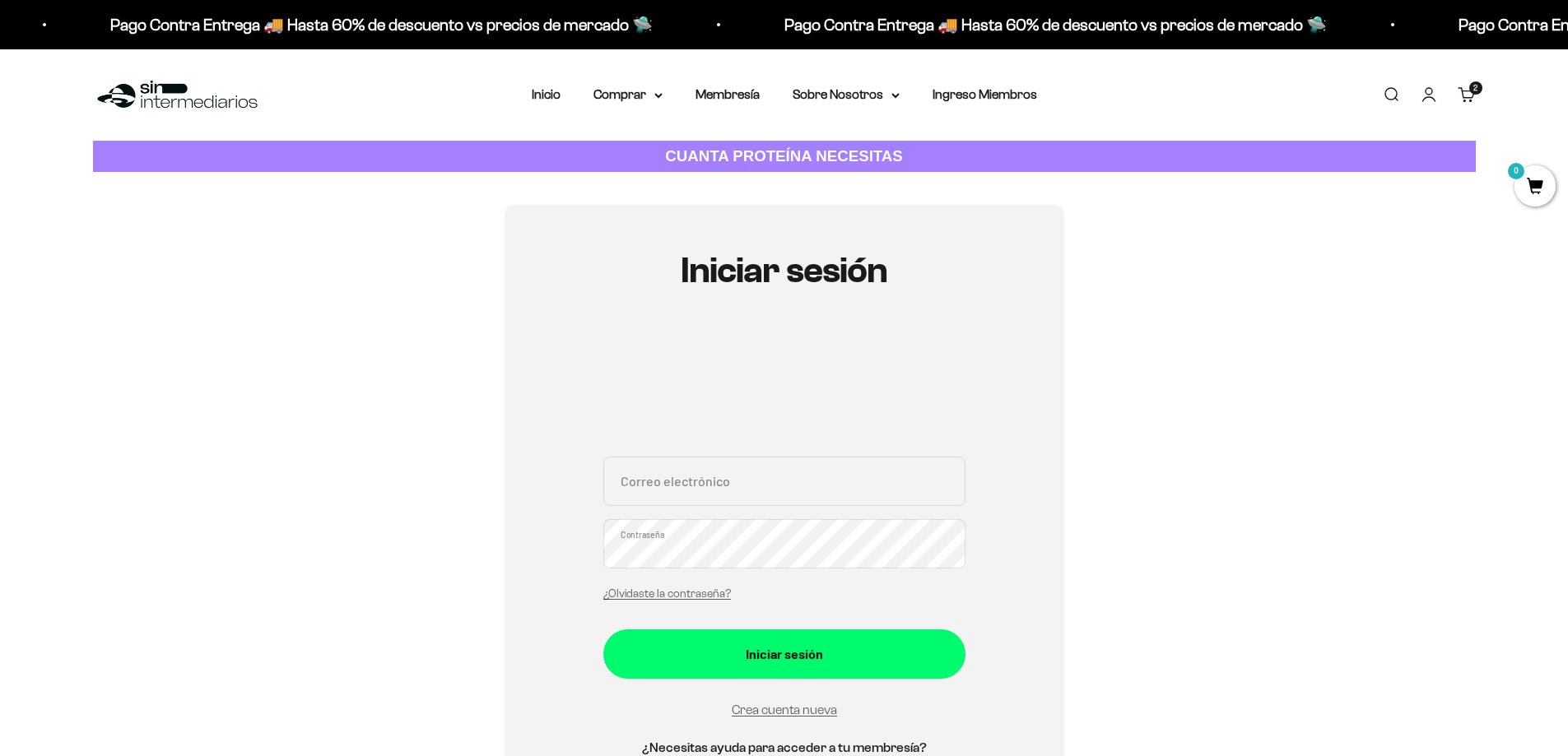
click at [743, 510] on div "Correo electrónico Contraseña ¿Olvidaste la contraseña?" at bounding box center [784, 532] width 362 height 153
click at [728, 490] on input "Correo electrónico" at bounding box center [784, 481] width 362 height 49
type input "juestgiraldo@gmail.com"
click at [604, 629] on button "Iniciar sesión" at bounding box center [784, 653] width 362 height 49
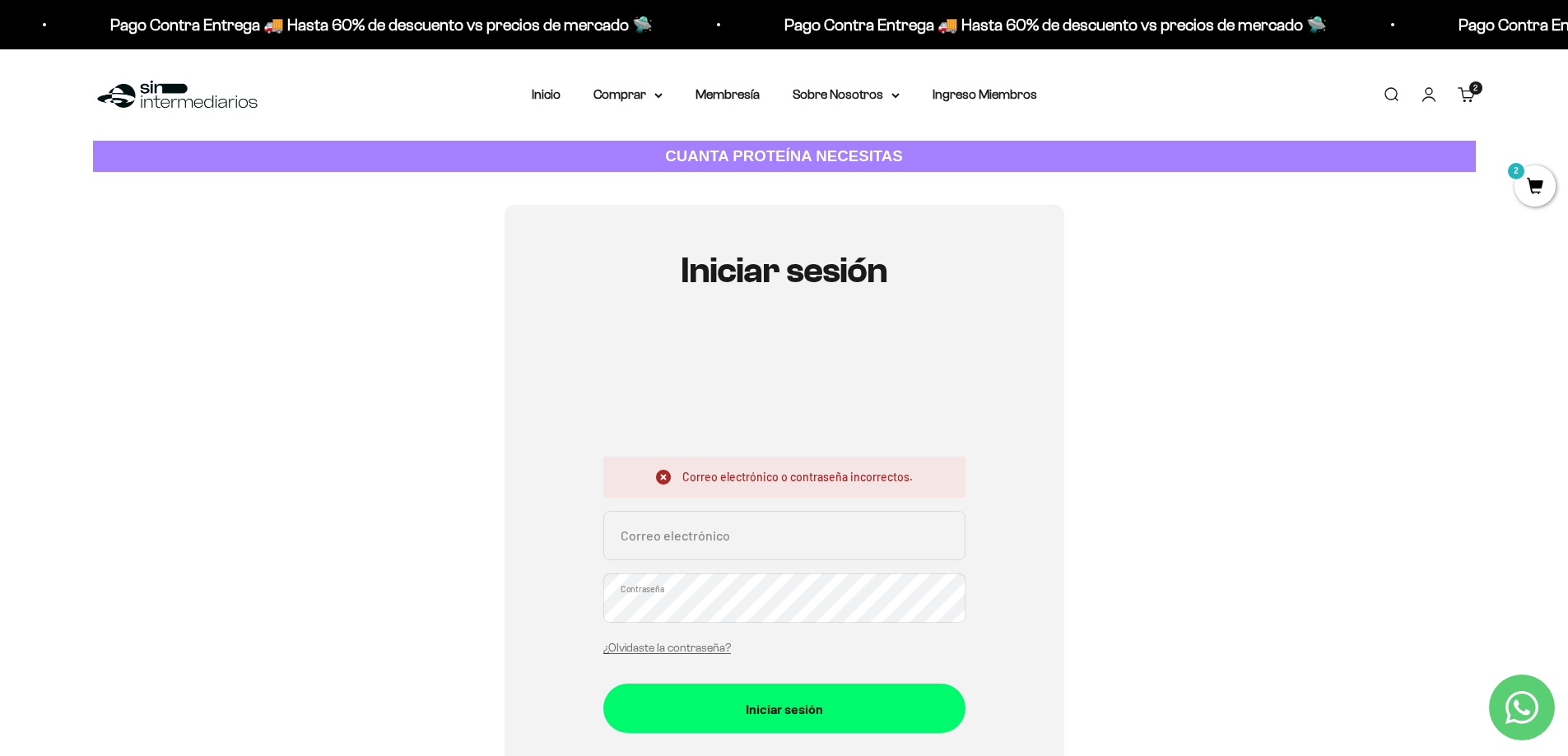
click at [706, 642] on div "¿Olvidaste la contraseña?" at bounding box center [667, 647] width 127 height 22
click at [661, 644] on link "¿Olvidaste la contraseña?" at bounding box center [667, 648] width 127 height 13
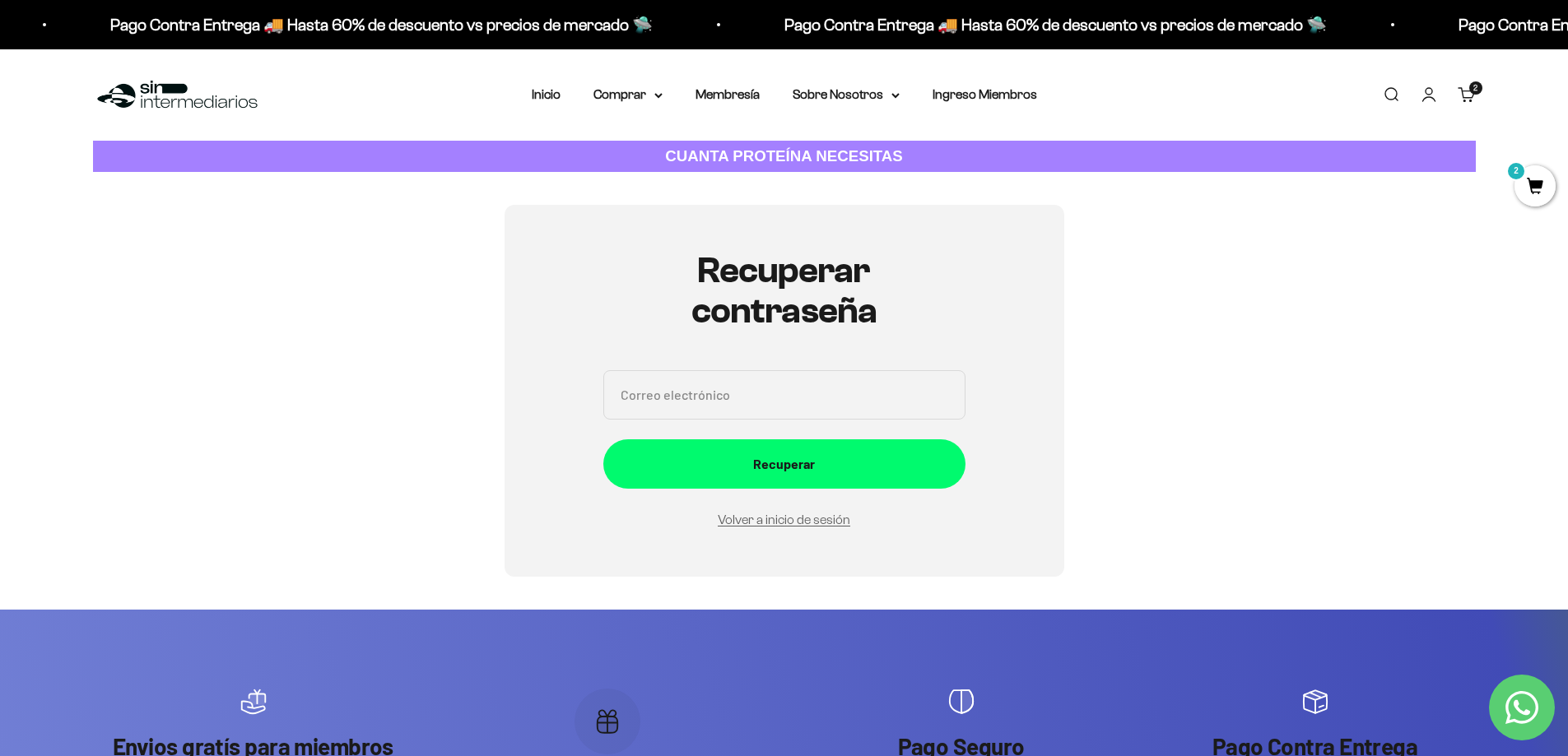
click at [794, 394] on input "Correo electrónico" at bounding box center [784, 394] width 362 height 49
type input "[EMAIL_ADDRESS][DOMAIN_NAME]"
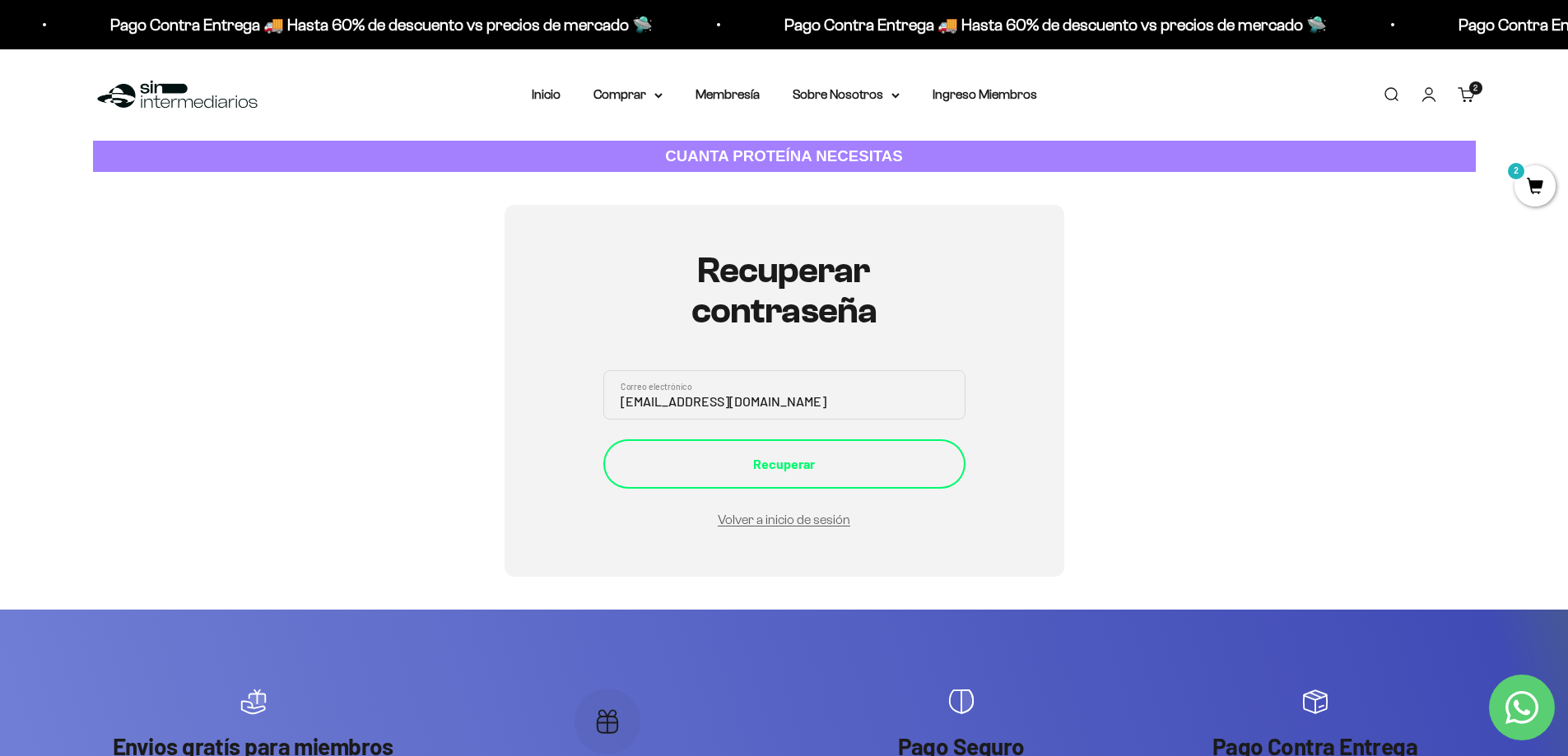
click at [788, 468] on div "Recuperar" at bounding box center [784, 464] width 296 height 22
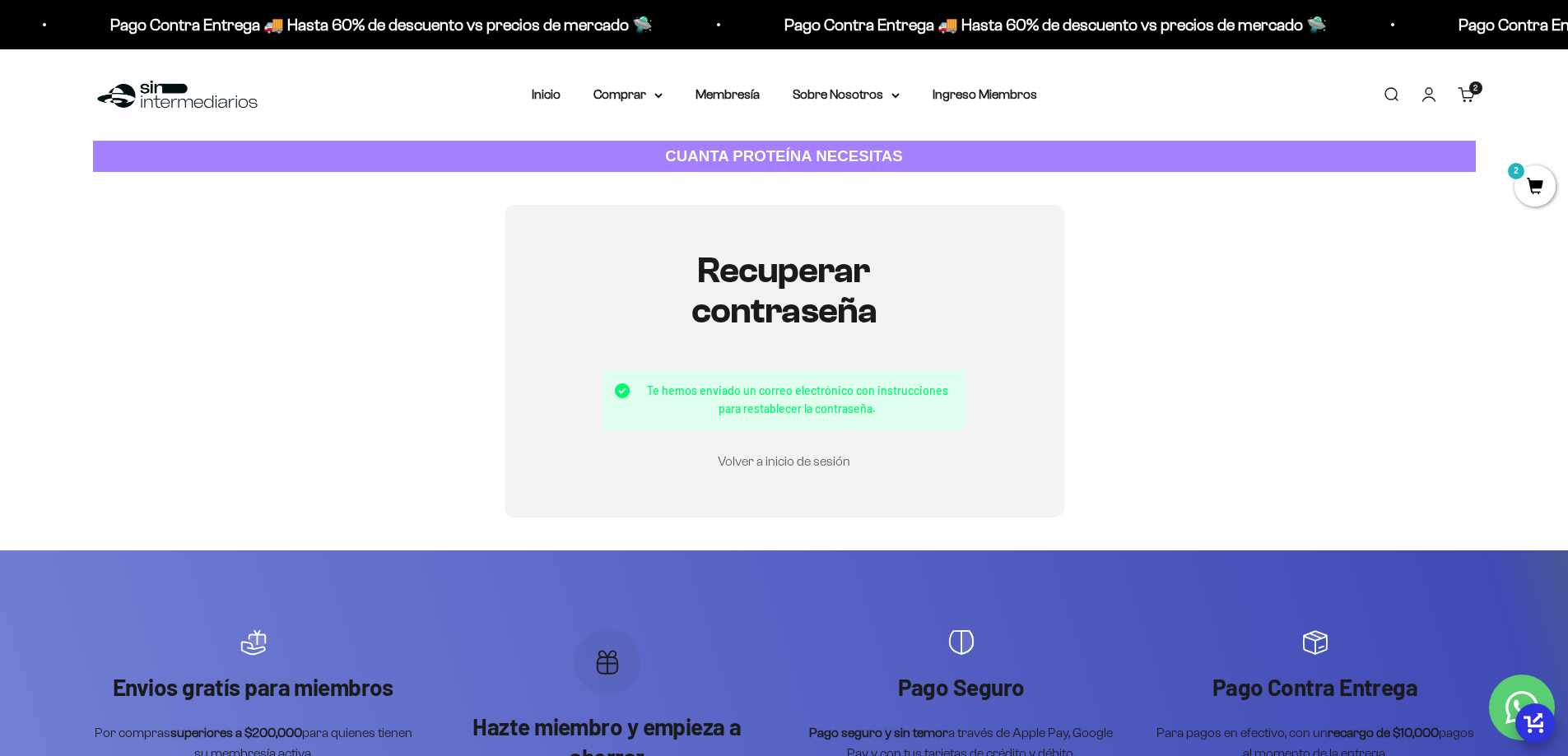
click at [788, 464] on link "Volver a inicio de sesión" at bounding box center [784, 461] width 132 height 14
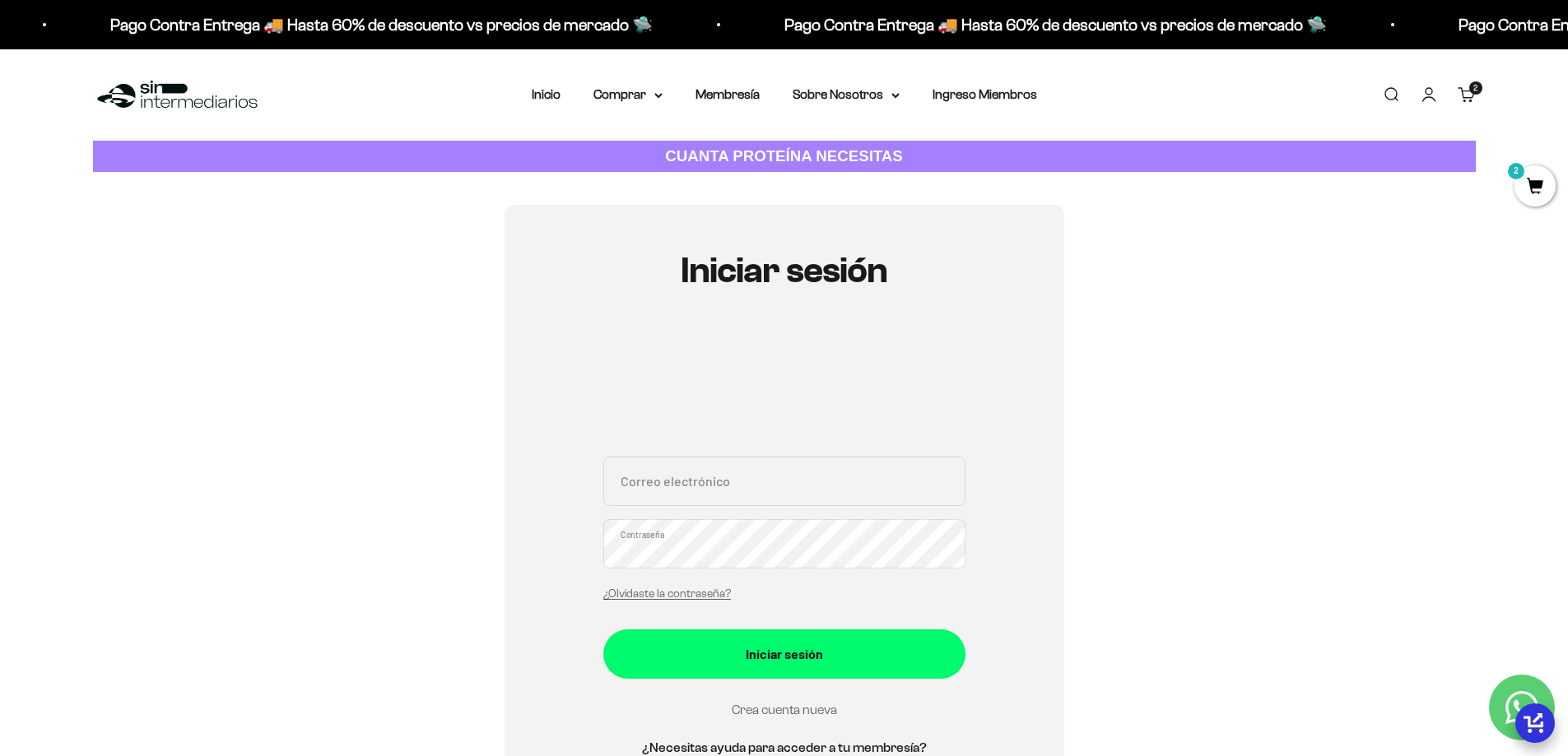
click at [782, 716] on link "Crea cuenta nueva" at bounding box center [784, 710] width 106 height 14
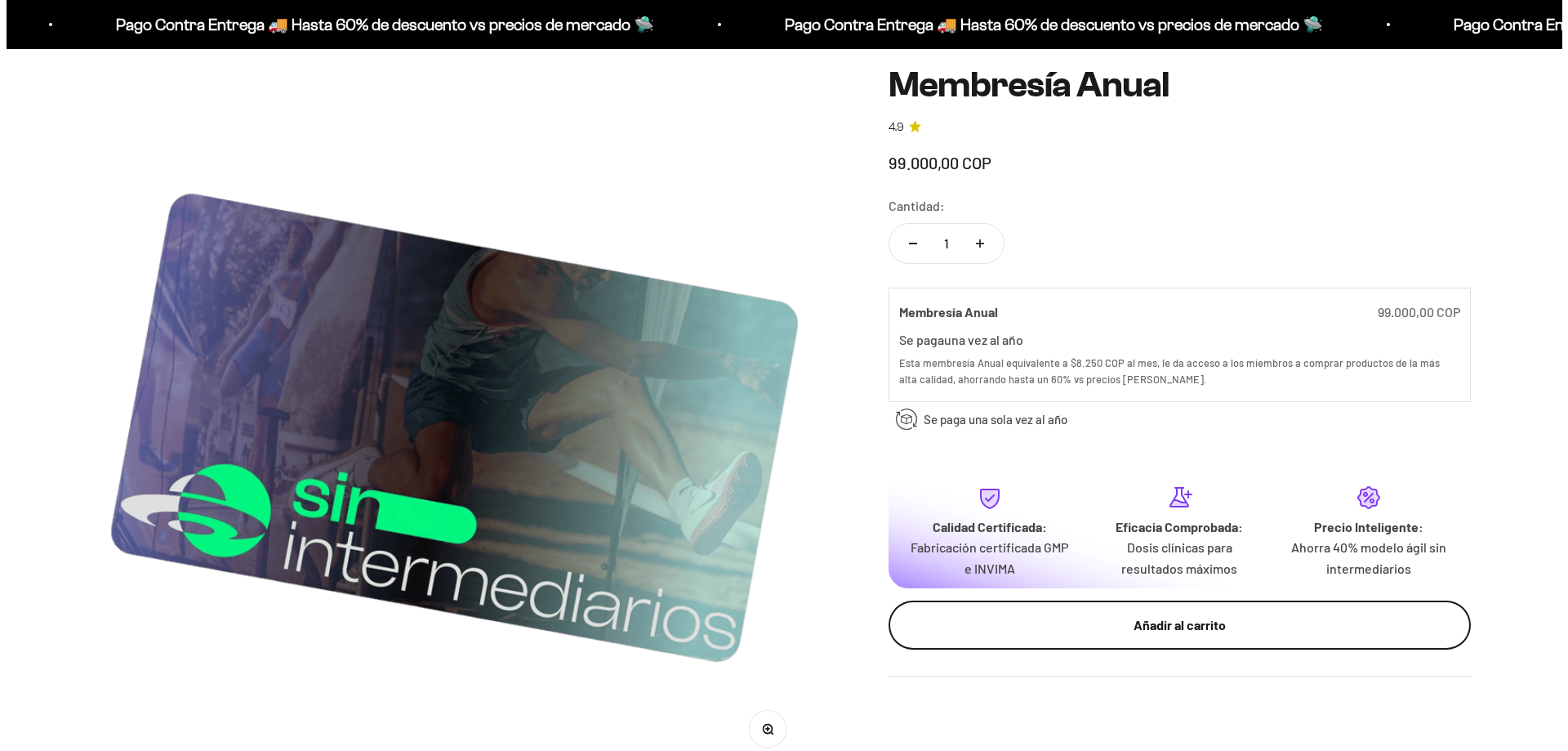
scroll to position [164, 0]
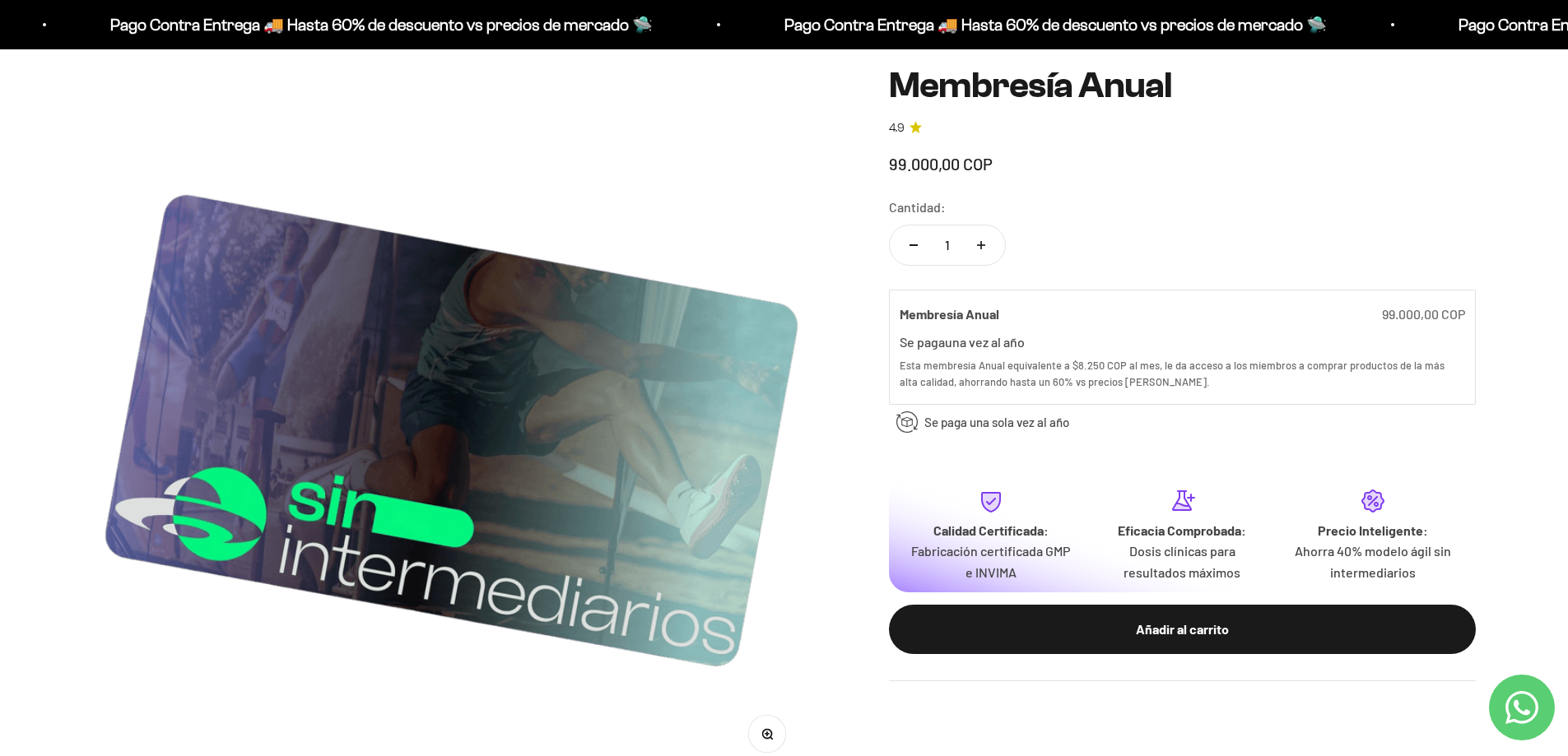
drag, startPoint x: 1165, startPoint y: 643, endPoint x: 1180, endPoint y: 631, distance: 19.2
click at [1166, 643] on button "Añadir al carrito" at bounding box center [1181, 629] width 587 height 49
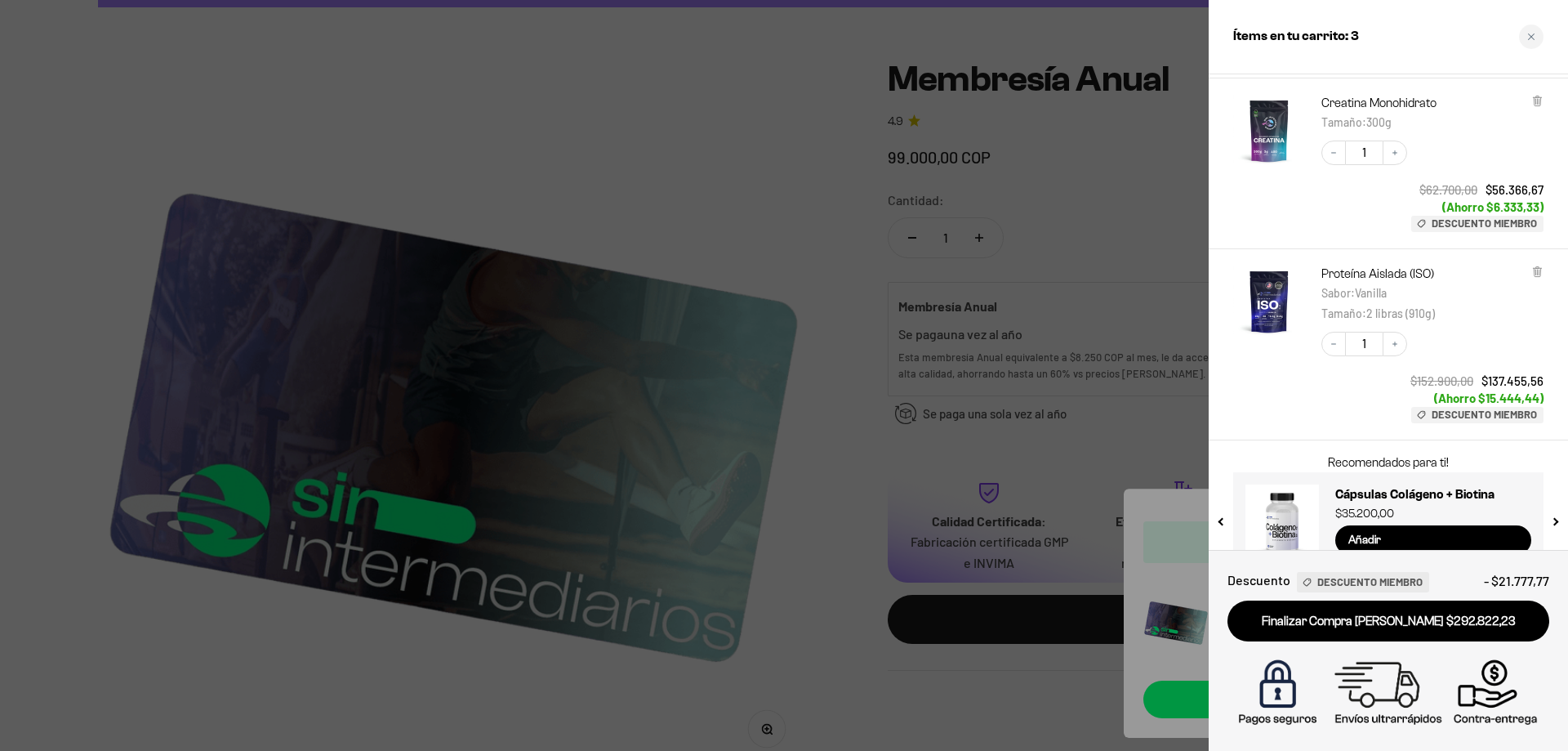
scroll to position [193, 0]
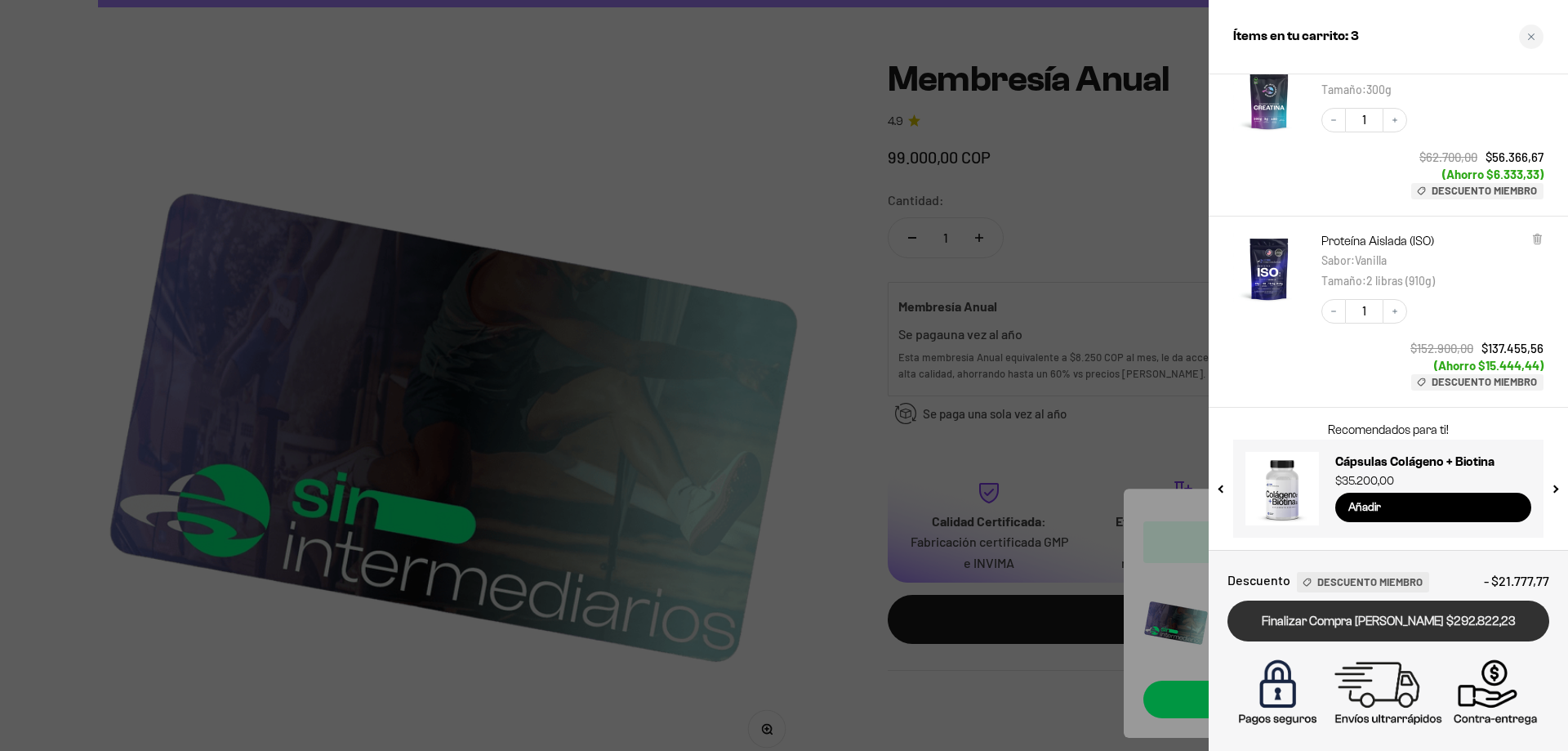
click at [1418, 610] on link "Finalizar Compra Segura $292.822,23" at bounding box center [1388, 621] width 322 height 42
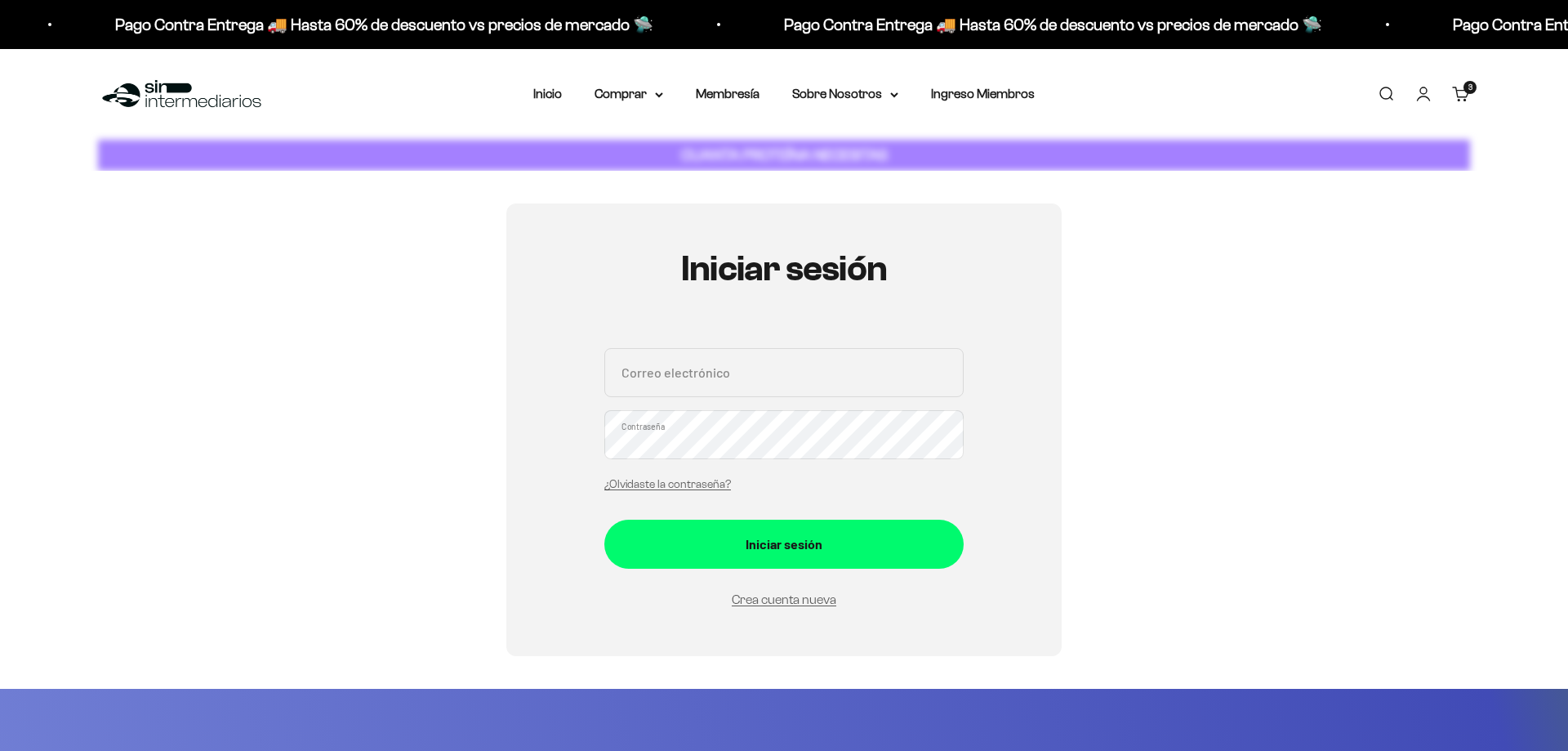
click at [893, 372] on input "Correo electrónico" at bounding box center [783, 372] width 359 height 49
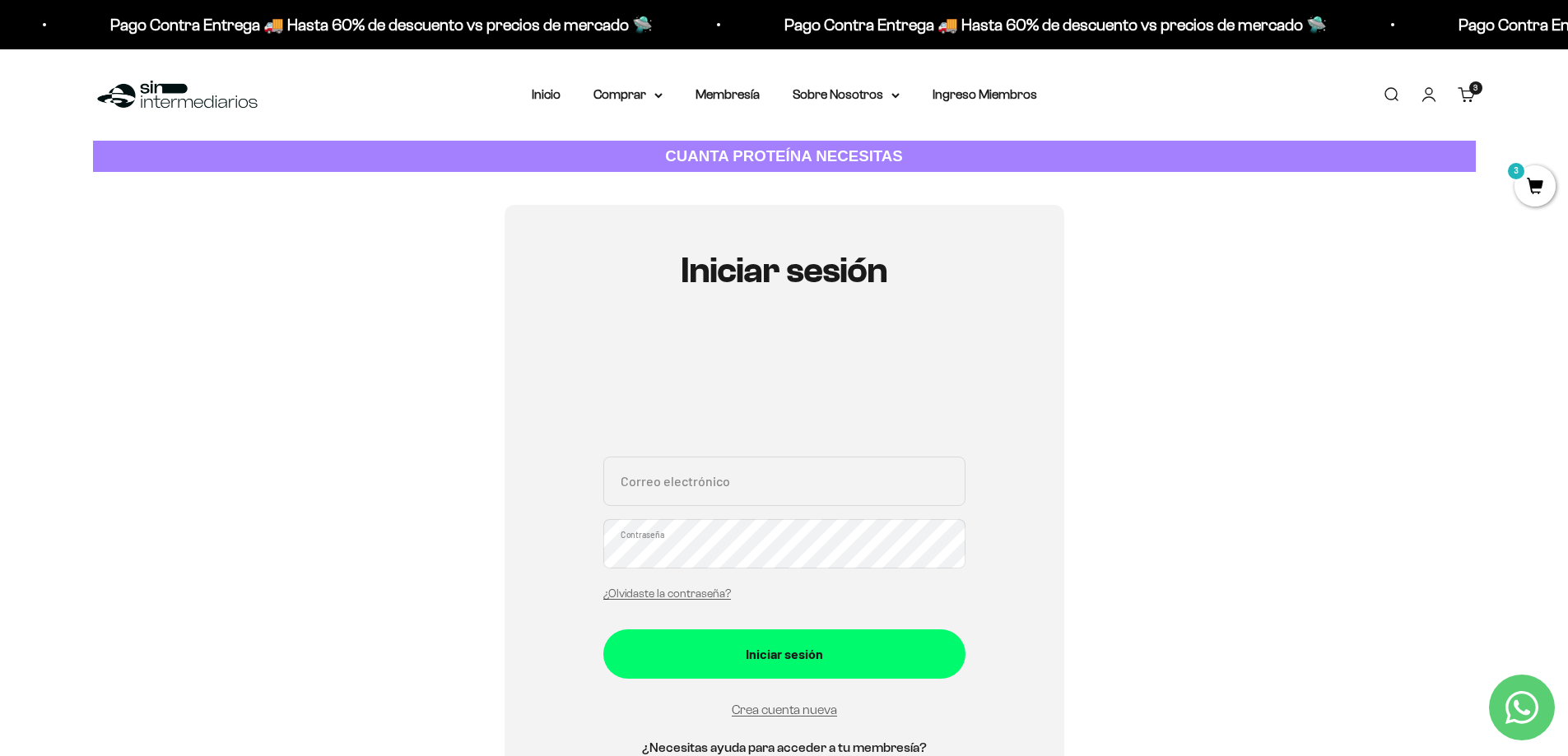
click at [1275, 584] on div "Iniciar sesión Correo electrónico Contraseña ¿Olvidaste la contraseña? Iniciar …" at bounding box center [784, 523] width 1383 height 637
click at [733, 94] on link "Membresía" at bounding box center [727, 94] width 64 height 14
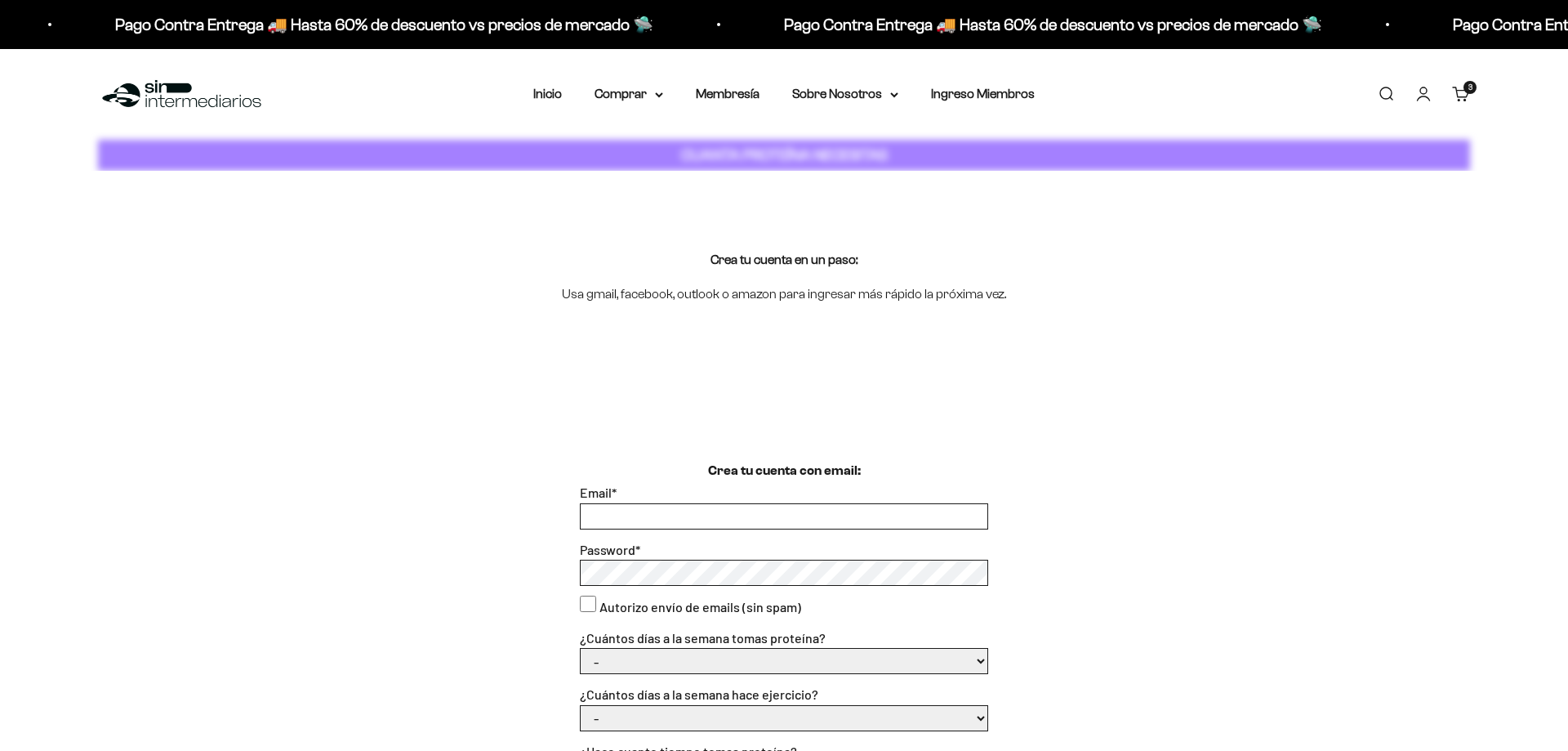
drag, startPoint x: 0, startPoint y: 0, endPoint x: 631, endPoint y: 516, distance: 815.1
click at [631, 516] on input "Email *" at bounding box center [784, 516] width 407 height 24
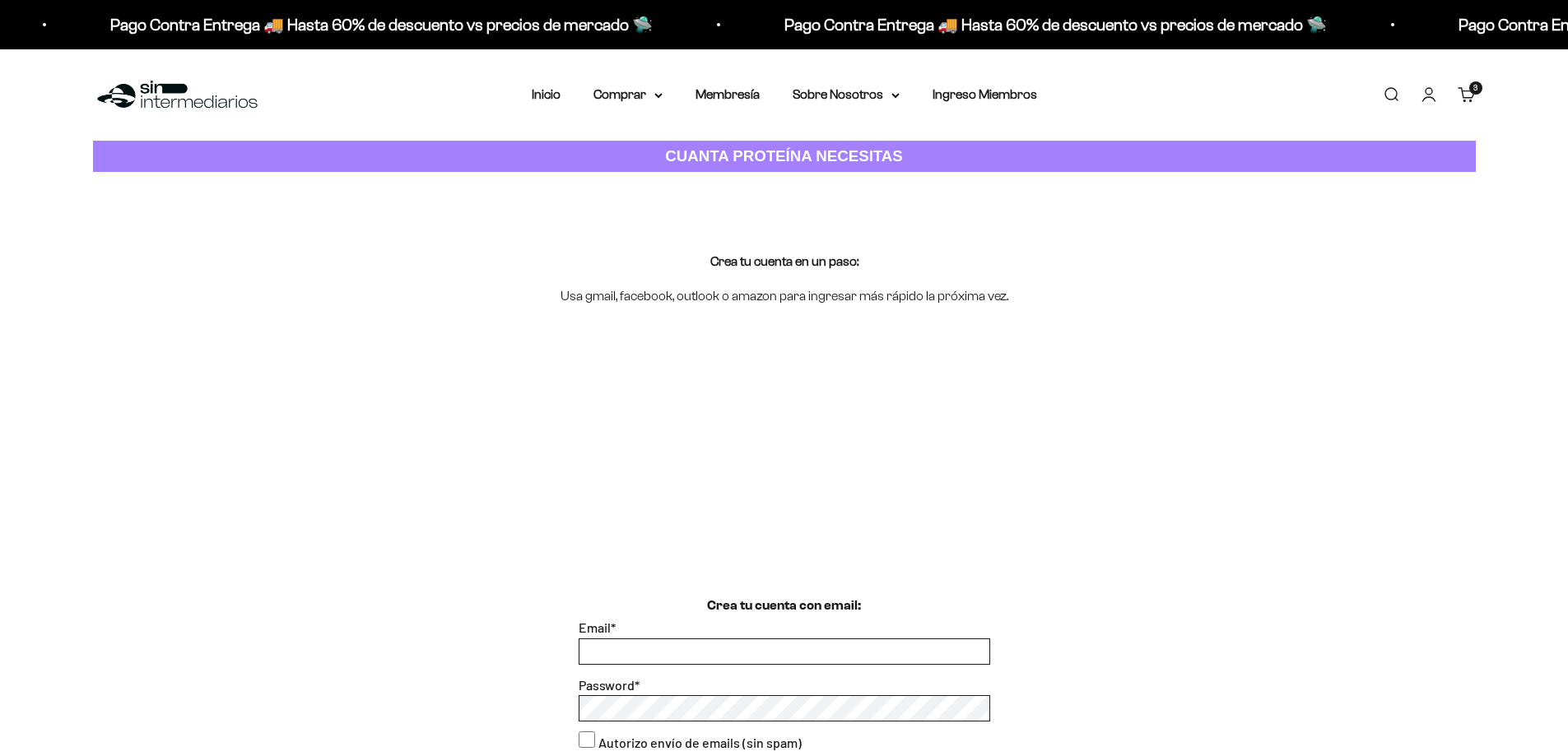
type input "juestgiraldo@gmail.com"
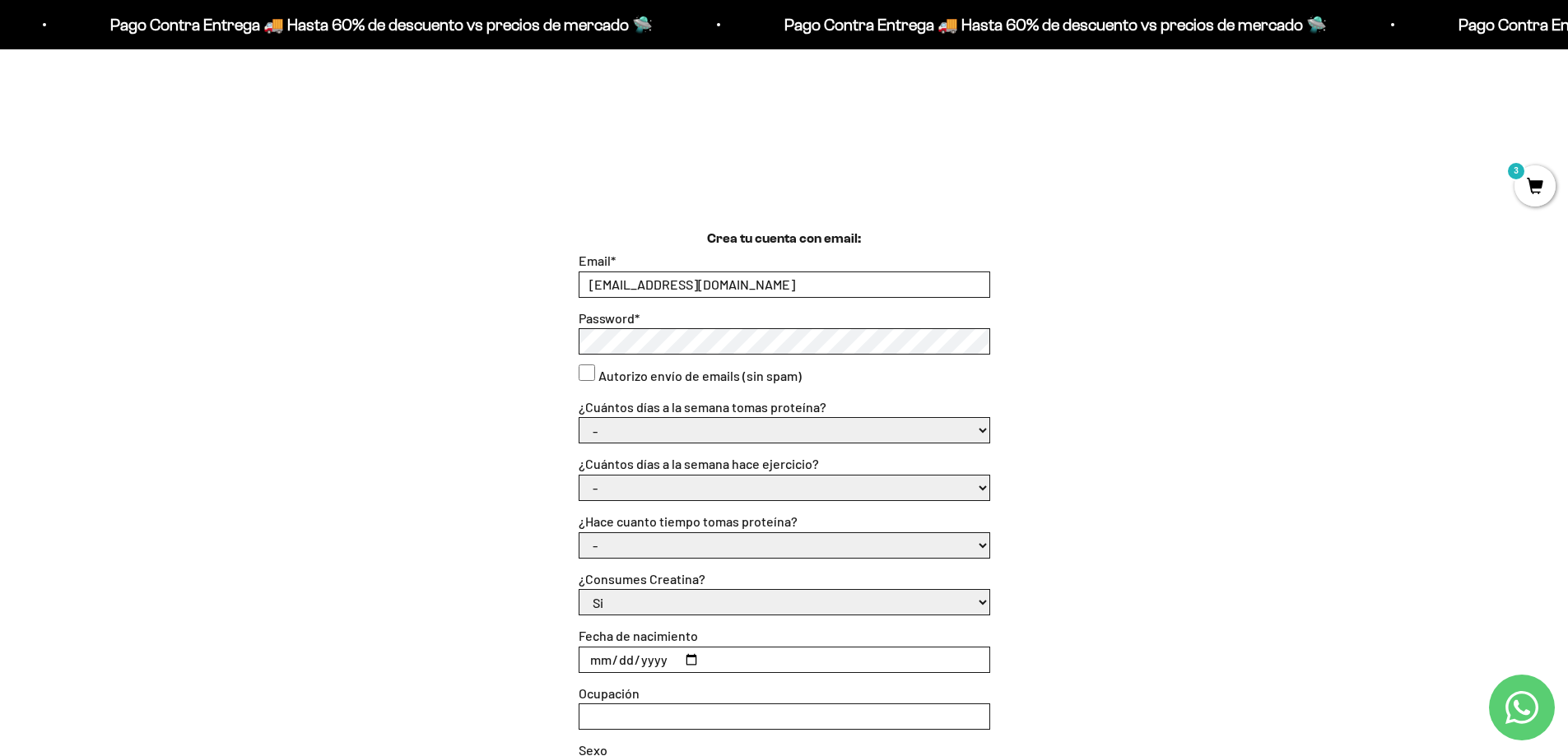
click at [582, 374] on consent"] "Autorizo envío de emails (sin spam)" at bounding box center [587, 373] width 17 height 17
checkbox consent"] "true"
click at [623, 432] on select "- 1 o 2 3 a 5 6 o 7" at bounding box center [784, 430] width 410 height 25
select select "6 o 7"
click at [579, 419] on select "- 1 o 2 3 a 5 6 o 7" at bounding box center [784, 430] width 410 height 25
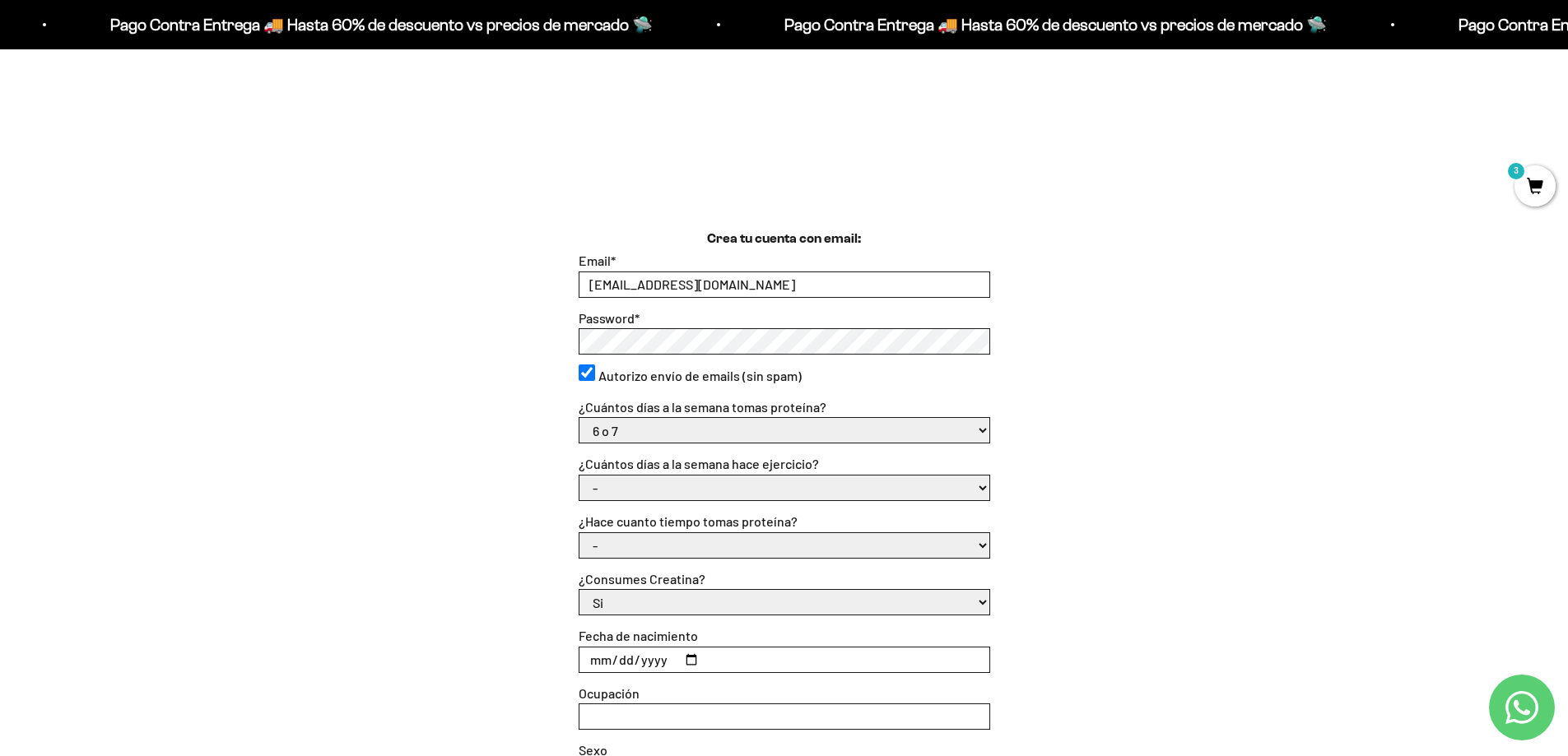
click at [676, 492] on select "- No hago 1 a 2 días 3 a 5 días 6 o 7 días" at bounding box center [784, 487] width 410 height 25
select select "3 a 5 días"
click at [579, 475] on select "- No hago 1 a 2 días 3 a 5 días 6 o 7 días" at bounding box center [784, 487] width 410 height 25
click at [653, 547] on select "- Apenas estoy empezando Menos de 6 meses Más de 6 meses Hace más de un año" at bounding box center [784, 545] width 410 height 25
select select "Menos de 6 meses"
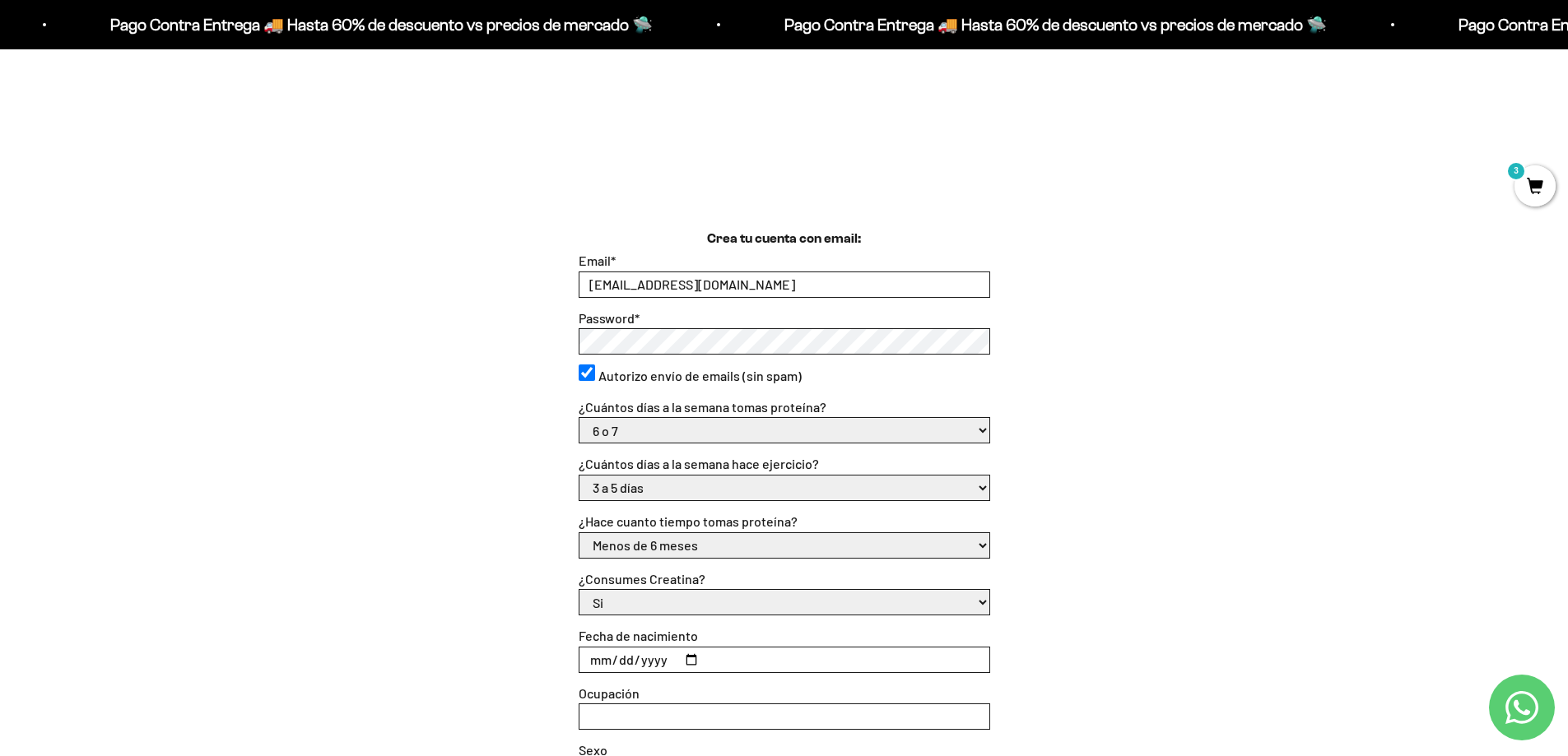
click at [579, 533] on select "- Apenas estoy empezando Menos de 6 meses Más de 6 meses Hace más de un año" at bounding box center [784, 545] width 410 height 25
click at [580, 655] on input "Fecha de nacimiento" at bounding box center [784, 659] width 410 height 25
type input "1986-04-27"
click at [629, 713] on input "Ocupación" at bounding box center [784, 716] width 410 height 25
type input "i"
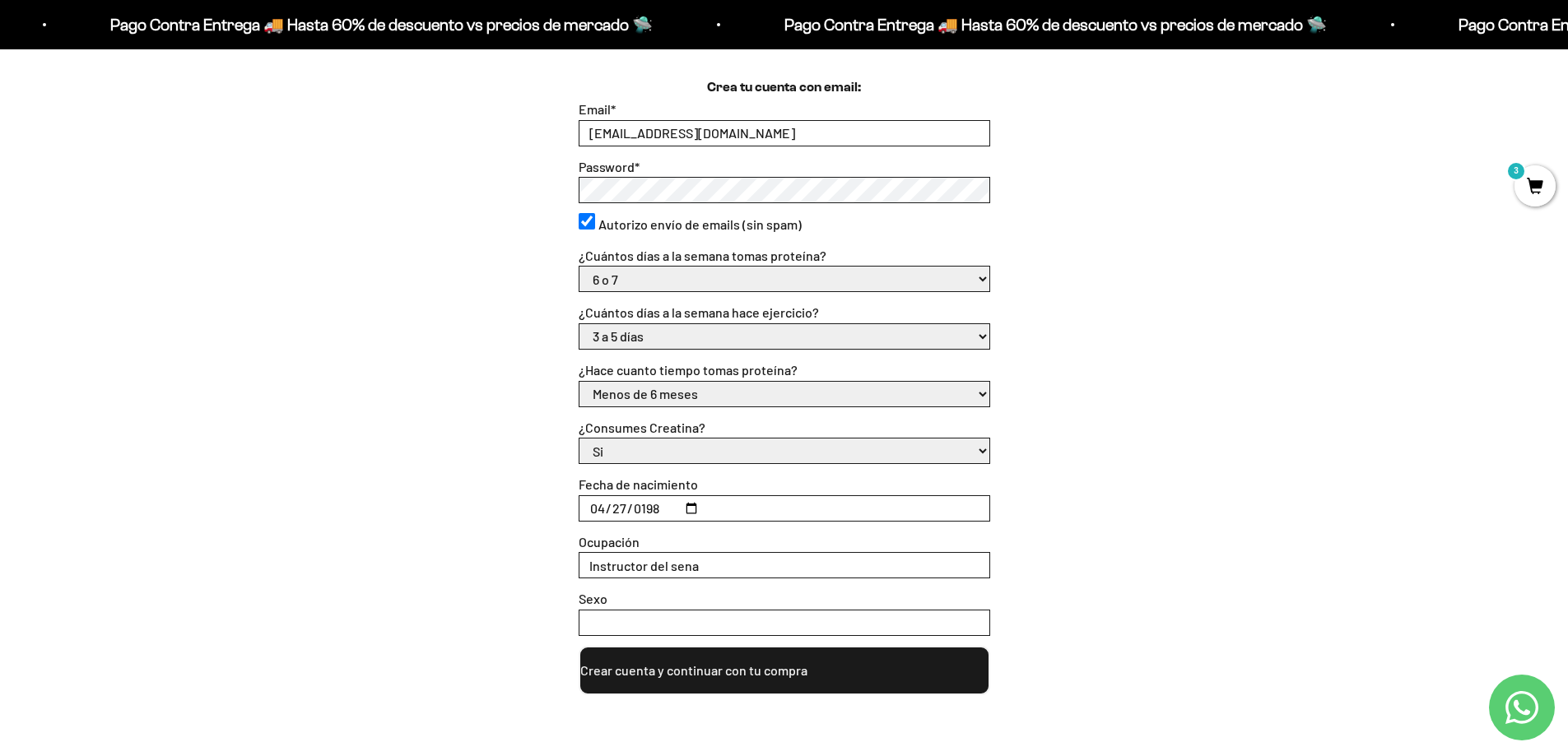
scroll to position [494, 0]
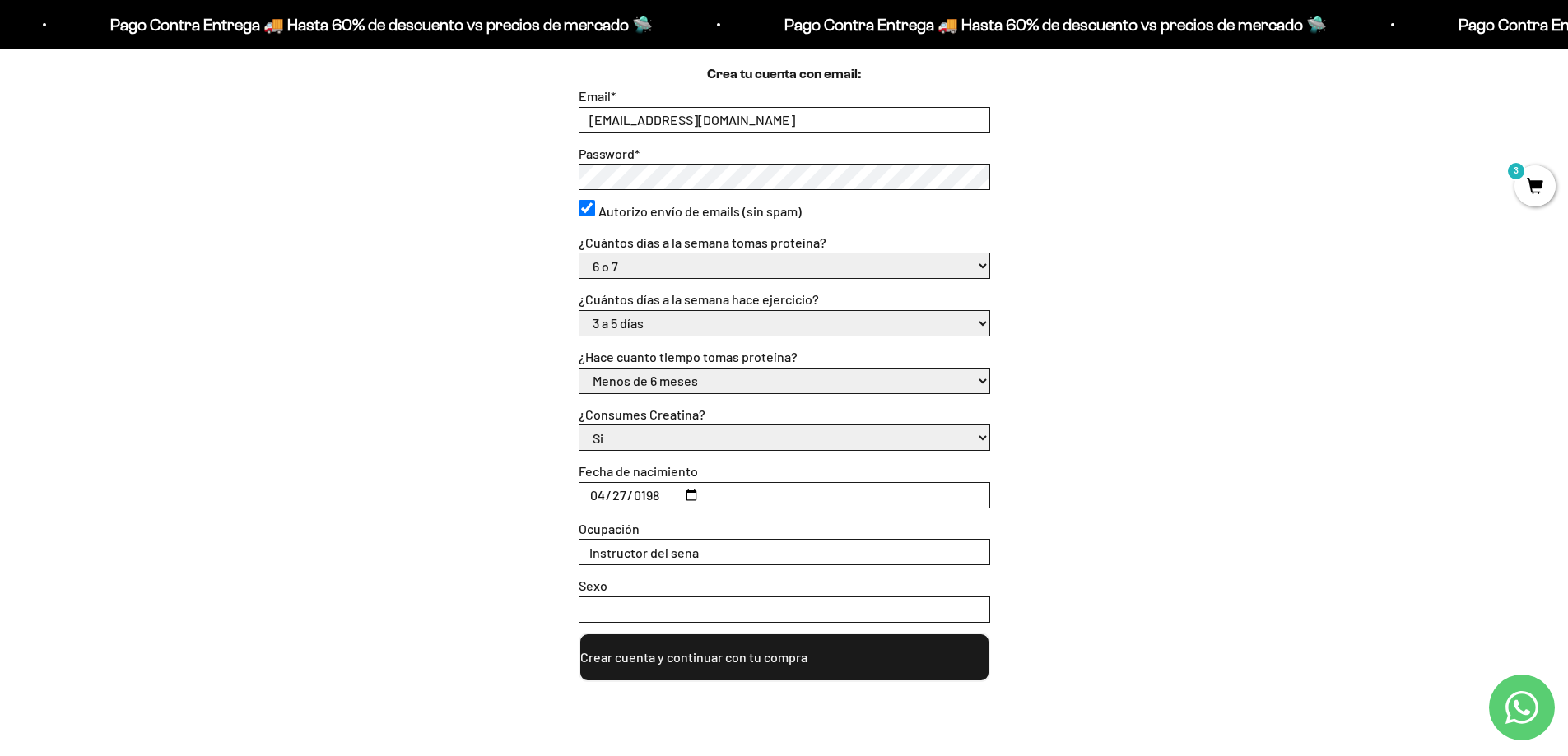
type input "Instructor del sena"
click at [677, 608] on input "Sexo" at bounding box center [784, 609] width 410 height 25
click at [678, 608] on input "Sexo" at bounding box center [784, 609] width 410 height 25
type input "masculino"
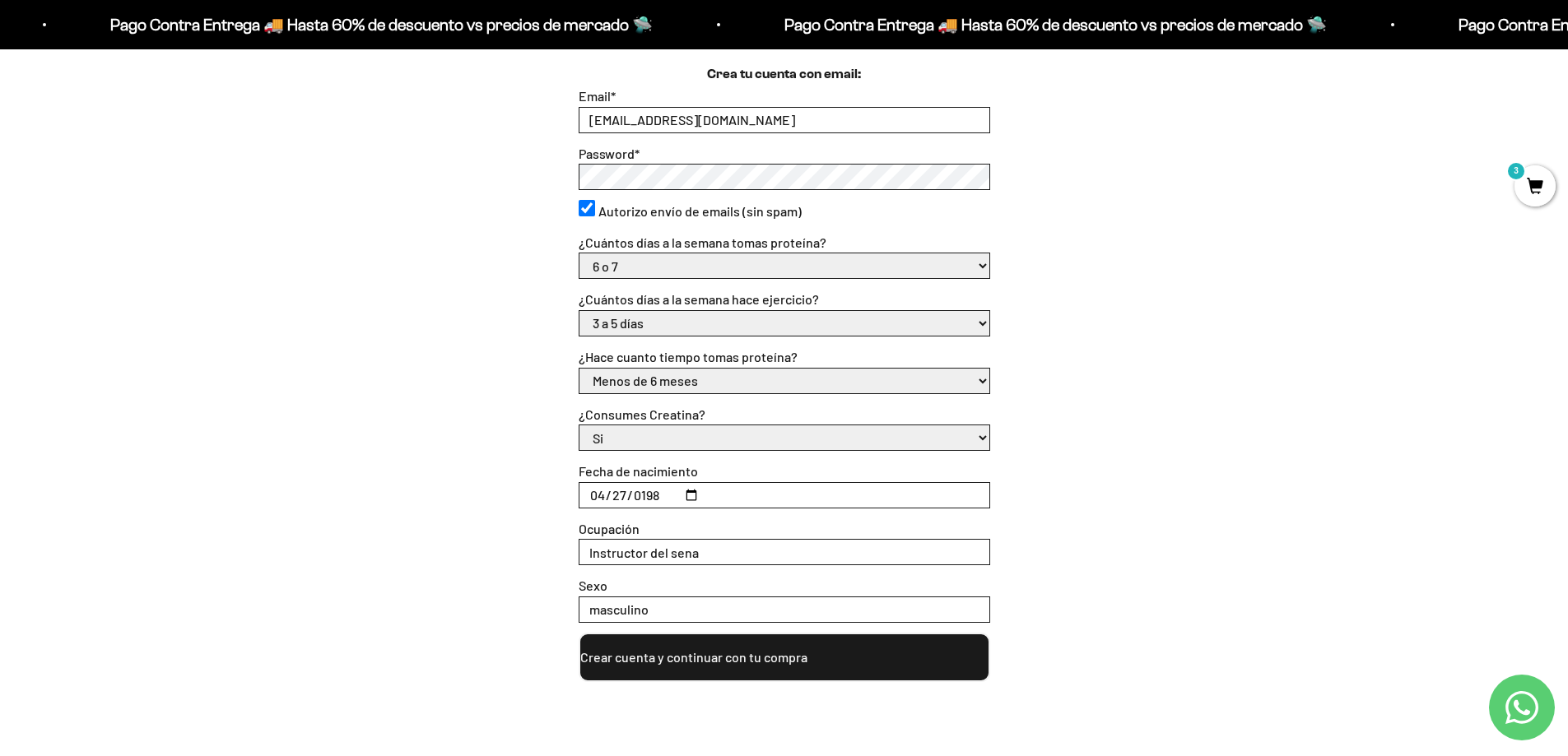
click at [682, 650] on button "Crear cuenta y continuar con tu compra" at bounding box center [784, 657] width 411 height 49
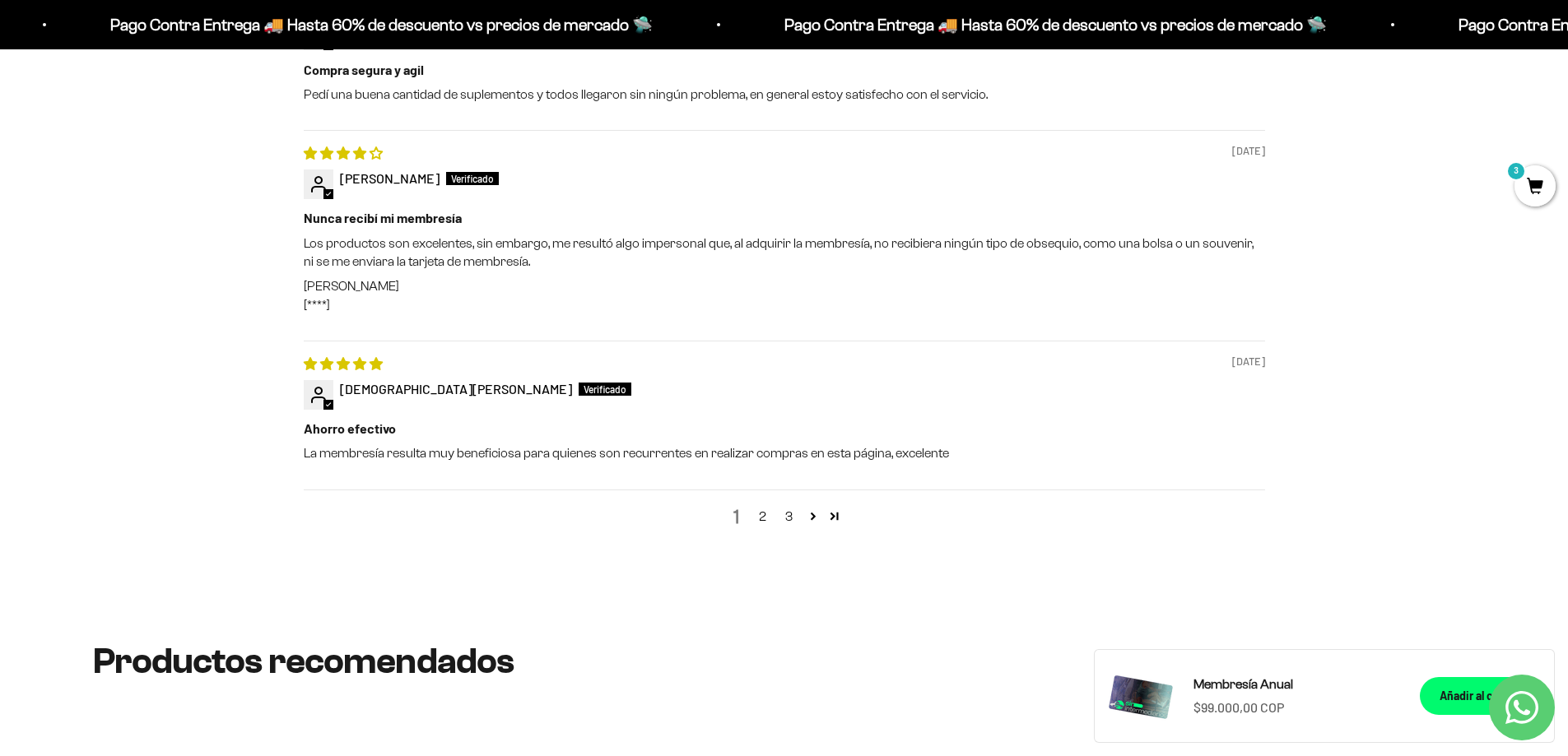
scroll to position [2056, 0]
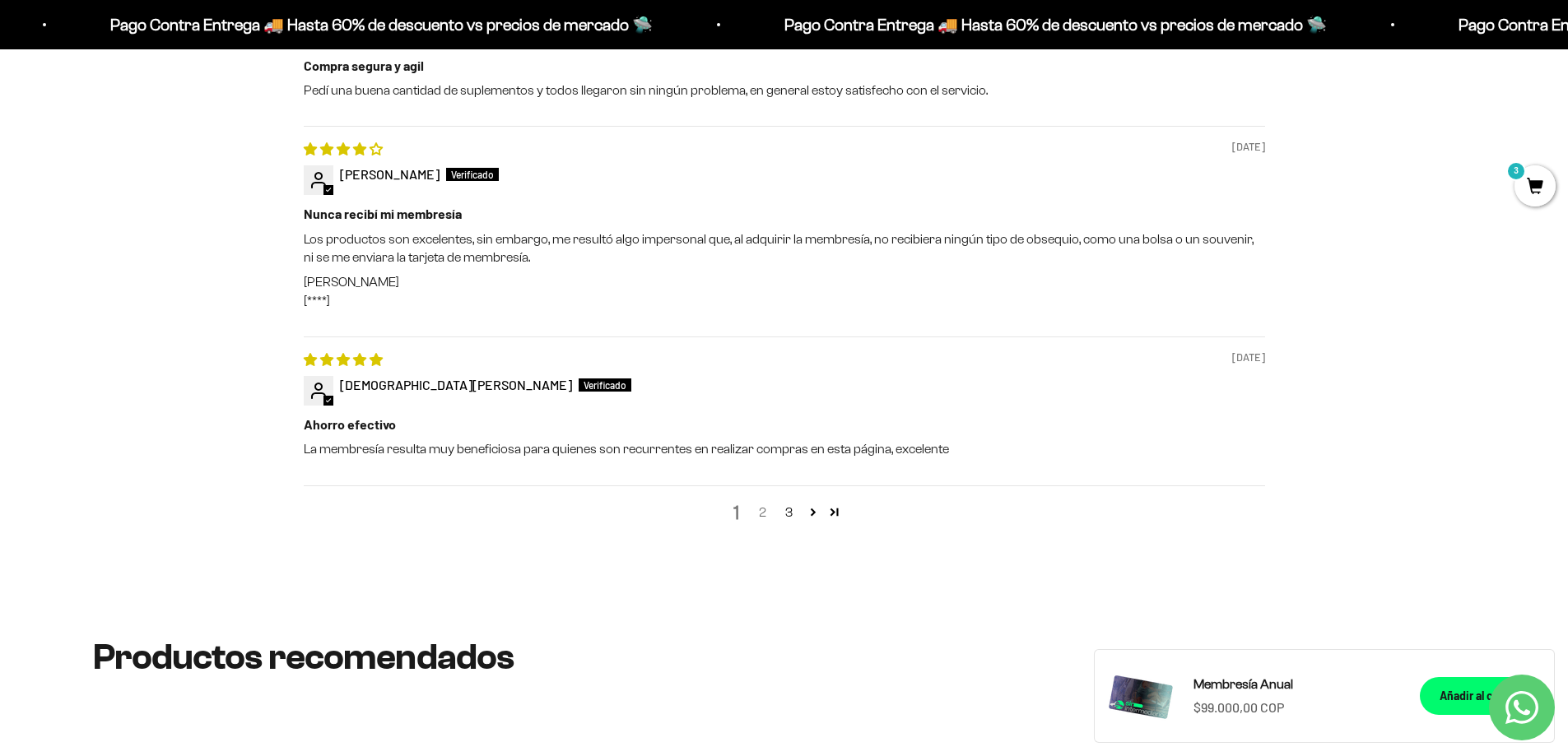
click at [764, 513] on link "2" at bounding box center [762, 513] width 27 height 20
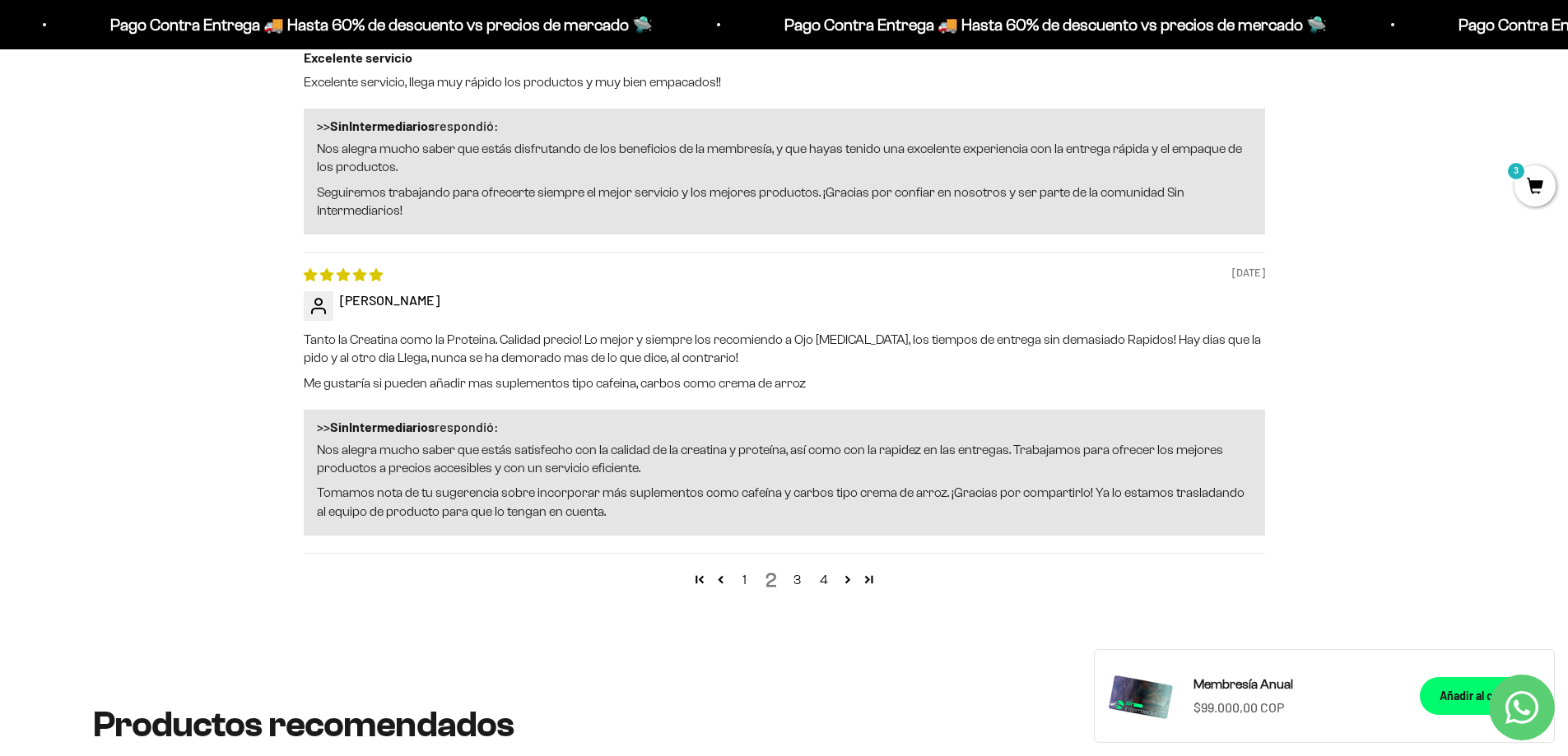
scroll to position [2313, 0]
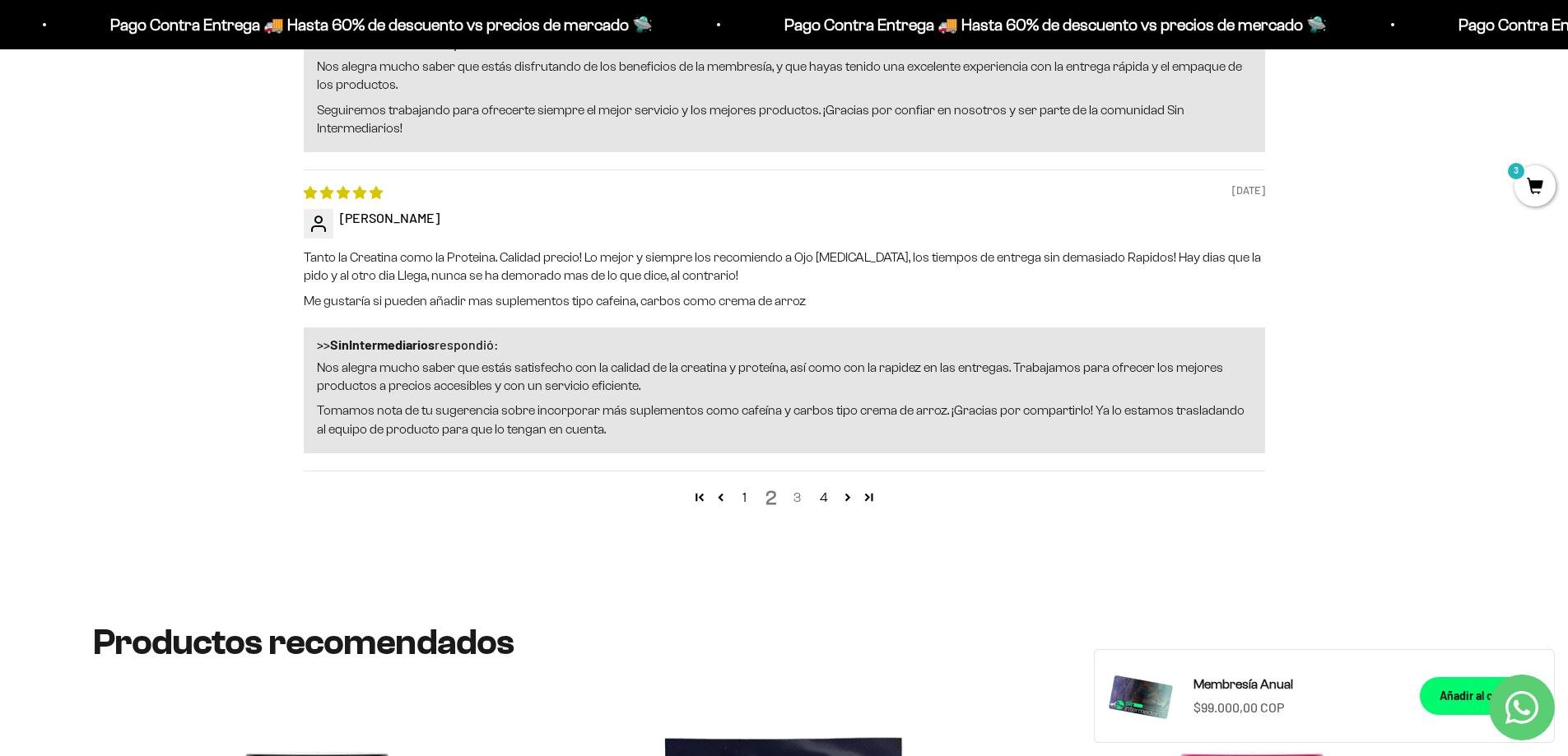
click at [798, 497] on link "3" at bounding box center [797, 498] width 27 height 20
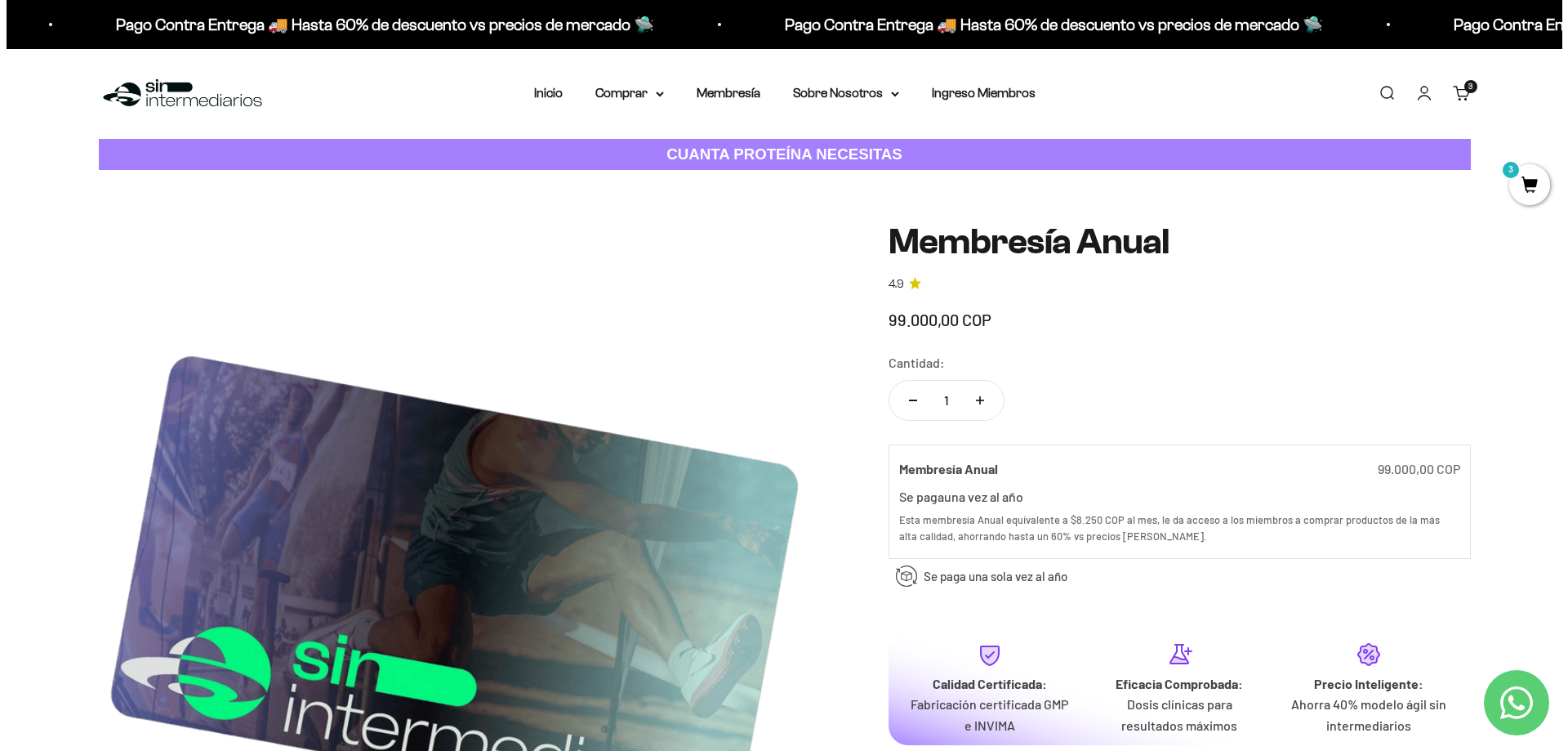
scroll to position [0, 0]
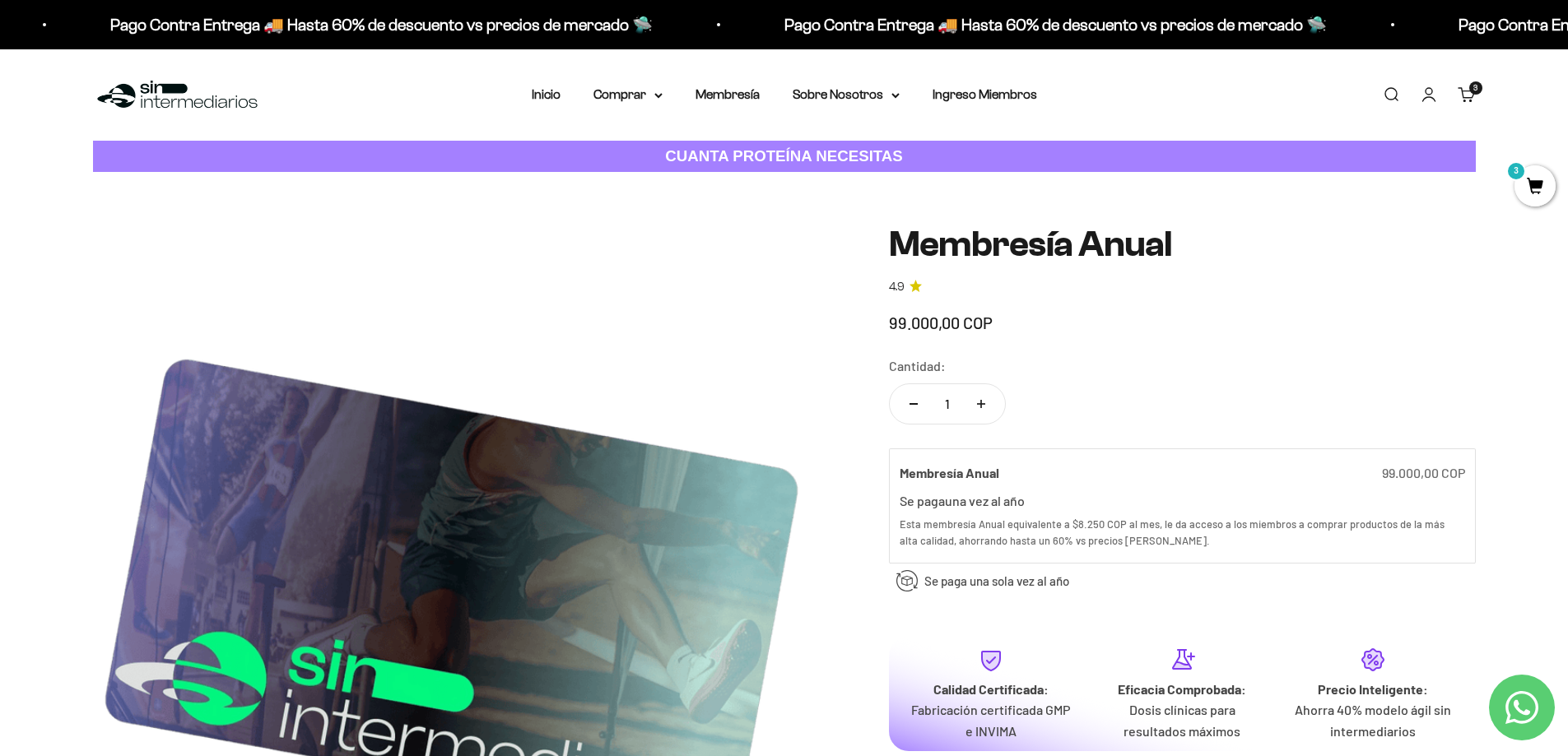
click at [1475, 94] on cart-count "3 artículos 3" at bounding box center [1474, 88] width 13 height 13
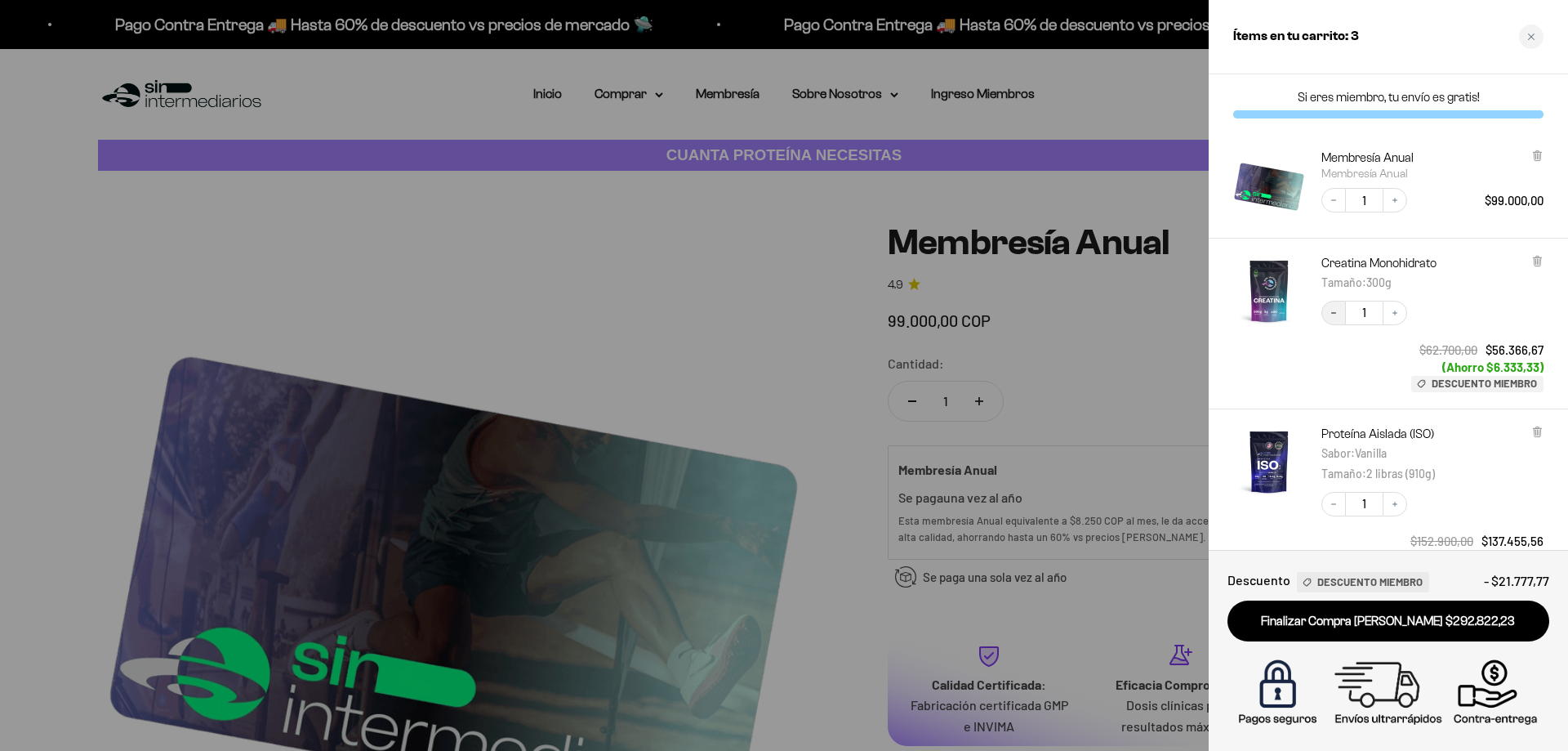
click at [1328, 317] on button "Decrease quantity" at bounding box center [1333, 312] width 24 height 24
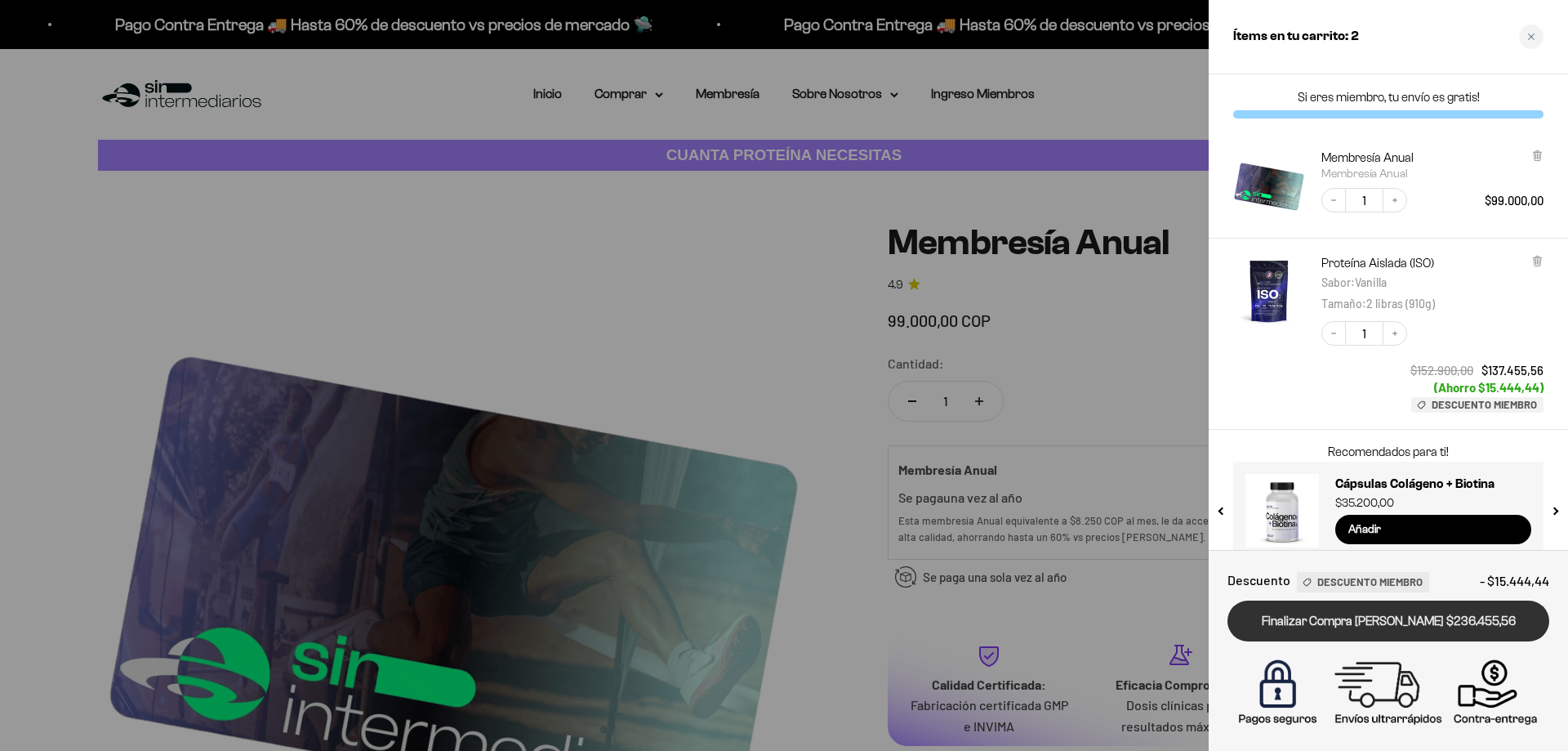
click at [1445, 624] on link "Finalizar Compra [PERSON_NAME] $236.455,56" at bounding box center [1388, 621] width 322 height 42
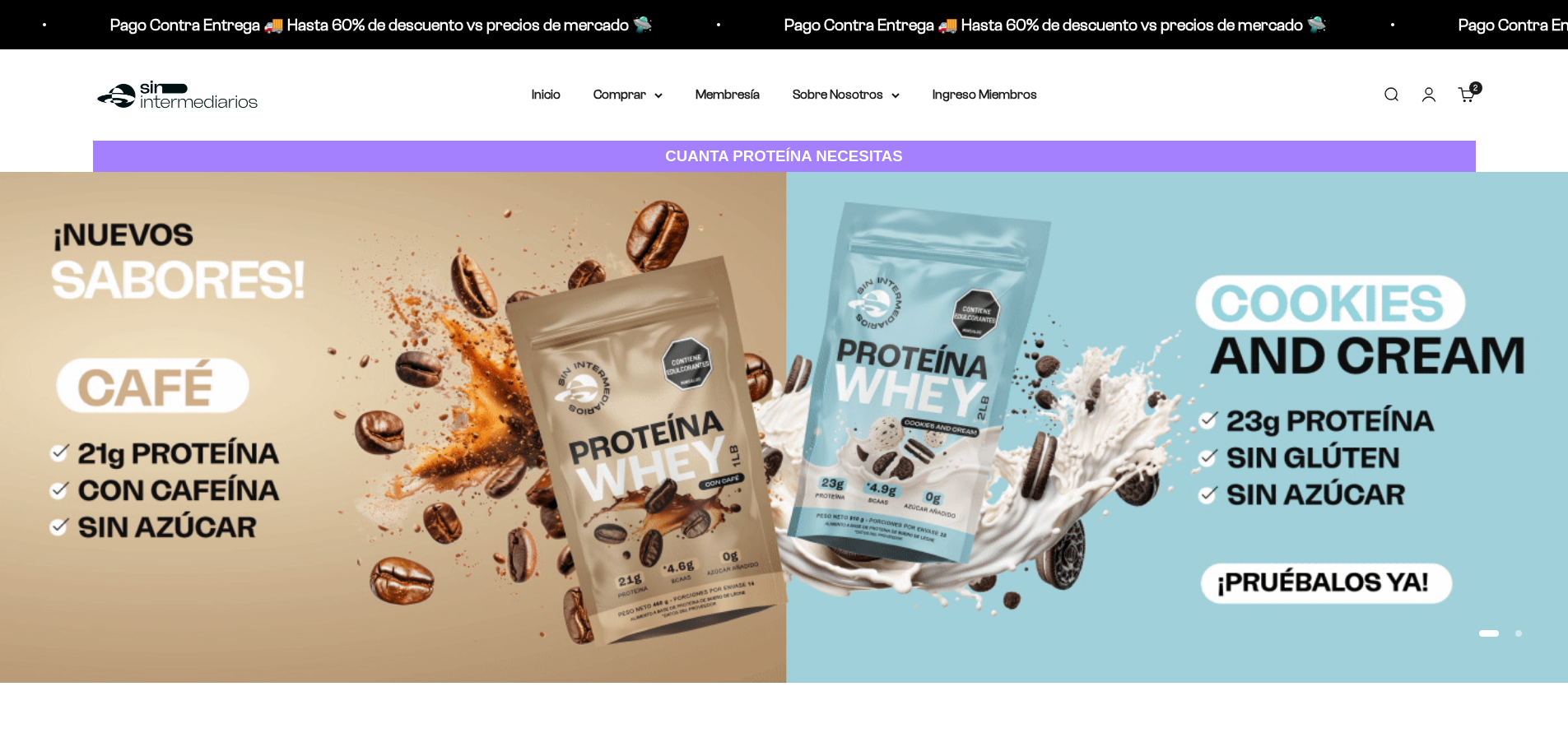
click at [1384, 92] on div at bounding box center [784, 378] width 1568 height 756
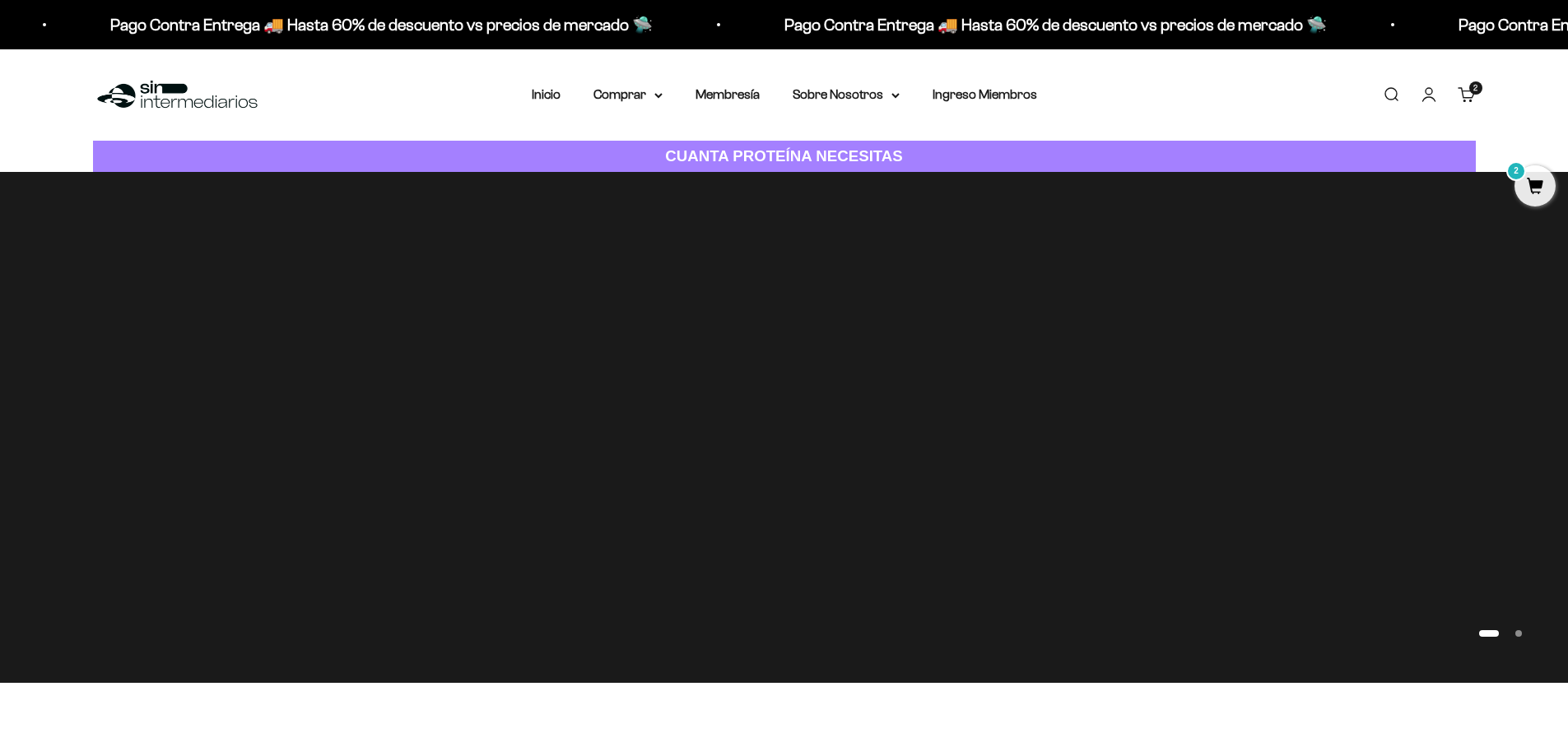
click at [1399, 94] on link "Buscar" at bounding box center [1390, 95] width 18 height 18
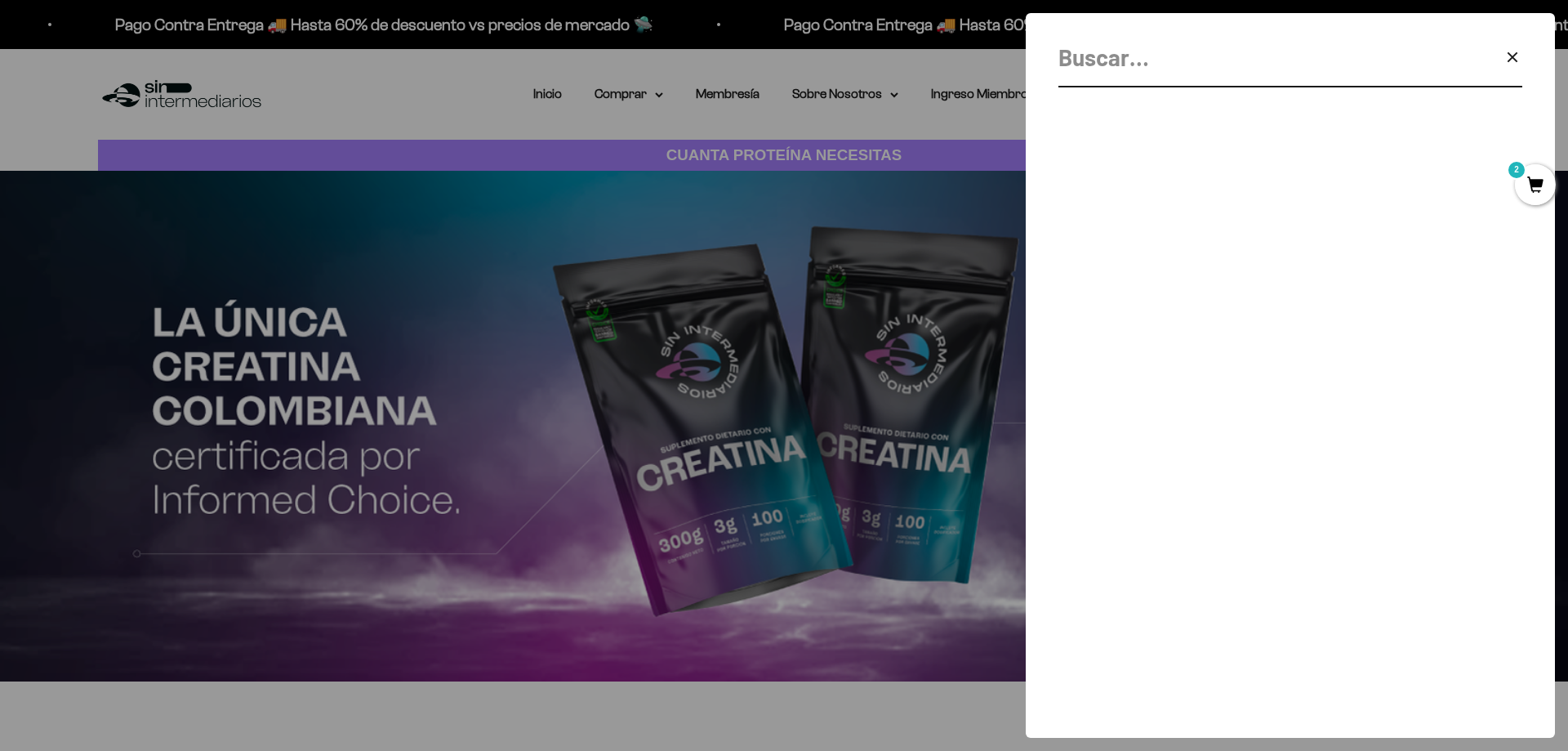
click at [1161, 75] on input "Buscar" at bounding box center [1249, 58] width 382 height 37
click at [670, 125] on div at bounding box center [784, 375] width 1568 height 751
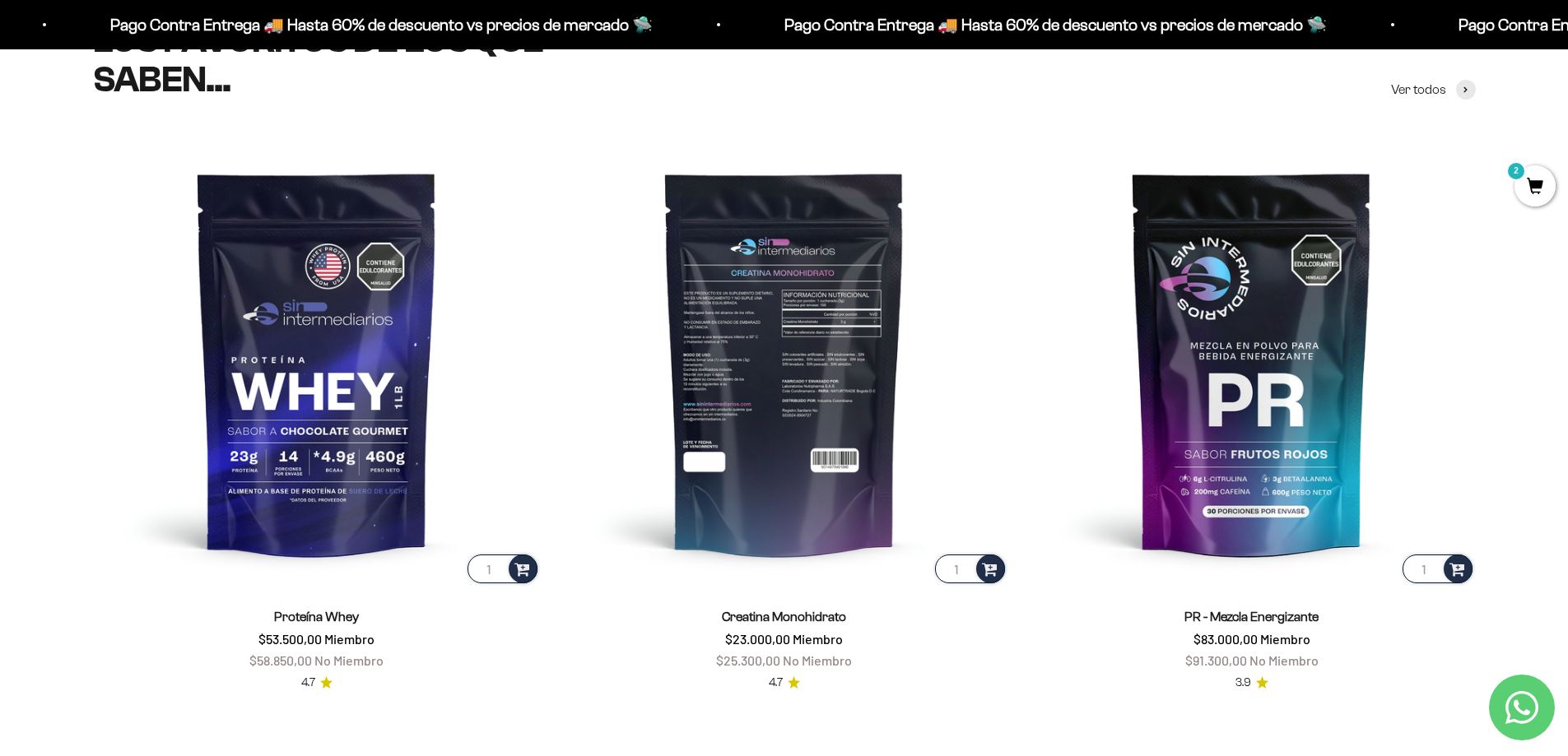
scroll to position [905, 0]
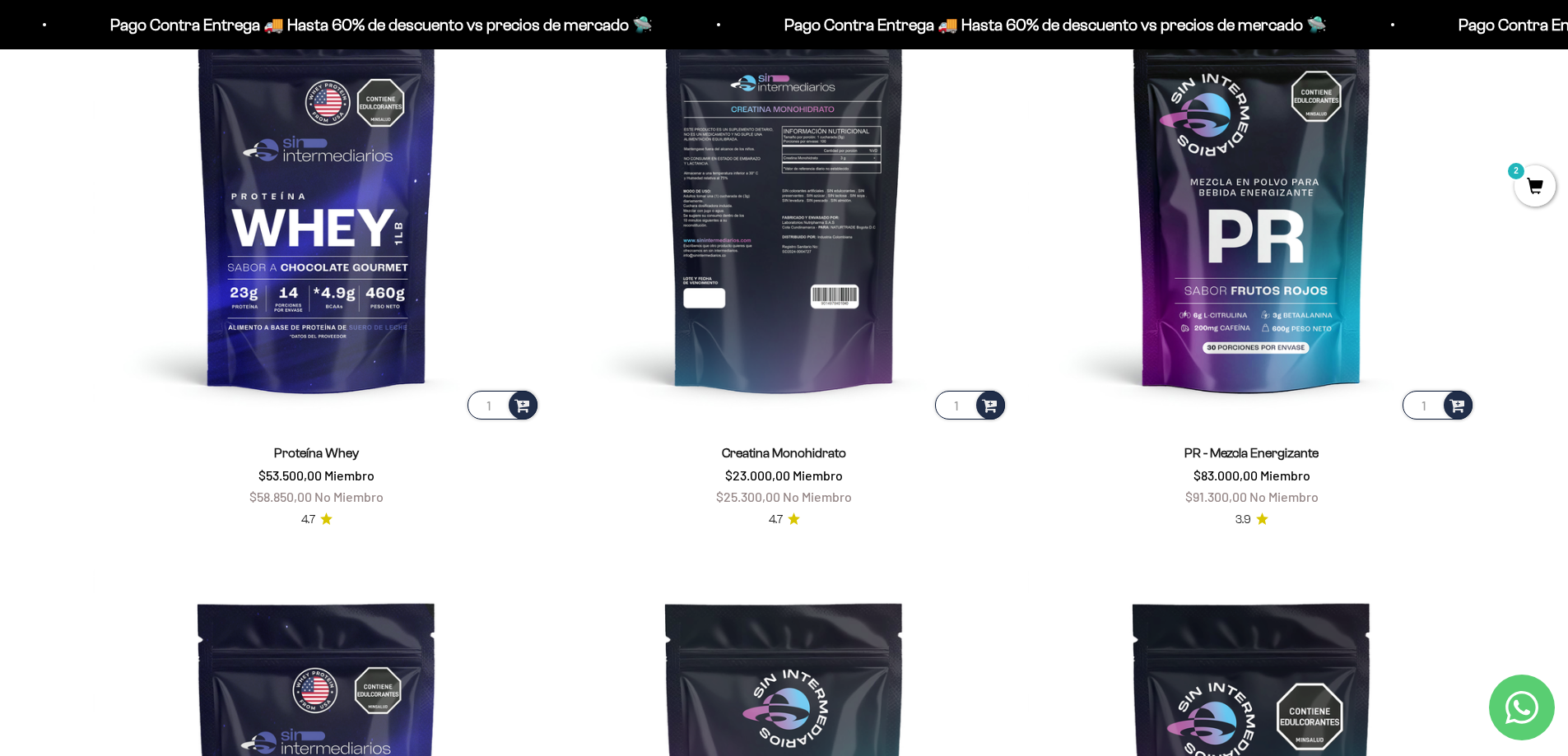
click at [820, 240] on img at bounding box center [784, 199] width 448 height 447
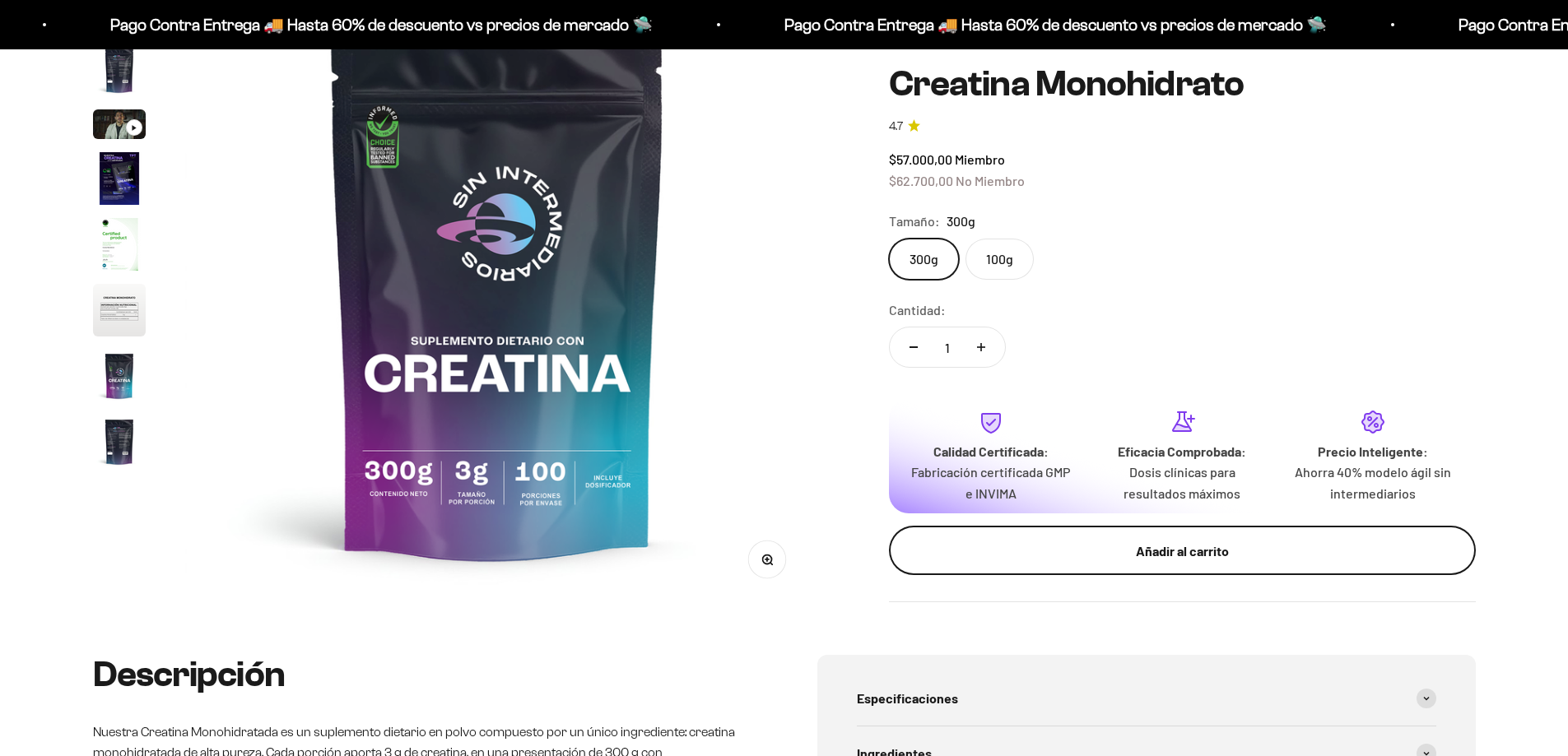
click at [1167, 564] on button "Añadir al carrito" at bounding box center [1181, 550] width 587 height 49
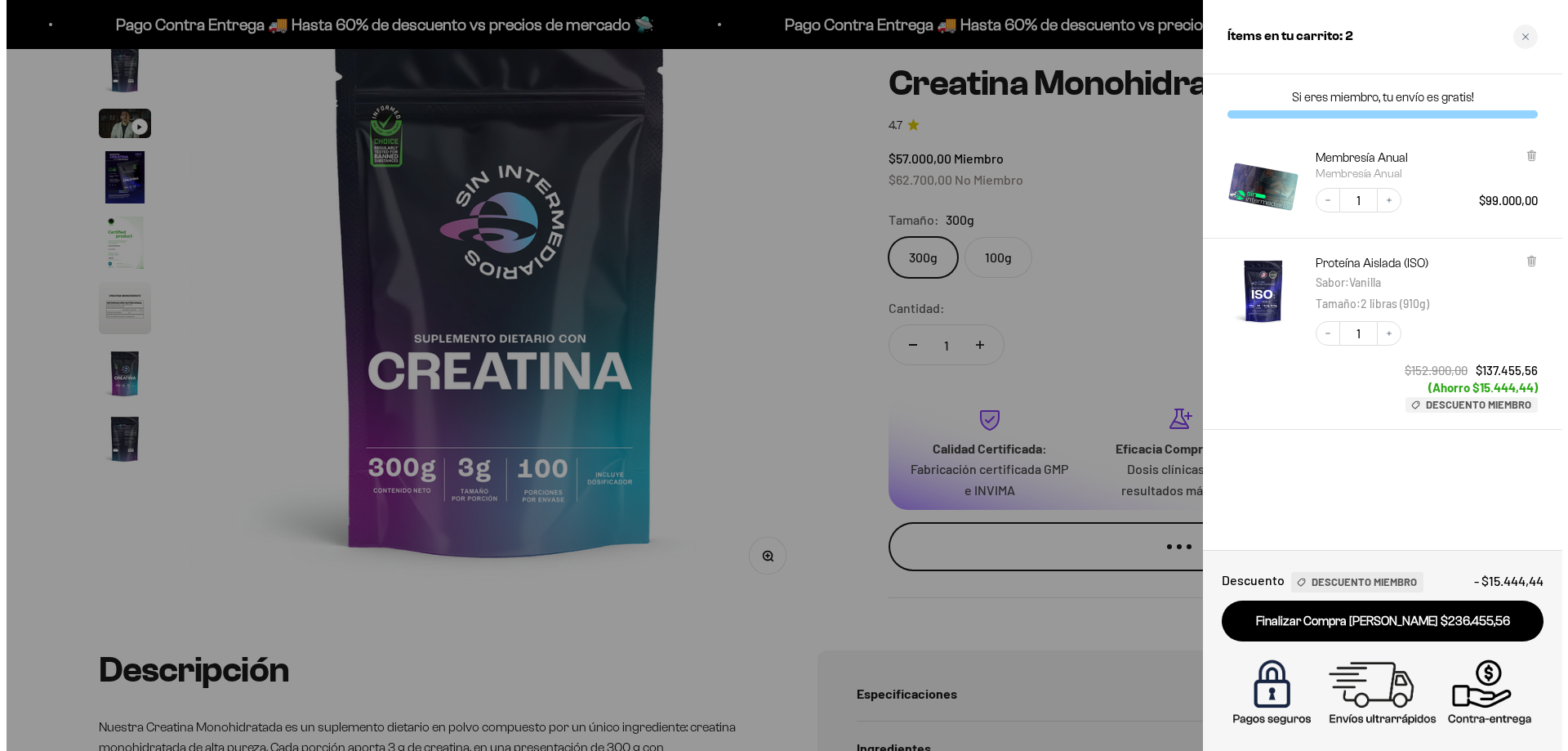
scroll to position [67, 0]
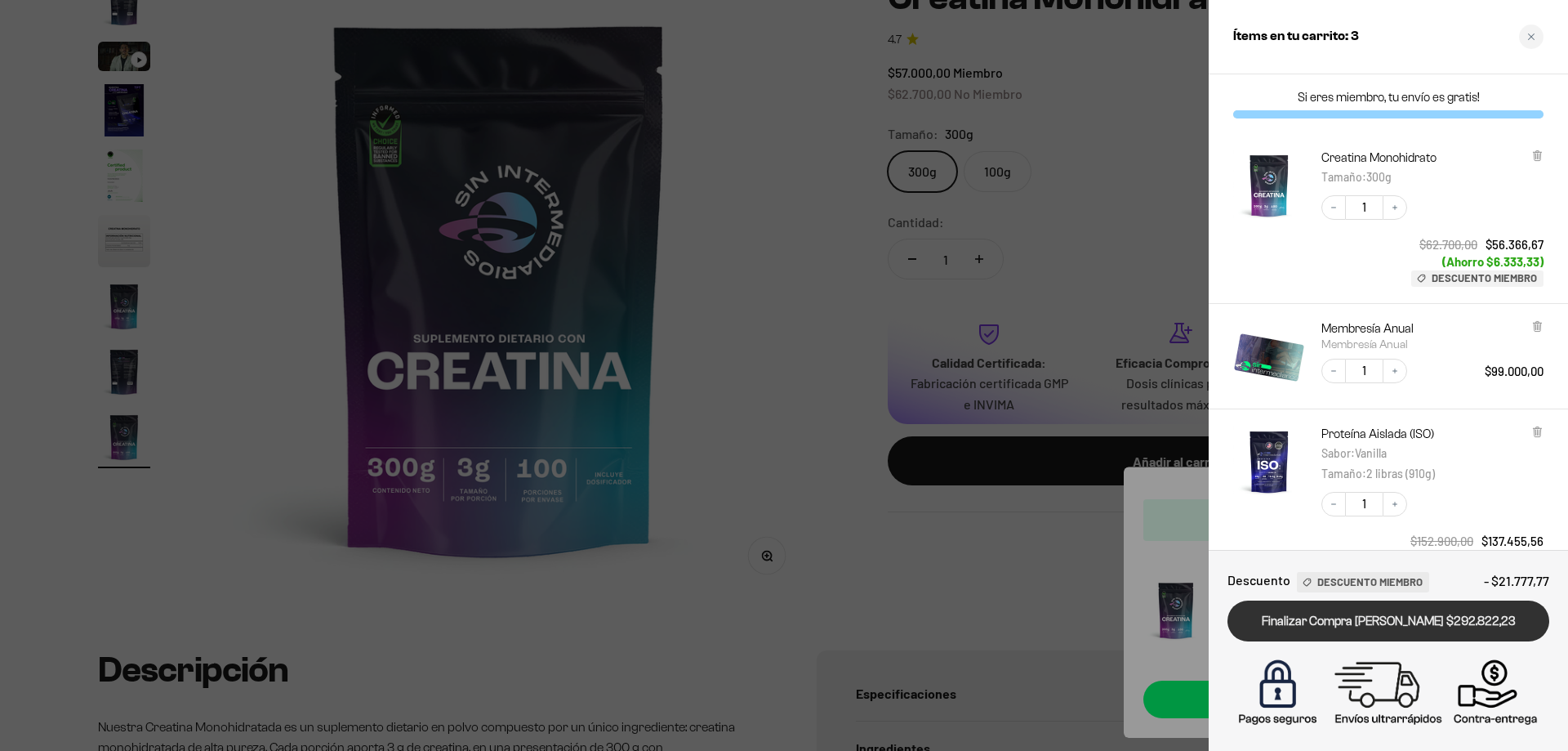
click at [1390, 633] on link "Finalizar Compra [PERSON_NAME] $292.822,23" at bounding box center [1388, 621] width 322 height 42
